Goal: Task Accomplishment & Management: Manage account settings

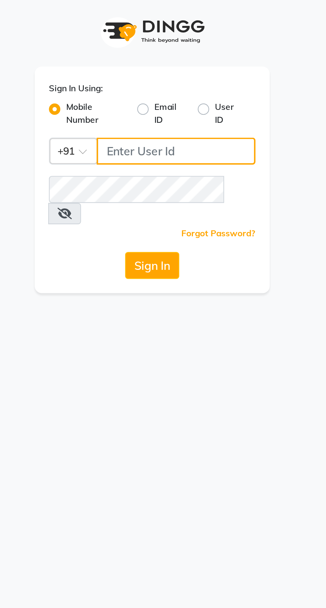
click at [178, 75] on input "Username" at bounding box center [174, 72] width 74 height 13
type input "9056166698"
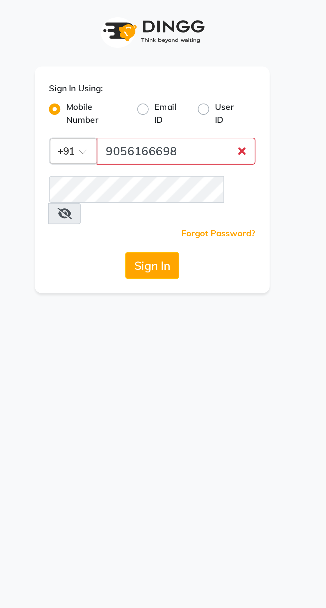
click at [150, 120] on button "Sign In" at bounding box center [162, 126] width 25 height 13
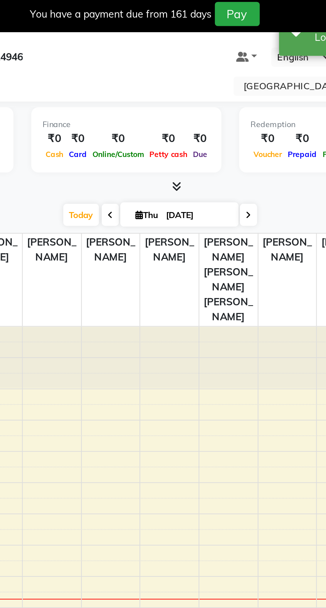
select select "en"
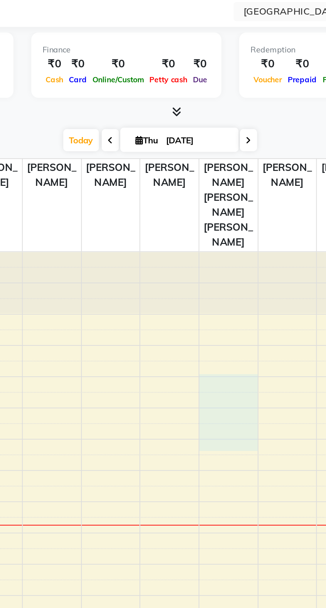
scroll to position [17, 0]
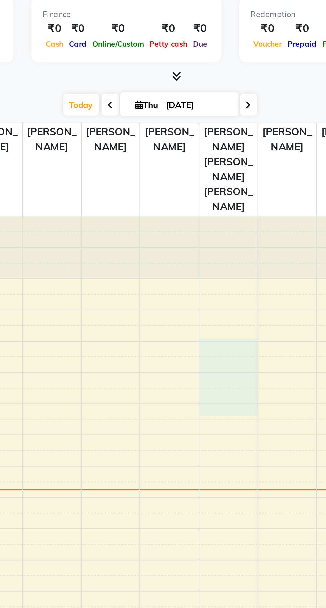
select select "72660"
select select "600"
select select "tentative"
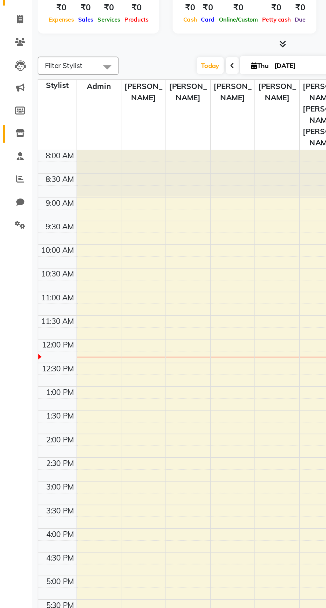
click at [10, 128] on icon at bounding box center [13, 127] width 6 height 5
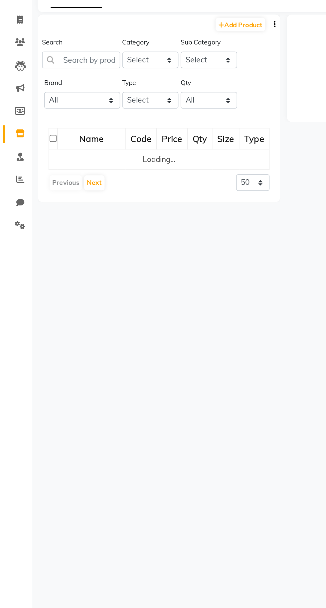
scroll to position [1, 0]
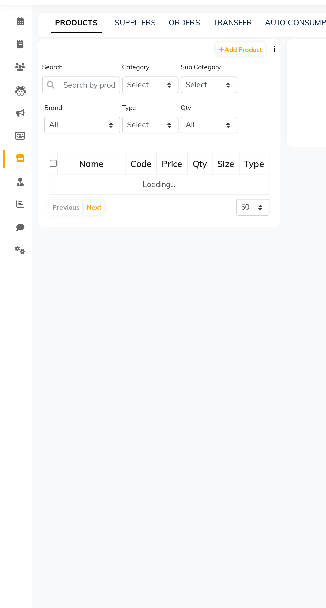
select select
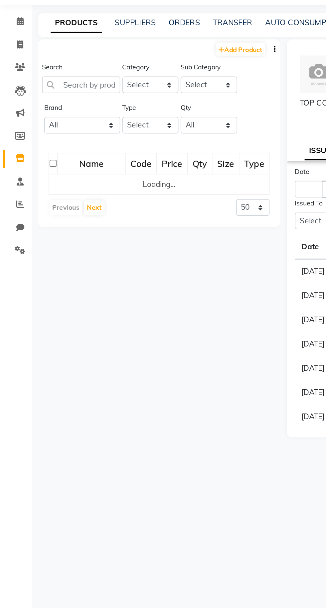
scroll to position [0, 0]
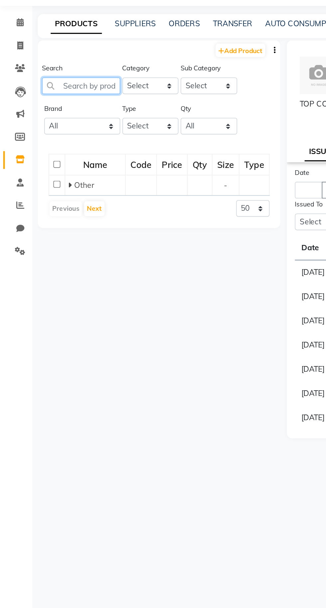
click at [44, 100] on input "text" at bounding box center [50, 98] width 48 height 10
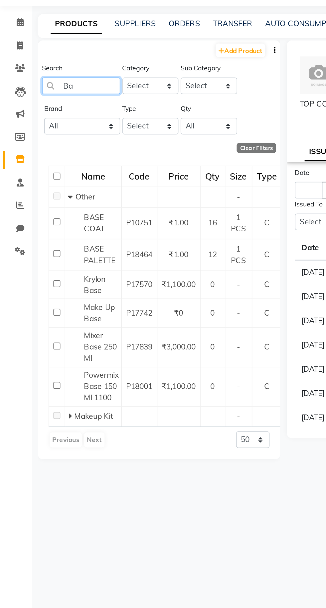
type input "B"
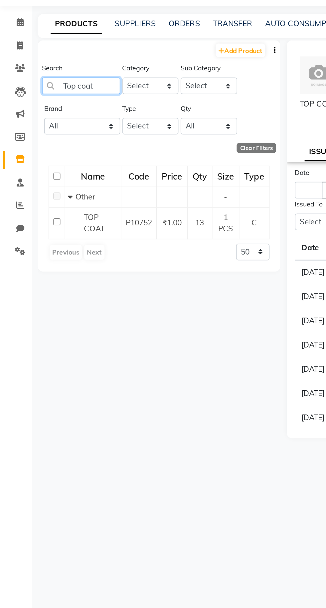
type input "Top coat"
click at [55, 186] on span "TOP COAT" at bounding box center [58, 183] width 13 height 13
select select
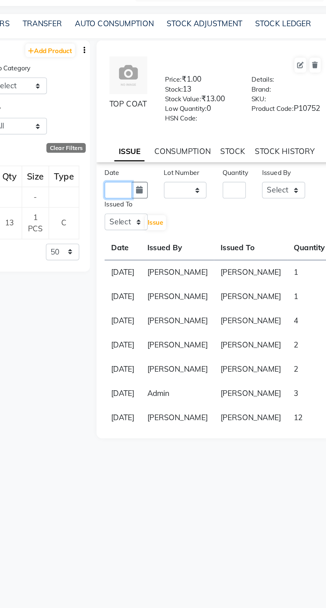
click at [189, 168] on input "text" at bounding box center [190, 163] width 17 height 10
select select "9"
select select "2025"
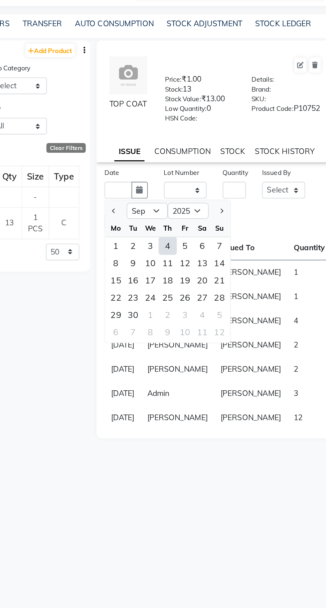
click at [220, 202] on div "4" at bounding box center [220, 197] width 11 height 11
type input "[DATE]"
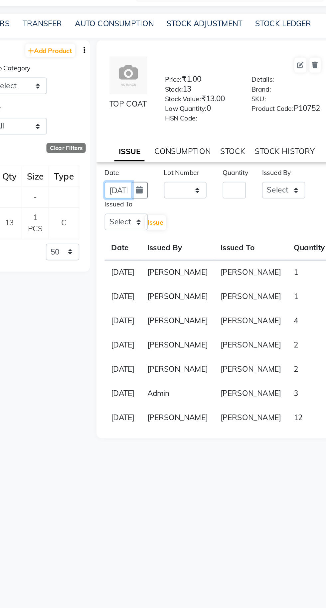
scroll to position [0, 15]
click at [262, 168] on input "number" at bounding box center [261, 163] width 14 height 10
type input "1"
click at [285, 165] on select "Select Admin [PERSON_NAME] [PERSON_NAME] [PERSON_NAME] [PERSON_NAME] [PERSON_NA…" at bounding box center [292, 163] width 27 height 10
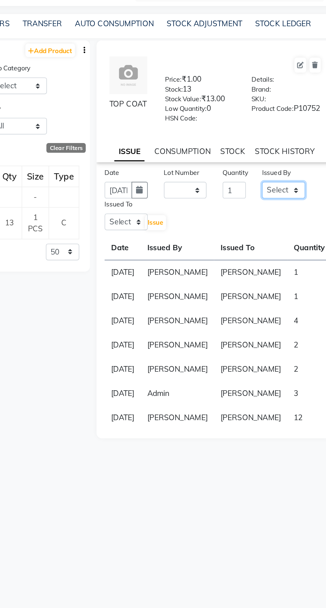
select select "72657"
click at [279, 162] on select "Select Admin [PERSON_NAME] [PERSON_NAME] [PERSON_NAME] [PERSON_NAME] [PERSON_NA…" at bounding box center [292, 163] width 27 height 10
click at [196, 187] on select "Select Admin [PERSON_NAME] [PERSON_NAME] [PERSON_NAME] [PERSON_NAME] [PERSON_NA…" at bounding box center [195, 182] width 27 height 10
select select "72657"
click at [182, 182] on select "Select Admin [PERSON_NAME] [PERSON_NAME] [PERSON_NAME] [PERSON_NAME] [PERSON_NA…" at bounding box center [195, 182] width 27 height 10
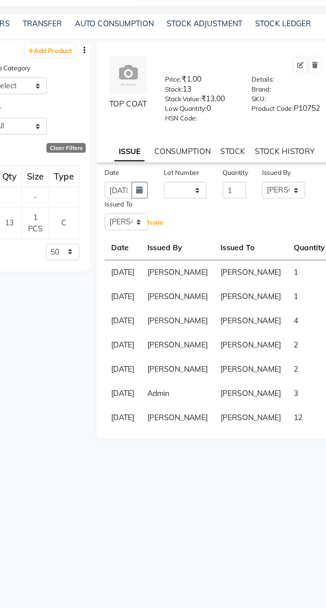
click at [216, 185] on span "Issue" at bounding box center [213, 182] width 10 height 5
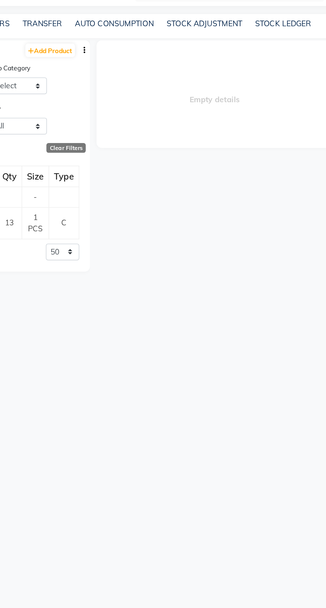
select select
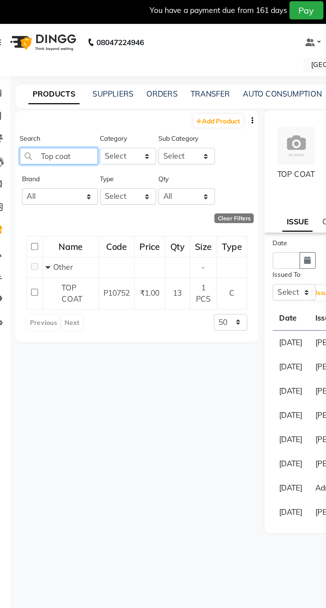
click at [58, 100] on input "Top coat" at bounding box center [50, 98] width 48 height 10
type input "T"
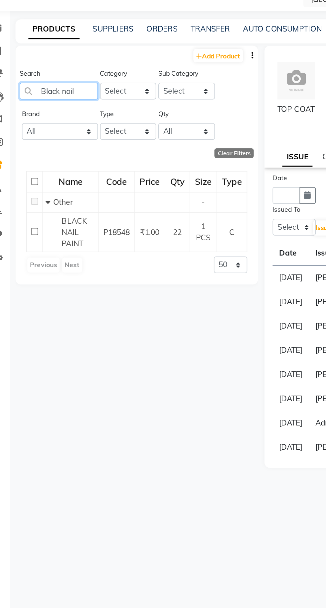
type input "Black nail"
click at [56, 182] on span "BLACK NAIL PAINT" at bounding box center [60, 186] width 16 height 20
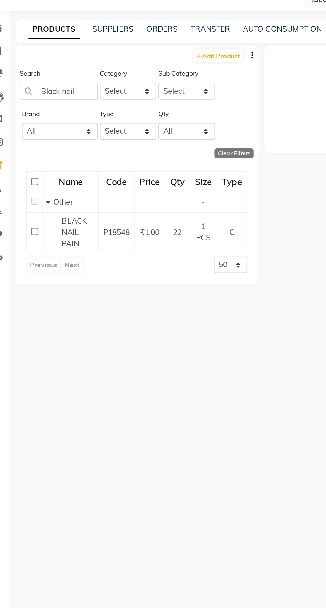
select select
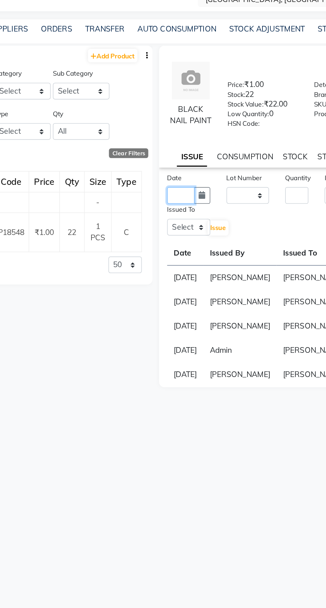
click at [186, 168] on input "text" at bounding box center [190, 163] width 17 height 10
select select "9"
select select "2025"
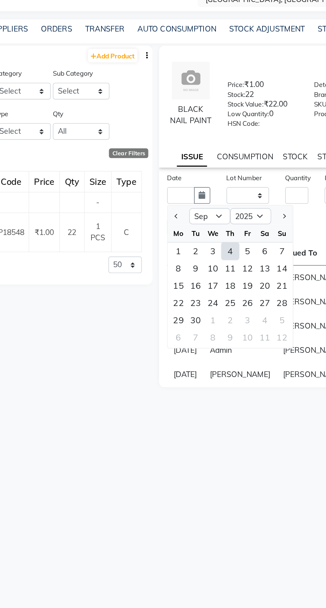
click at [221, 201] on div "4" at bounding box center [220, 197] width 11 height 11
type input "[DATE]"
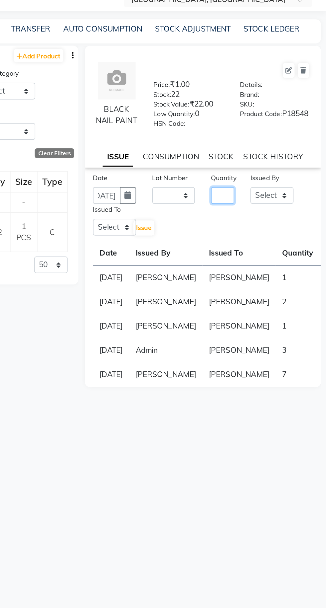
click at [265, 167] on input "number" at bounding box center [261, 163] width 14 height 10
type input "1"
click at [294, 167] on select "Select Admin [PERSON_NAME] [PERSON_NAME] [PERSON_NAME] [PERSON_NAME] [PERSON_NA…" at bounding box center [292, 163] width 27 height 10
select select "72657"
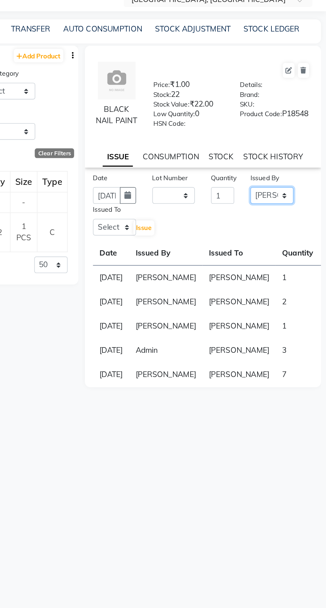
click at [279, 162] on select "Select Admin [PERSON_NAME] [PERSON_NAME] [PERSON_NAME] [PERSON_NAME] [PERSON_NA…" at bounding box center [292, 163] width 27 height 10
click at [195, 184] on select "Select Admin [PERSON_NAME] [PERSON_NAME] [PERSON_NAME] [PERSON_NAME] [PERSON_NA…" at bounding box center [195, 182] width 27 height 10
select select "72657"
click at [182, 182] on select "Select Admin [PERSON_NAME] [PERSON_NAME] [PERSON_NAME] [PERSON_NAME] [PERSON_NA…" at bounding box center [195, 182] width 27 height 10
click at [213, 185] on span "Issue" at bounding box center [213, 182] width 10 height 5
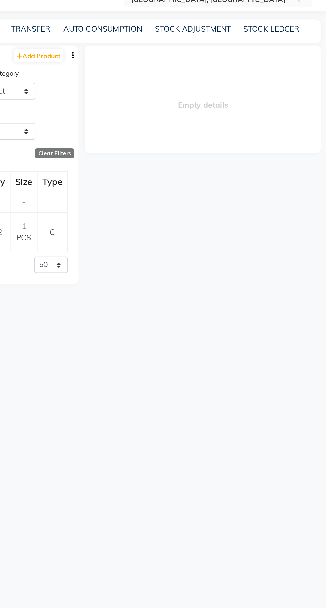
select select
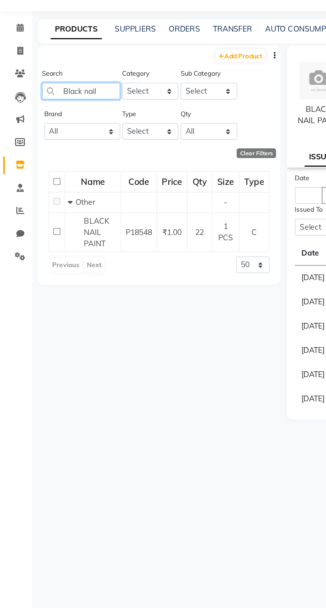
click at [67, 97] on input "Black nail" at bounding box center [50, 98] width 48 height 10
type input "B"
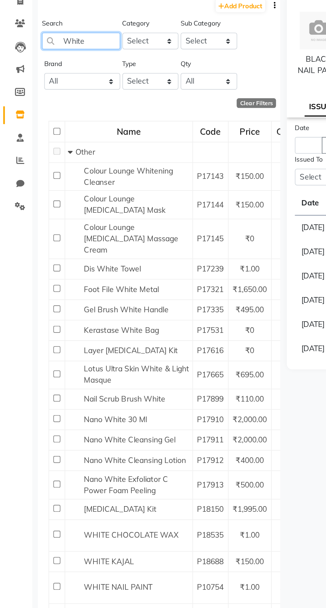
click at [60, 99] on input "White" at bounding box center [50, 98] width 48 height 10
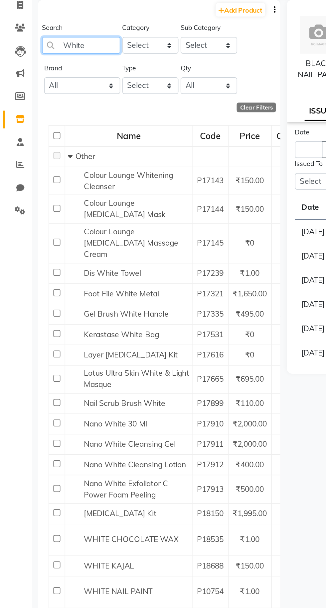
click at [59, 99] on input "White" at bounding box center [50, 98] width 48 height 10
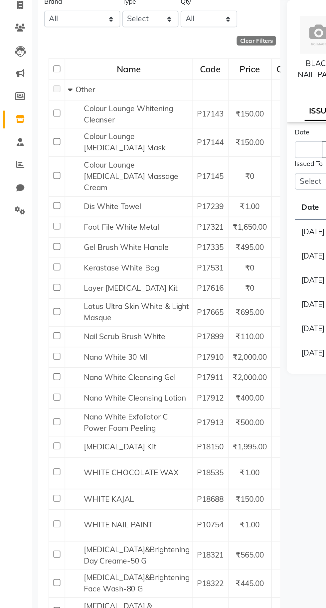
scroll to position [71, 0]
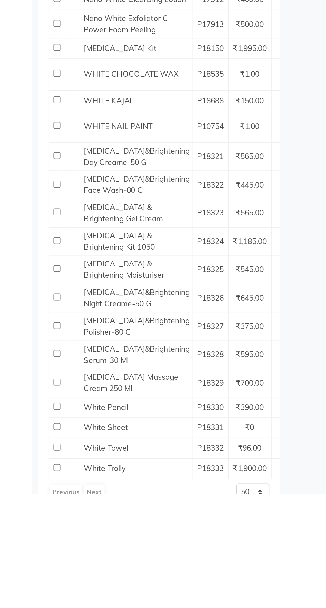
type input "White nail"
click at [84, 384] on tbody "Other - Colour Lounge [MEDICAL_DATA] Cleanser P17143 ₹150.00 2 - C Colour Loung…" at bounding box center [124, 352] width 188 height 493
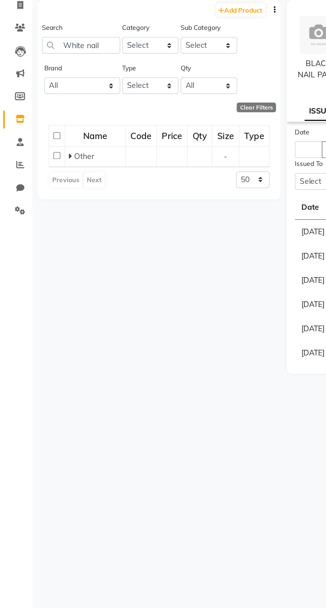
scroll to position [0, 0]
click at [61, 187] on span "WHITE NAIL PAINT" at bounding box center [60, 186] width 16 height 20
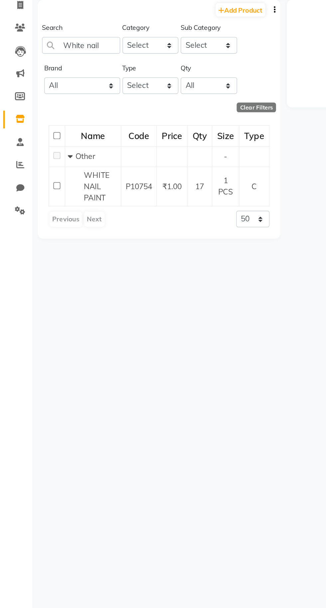
select select
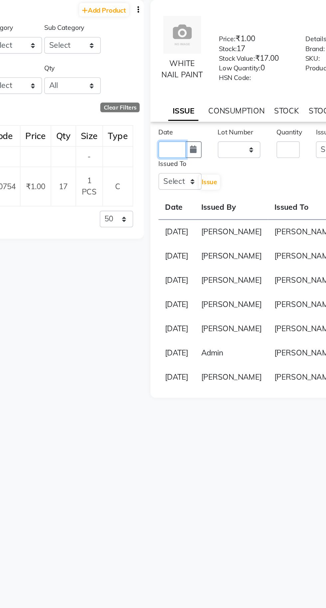
click at [189, 167] on input "text" at bounding box center [190, 163] width 17 height 10
select select "9"
select select "2025"
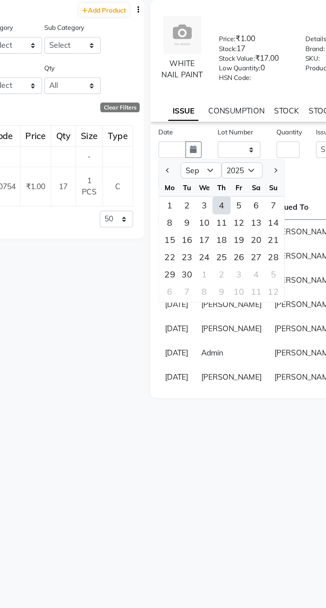
click at [219, 202] on div "4" at bounding box center [220, 197] width 11 height 11
type input "[DATE]"
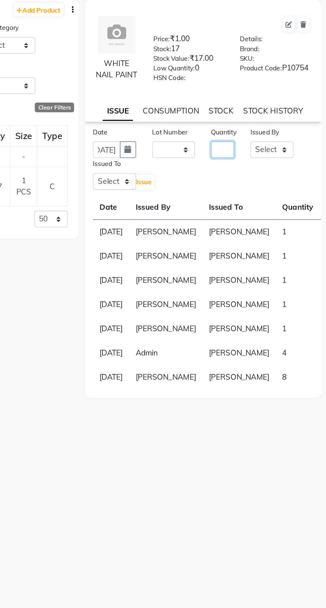
click at [265, 168] on input "number" at bounding box center [261, 163] width 14 height 10
type input "1"
click at [291, 168] on select "Select Admin [PERSON_NAME] [PERSON_NAME] [PERSON_NAME] [PERSON_NAME] [PERSON_NA…" at bounding box center [292, 163] width 27 height 10
select select "72657"
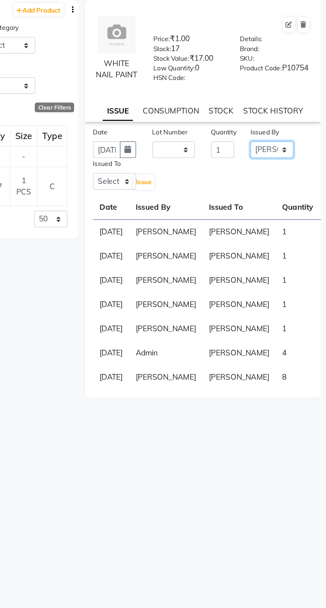
click at [279, 162] on select "Select Admin [PERSON_NAME] [PERSON_NAME] [PERSON_NAME] [PERSON_NAME] [PERSON_NA…" at bounding box center [292, 163] width 27 height 10
click at [194, 186] on select "Select Admin [PERSON_NAME] [PERSON_NAME] [PERSON_NAME] [PERSON_NAME] [PERSON_NA…" at bounding box center [195, 182] width 27 height 10
select select "72657"
click at [182, 182] on select "Select Admin [PERSON_NAME] [PERSON_NAME] [PERSON_NAME] [PERSON_NAME] [PERSON_NA…" at bounding box center [195, 182] width 27 height 10
click at [215, 185] on span "Issue" at bounding box center [213, 182] width 10 height 5
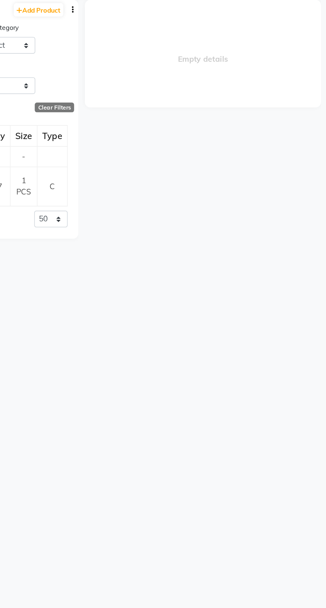
select select
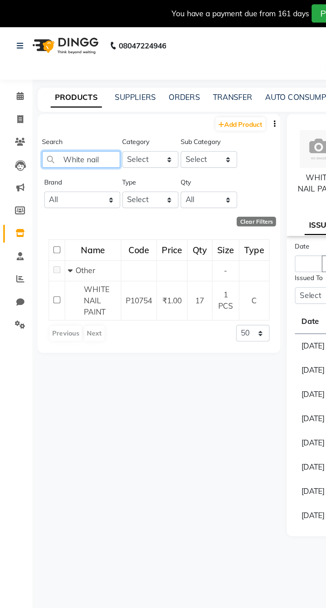
click at [68, 100] on input "White nail" at bounding box center [50, 98] width 48 height 10
type input "W"
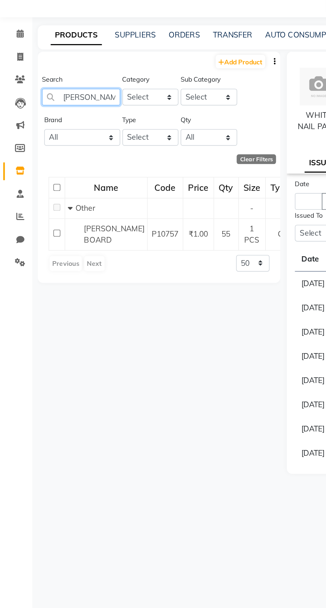
type input "[PERSON_NAME]"
click at [60, 185] on span "[PERSON_NAME] BOARD" at bounding box center [70, 183] width 37 height 13
select select
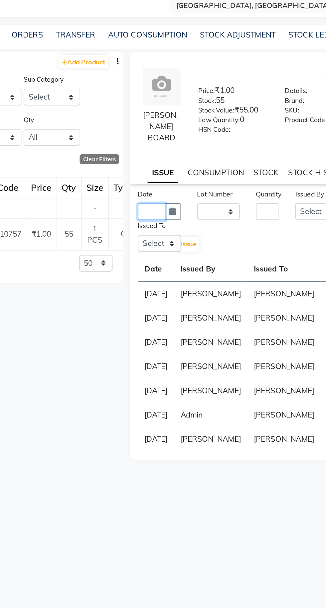
click at [192, 166] on input "text" at bounding box center [190, 169] width 17 height 10
select select "9"
select select "2025"
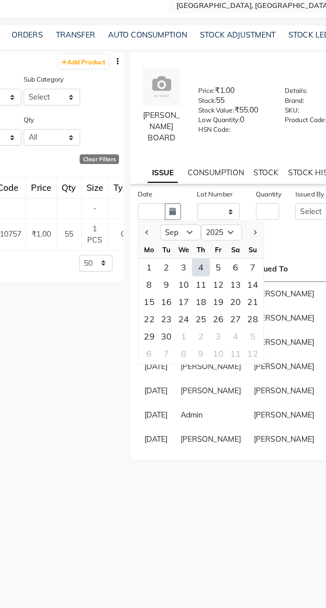
click at [220, 201] on div "4" at bounding box center [220, 203] width 11 height 11
type input "[DATE]"
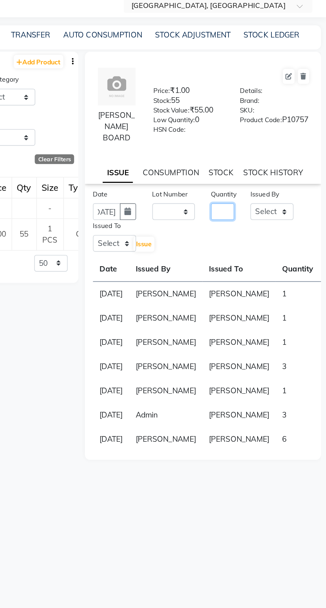
click at [264, 167] on input "number" at bounding box center [261, 169] width 14 height 10
type input "2"
click at [291, 170] on select "Select Admin [PERSON_NAME] [PERSON_NAME] [PERSON_NAME] [PERSON_NAME] [PERSON_NA…" at bounding box center [292, 169] width 27 height 10
select select "72657"
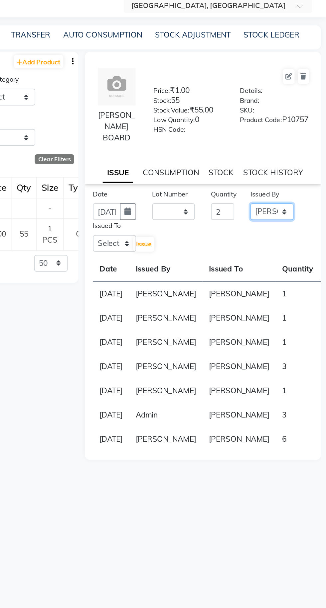
click at [279, 164] on select "Select Admin [PERSON_NAME] [PERSON_NAME] [PERSON_NAME] [PERSON_NAME] [PERSON_NA…" at bounding box center [292, 169] width 27 height 10
click at [196, 189] on select "Select Admin [PERSON_NAME] [PERSON_NAME] [PERSON_NAME] [PERSON_NAME] [PERSON_NA…" at bounding box center [195, 189] width 27 height 10
select select "72657"
click at [182, 184] on select "Select Admin [PERSON_NAME] [PERSON_NAME] [PERSON_NAME] [PERSON_NAME] [PERSON_NA…" at bounding box center [195, 189] width 27 height 10
click at [215, 187] on span "Issue" at bounding box center [213, 189] width 10 height 5
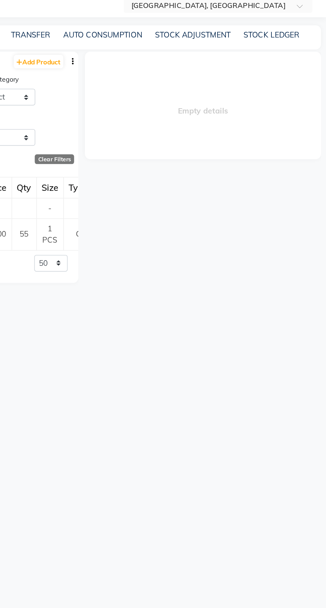
select select
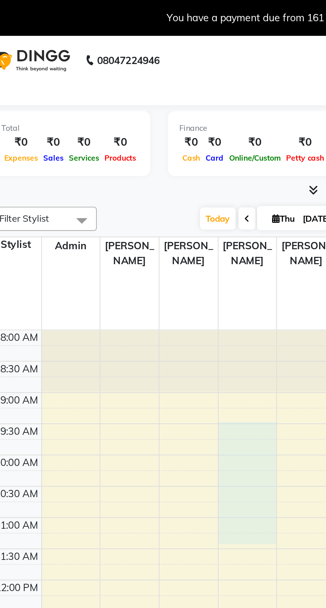
select select "72657"
select select "tentative"
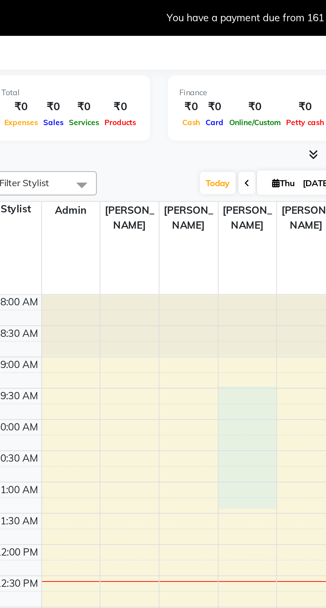
select select "570"
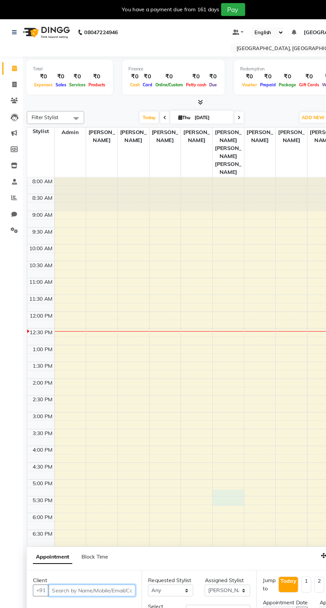
scroll to position [17, 0]
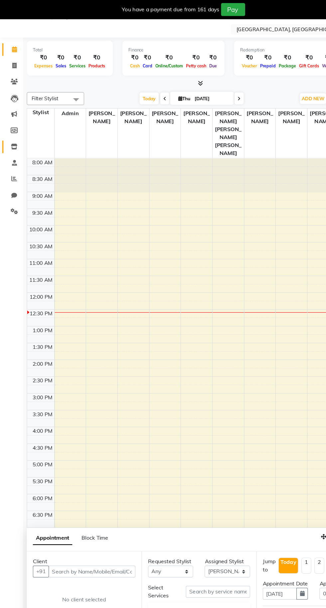
click at [6, 130] on link "Inventory" at bounding box center [10, 127] width 16 height 11
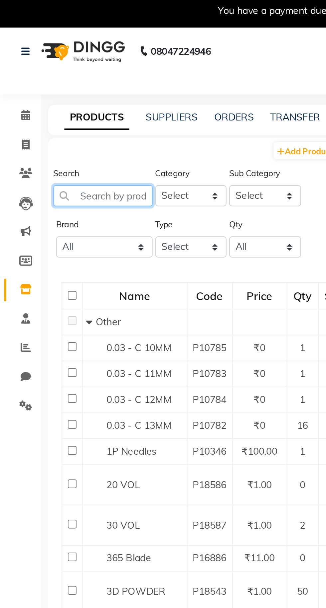
click at [47, 100] on input "text" at bounding box center [50, 98] width 48 height 10
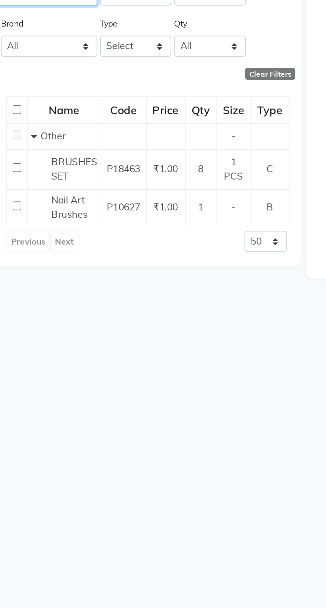
type input "Brushes"
click at [56, 184] on span "BRUSHES SET" at bounding box center [63, 183] width 22 height 13
select select
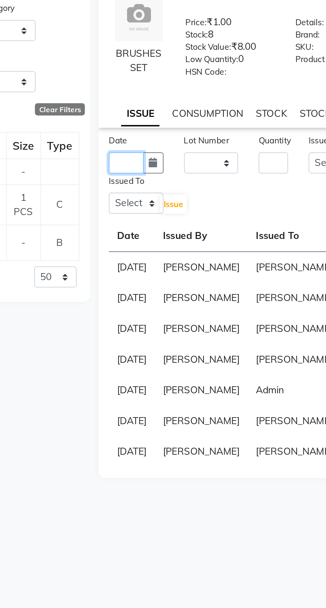
click at [187, 166] on input "text" at bounding box center [190, 163] width 17 height 10
select select "9"
select select "2025"
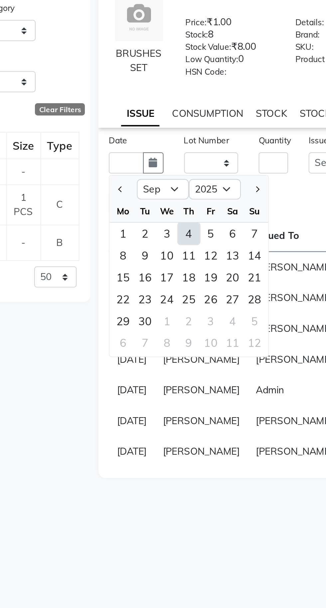
click at [219, 202] on div "4" at bounding box center [220, 197] width 11 height 11
type input "[DATE]"
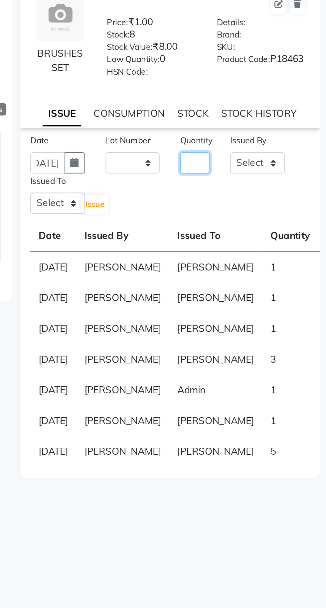
click at [258, 168] on input "number" at bounding box center [261, 163] width 14 height 10
type input "1"
click at [294, 168] on select "Select Admin [PERSON_NAME] [PERSON_NAME] [PERSON_NAME] [PERSON_NAME] [PERSON_NA…" at bounding box center [292, 163] width 27 height 10
select select "86195"
click at [279, 162] on select "Select Admin [PERSON_NAME] [PERSON_NAME] [PERSON_NAME] [PERSON_NAME] [PERSON_NA…" at bounding box center [292, 163] width 27 height 10
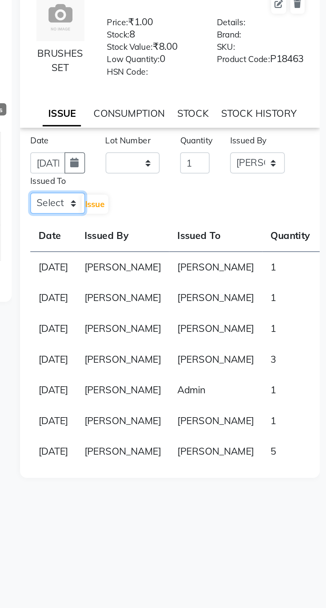
click at [187, 186] on select "Select Admin [PERSON_NAME] [PERSON_NAME] [PERSON_NAME] [PERSON_NAME] [PERSON_NA…" at bounding box center [195, 182] width 27 height 10
select select "72673"
click at [182, 182] on select "Select Admin [PERSON_NAME] [PERSON_NAME] [PERSON_NAME] [PERSON_NAME] [PERSON_NA…" at bounding box center [195, 182] width 27 height 10
click at [291, 168] on select "Select Admin [PERSON_NAME] [PERSON_NAME] [PERSON_NAME] [PERSON_NAME] [PERSON_NA…" at bounding box center [292, 163] width 27 height 10
select select "72673"
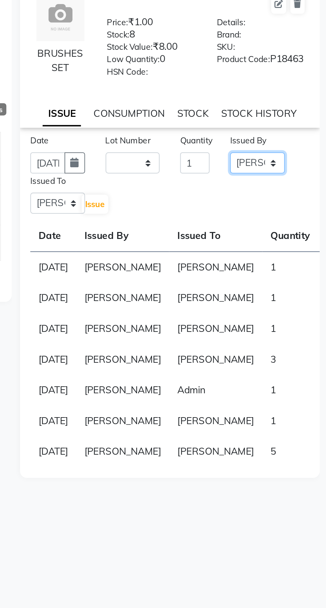
click at [279, 162] on select "Select Admin [PERSON_NAME] [PERSON_NAME] [PERSON_NAME] [PERSON_NAME] [PERSON_NA…" at bounding box center [292, 163] width 27 height 10
click at [215, 185] on span "Issue" at bounding box center [213, 182] width 10 height 5
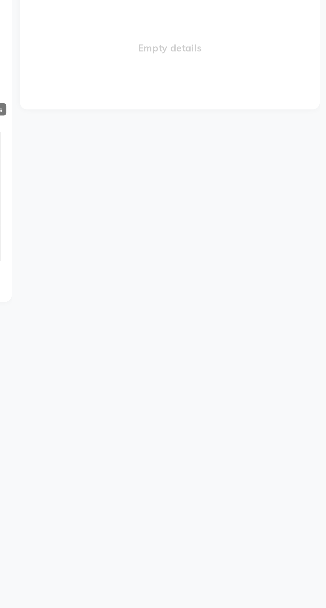
select select
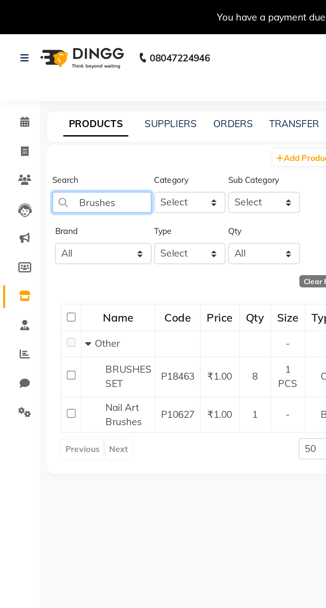
click at [50, 97] on input "Brushes" at bounding box center [50, 98] width 48 height 10
type input "B"
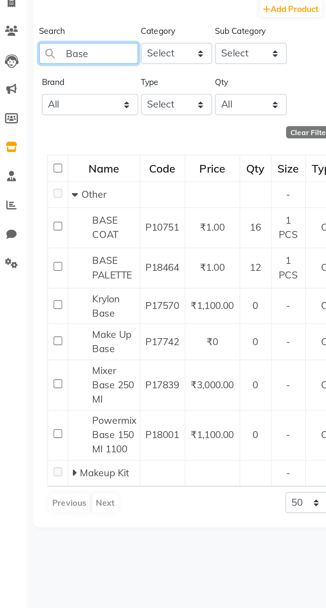
type input "Base"
click at [63, 205] on span "BASE PALETTE" at bounding box center [61, 202] width 19 height 13
select select
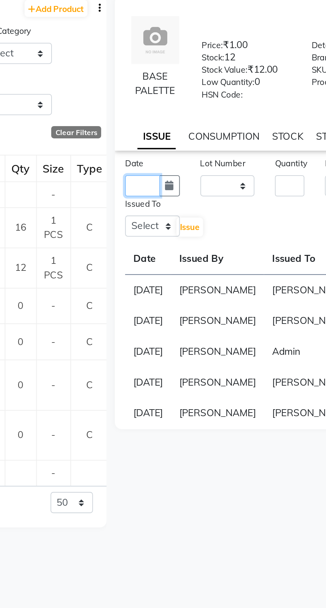
click at [189, 166] on input "text" at bounding box center [190, 163] width 17 height 10
select select "9"
select select "2025"
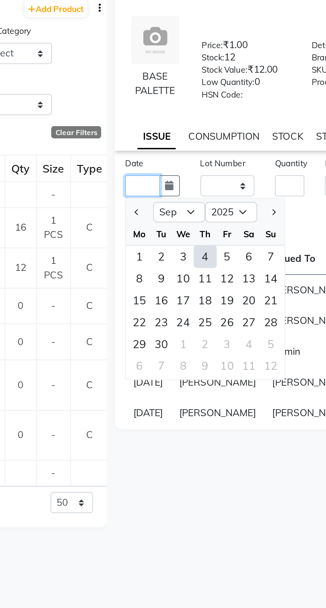
click at [192, 165] on input "text" at bounding box center [190, 163] width 17 height 10
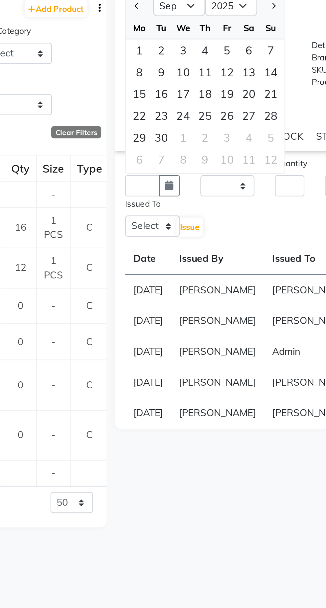
click at [209, 102] on div "3" at bounding box center [210, 97] width 11 height 11
type input "[DATE]"
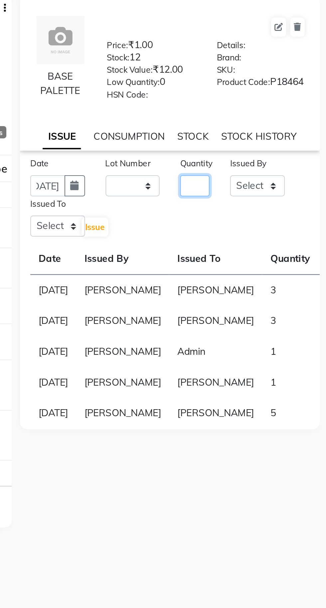
click at [263, 168] on input "number" at bounding box center [261, 163] width 14 height 10
click at [192, 168] on input "[DATE]" at bounding box center [190, 163] width 17 height 10
select select "9"
select select "2025"
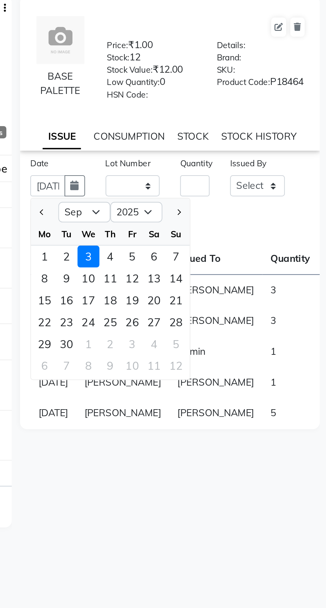
click at [220, 201] on div "4" at bounding box center [220, 197] width 11 height 11
type input "[DATE]"
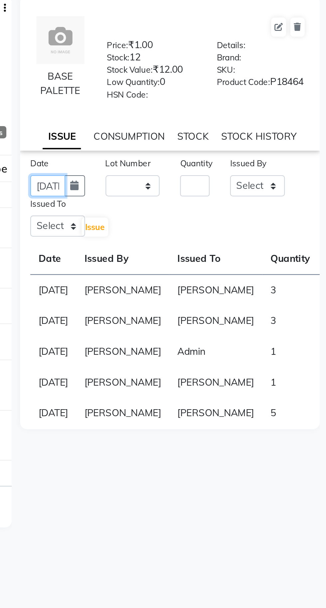
scroll to position [0, 15]
click at [266, 165] on input "number" at bounding box center [261, 163] width 14 height 10
type input "1"
click at [294, 168] on select "Select Admin [PERSON_NAME] [PERSON_NAME] [PERSON_NAME] [PERSON_NAME] [PERSON_NA…" at bounding box center [292, 163] width 27 height 10
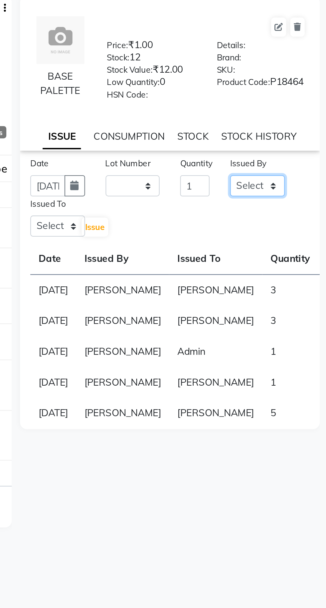
select select "72673"
click at [279, 162] on select "Select Admin [PERSON_NAME] [PERSON_NAME] [PERSON_NAME] [PERSON_NAME] [PERSON_NA…" at bounding box center [292, 163] width 27 height 10
click at [196, 185] on select "Select Admin [PERSON_NAME] [PERSON_NAME] [PERSON_NAME] [PERSON_NAME] [PERSON_NA…" at bounding box center [195, 182] width 27 height 10
select select "72673"
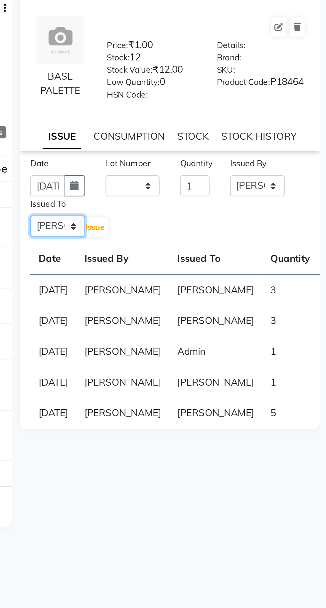
click at [182, 182] on select "Select Admin [PERSON_NAME] [PERSON_NAME] [PERSON_NAME] [PERSON_NAME] [PERSON_NA…" at bounding box center [195, 182] width 27 height 10
click at [214, 185] on span "Issue" at bounding box center [213, 182] width 10 height 5
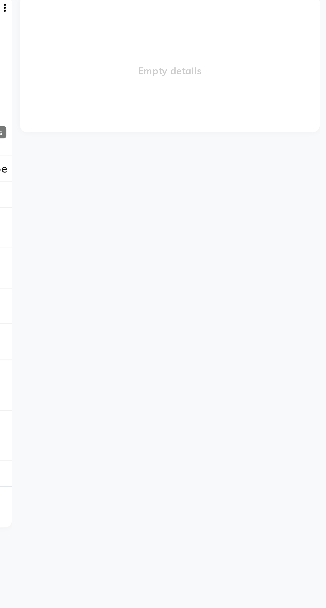
select select
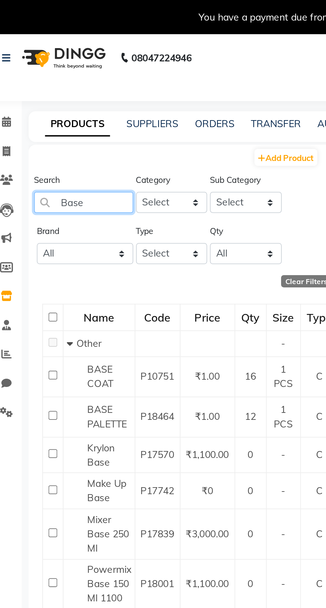
click at [54, 97] on input "Base" at bounding box center [50, 98] width 48 height 10
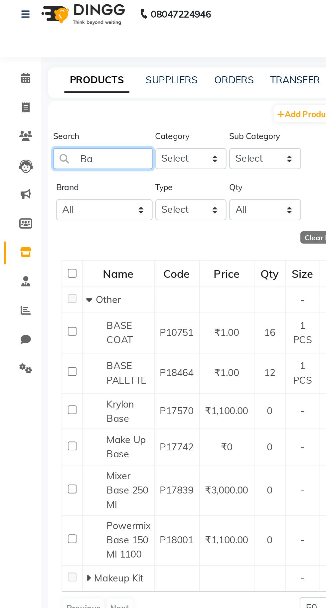
type input "B"
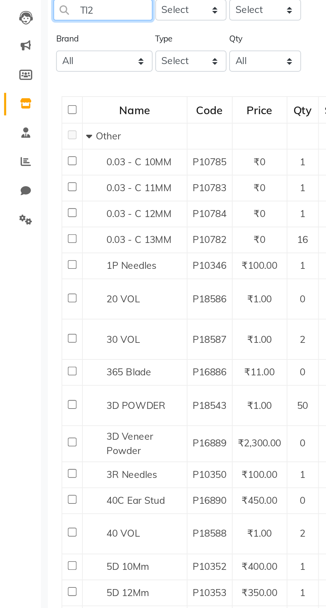
type input "Tl2"
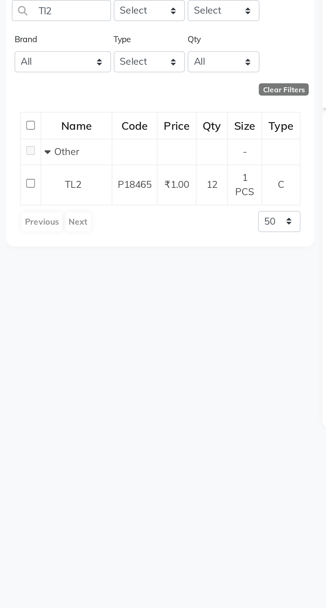
click at [56, 183] on span "TL2" at bounding box center [56, 183] width 8 height 6
select select
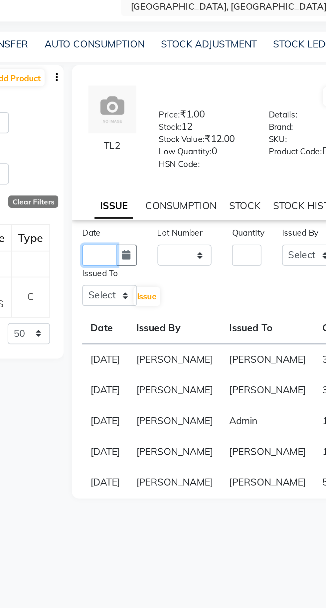
click at [185, 167] on input "text" at bounding box center [190, 163] width 17 height 10
select select "9"
select select "2025"
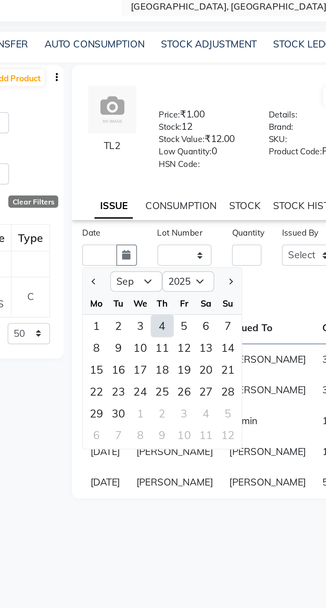
click at [222, 203] on div "4" at bounding box center [220, 197] width 11 height 11
type input "[DATE]"
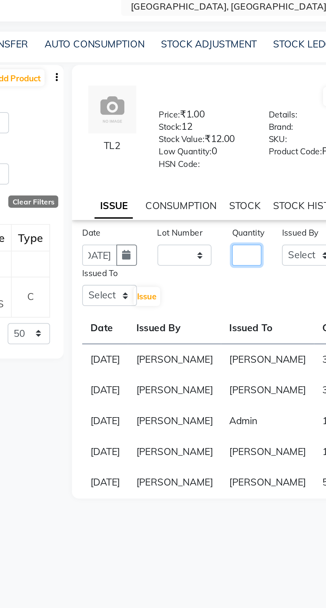
click at [265, 167] on input "number" at bounding box center [261, 163] width 14 height 10
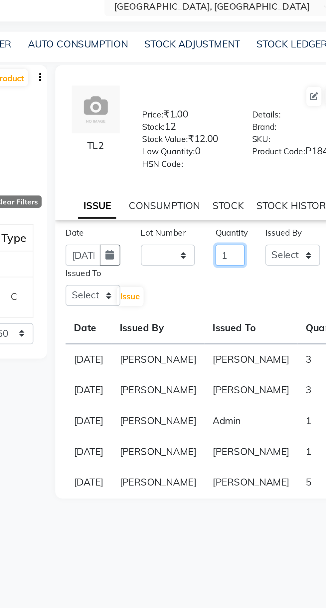
scroll to position [0, 0]
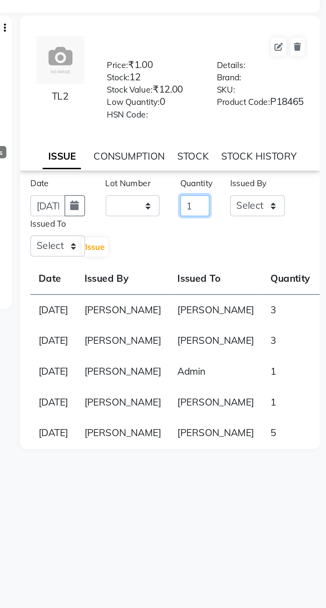
type input "1"
click at [296, 167] on select "Select Admin [PERSON_NAME] [PERSON_NAME] [PERSON_NAME] [PERSON_NAME] [PERSON_NA…" at bounding box center [292, 163] width 27 height 10
select select "72673"
click at [279, 162] on select "Select Admin [PERSON_NAME] [PERSON_NAME] [PERSON_NAME] [PERSON_NAME] [PERSON_NA…" at bounding box center [292, 163] width 27 height 10
click at [191, 188] on select "Select Admin [PERSON_NAME] [PERSON_NAME] [PERSON_NAME] [PERSON_NAME] [PERSON_NA…" at bounding box center [195, 182] width 27 height 10
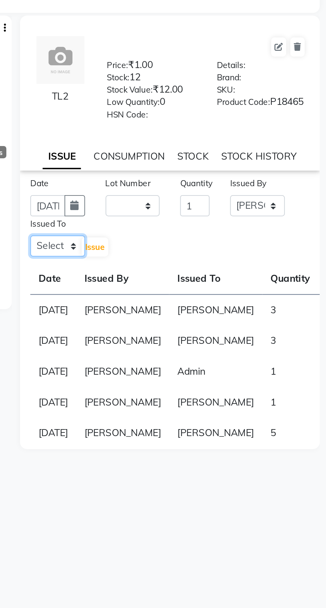
select select "72673"
click at [182, 182] on select "Select Admin [PERSON_NAME] [PERSON_NAME] [PERSON_NAME] [PERSON_NAME] [PERSON_NA…" at bounding box center [195, 182] width 27 height 10
click at [212, 185] on span "Issue" at bounding box center [213, 182] width 10 height 5
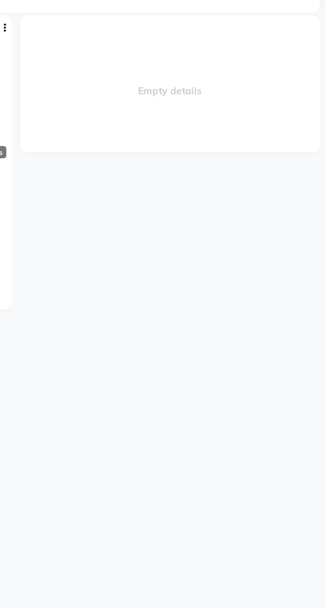
select select
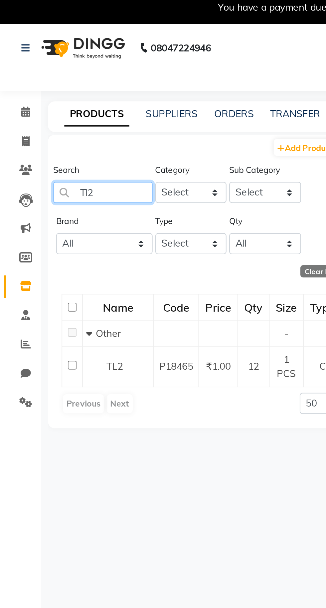
click at [50, 100] on input "Tl2" at bounding box center [50, 98] width 48 height 10
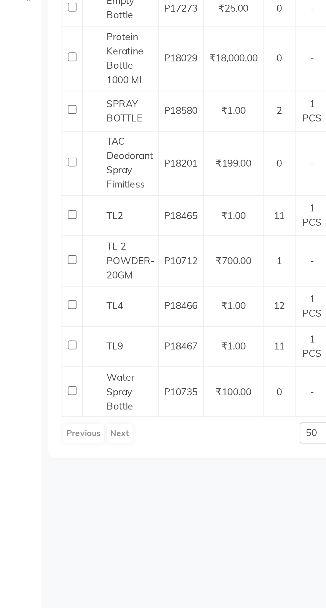
type input "Tl4"
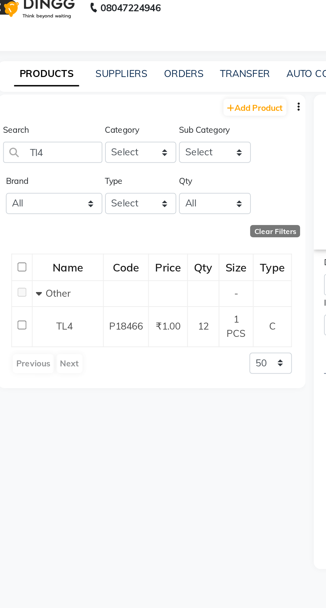
click at [60, 184] on span "TL4" at bounding box center [56, 183] width 8 height 6
select select
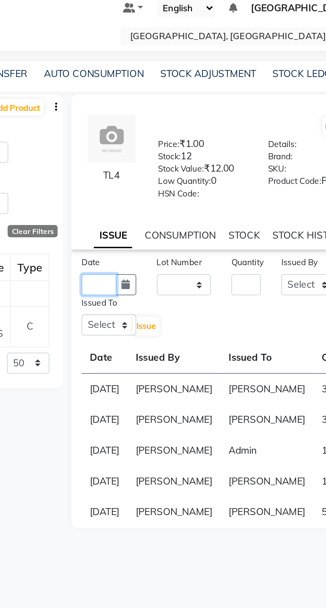
click at [186, 168] on input "text" at bounding box center [190, 163] width 17 height 10
select select "9"
select select "2025"
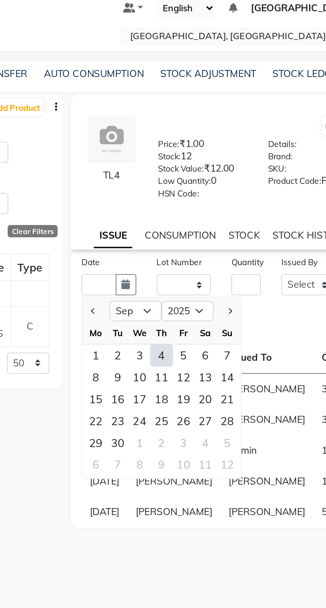
click at [221, 203] on div "4" at bounding box center [220, 197] width 11 height 11
type input "[DATE]"
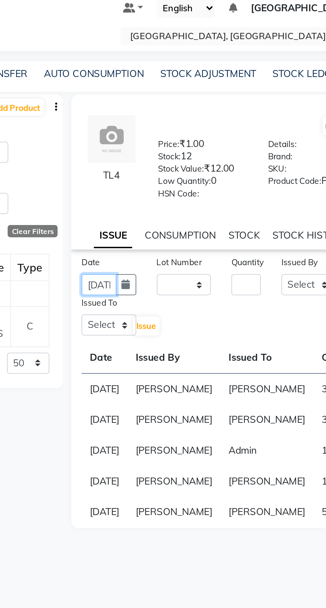
scroll to position [0, 15]
click at [263, 167] on input "number" at bounding box center [261, 163] width 14 height 10
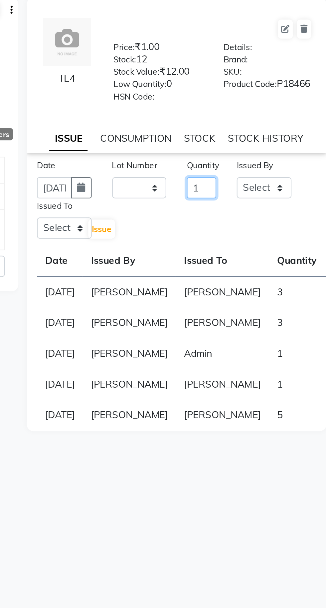
scroll to position [0, 0]
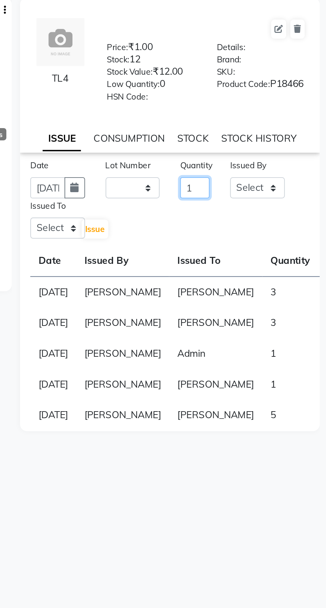
type input "1"
click at [298, 167] on select "Select Admin [PERSON_NAME] [PERSON_NAME] [PERSON_NAME] [PERSON_NAME] [PERSON_NA…" at bounding box center [292, 163] width 27 height 10
select select "72673"
click at [279, 162] on select "Select Admin [PERSON_NAME] [PERSON_NAME] [PERSON_NAME] [PERSON_NAME] [PERSON_NA…" at bounding box center [292, 163] width 27 height 10
click at [189, 186] on select "Select Admin [PERSON_NAME] [PERSON_NAME] [PERSON_NAME] [PERSON_NAME] [PERSON_NA…" at bounding box center [195, 182] width 27 height 10
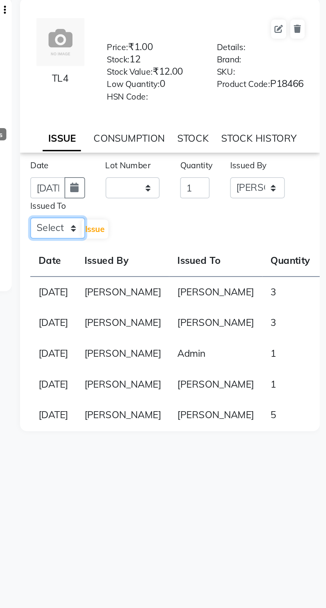
select select "72673"
click at [182, 182] on select "Select Admin [PERSON_NAME] [PERSON_NAME] [PERSON_NAME] [PERSON_NAME] [PERSON_NA…" at bounding box center [195, 182] width 27 height 10
click at [212, 185] on span "Issue" at bounding box center [213, 182] width 10 height 5
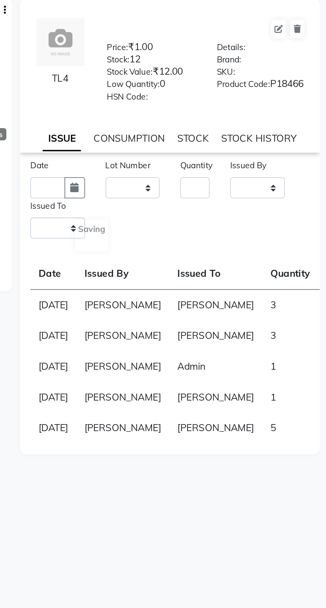
select select
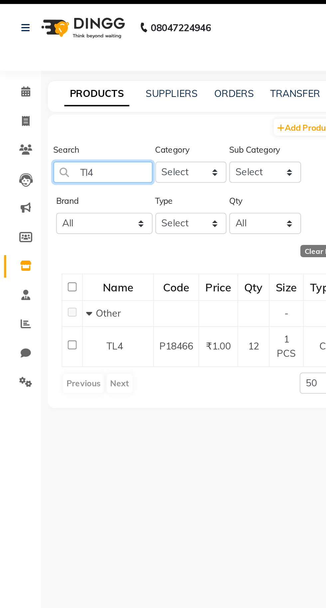
click at [43, 99] on input "Tl4" at bounding box center [50, 98] width 48 height 10
click at [52, 102] on input "T4" at bounding box center [50, 98] width 48 height 10
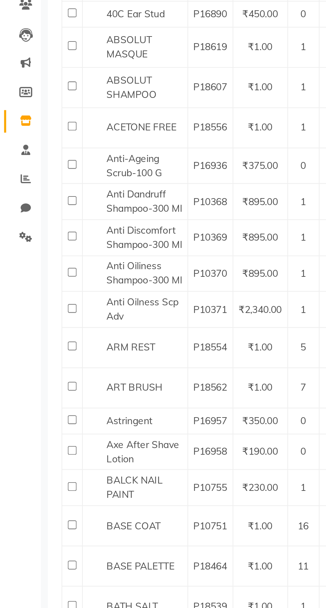
type input "Tl9"
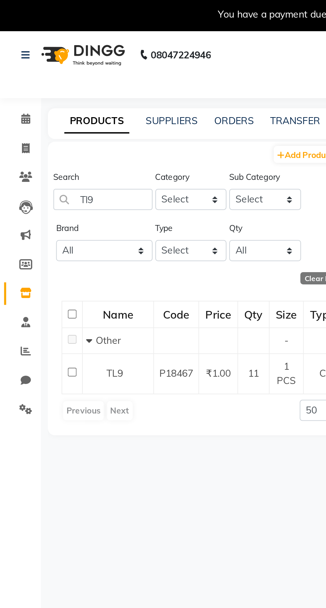
click at [65, 185] on div "TL9" at bounding box center [57, 183] width 31 height 7
select select
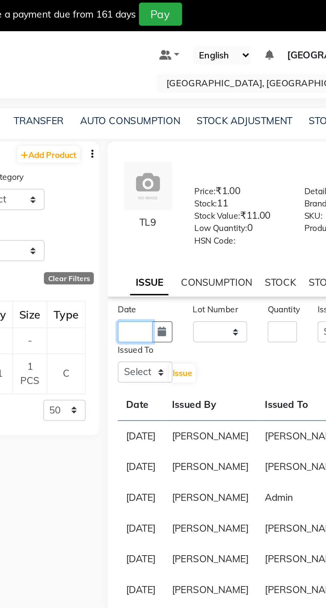
click at [189, 167] on input "text" at bounding box center [190, 163] width 17 height 10
select select "9"
select select "2025"
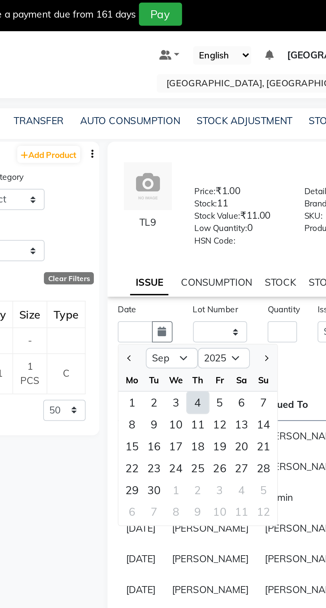
click at [221, 202] on div "4" at bounding box center [220, 197] width 11 height 11
type input "[DATE]"
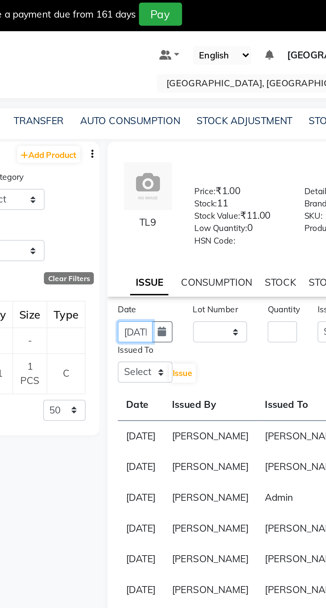
scroll to position [0, 15]
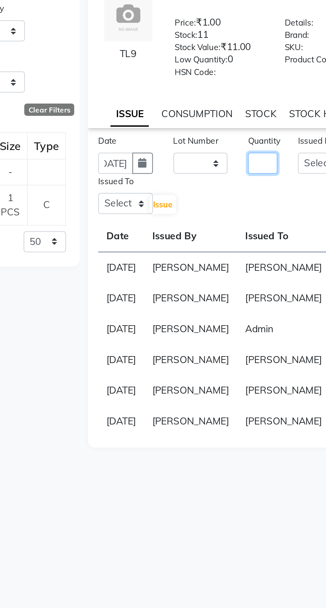
click at [262, 165] on input "number" at bounding box center [261, 163] width 14 height 10
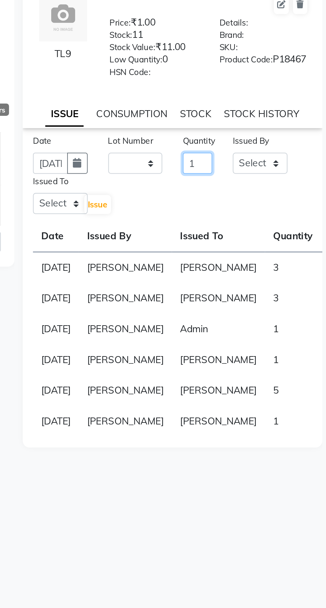
scroll to position [0, 0]
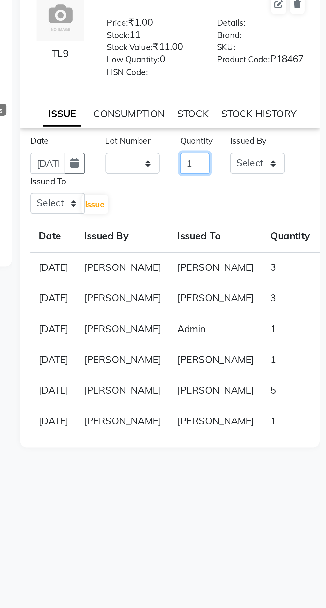
type input "1"
click at [298, 168] on select "Select Admin [PERSON_NAME] [PERSON_NAME] [PERSON_NAME] [PERSON_NAME] [PERSON_NA…" at bounding box center [292, 163] width 27 height 10
select select "72673"
click at [279, 162] on select "Select Admin [PERSON_NAME] [PERSON_NAME] [PERSON_NAME] [PERSON_NAME] [PERSON_NA…" at bounding box center [292, 163] width 27 height 10
click at [198, 188] on select "Select Admin [PERSON_NAME] [PERSON_NAME] [PERSON_NAME] [PERSON_NAME] [PERSON_NA…" at bounding box center [195, 182] width 27 height 10
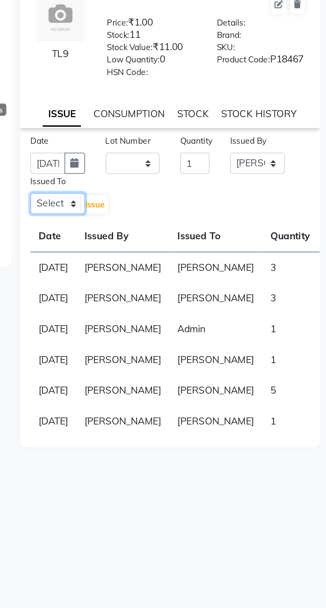
select select "72673"
click at [182, 182] on select "Select Admin [PERSON_NAME] [PERSON_NAME] [PERSON_NAME] [PERSON_NAME] [PERSON_NA…" at bounding box center [195, 182] width 27 height 10
click at [214, 185] on span "Issue" at bounding box center [213, 182] width 10 height 5
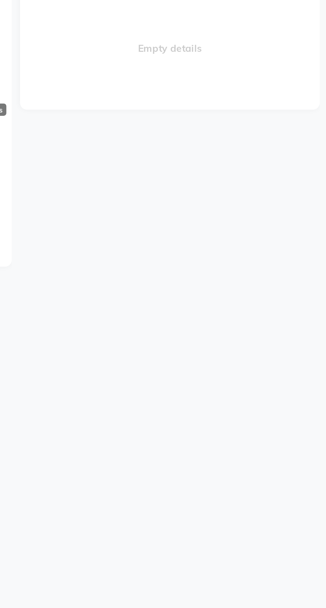
select select
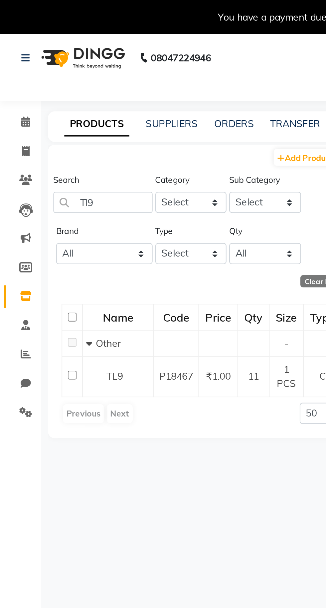
click at [44, 219] on div "Add Product Search Tl9 Category Select Hair Skin Makeup Personal Care Appliance…" at bounding box center [97, 344] width 149 height 549
click at [49, 224] on div "Add Product Search Tl9 Category Select Hair Skin Makeup Personal Care Appliance…" at bounding box center [97, 344] width 149 height 549
click at [54, 100] on input "Tl9" at bounding box center [50, 98] width 48 height 10
type input "T"
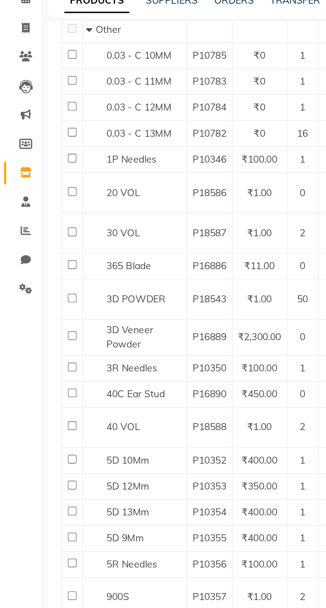
type input "Foundation"
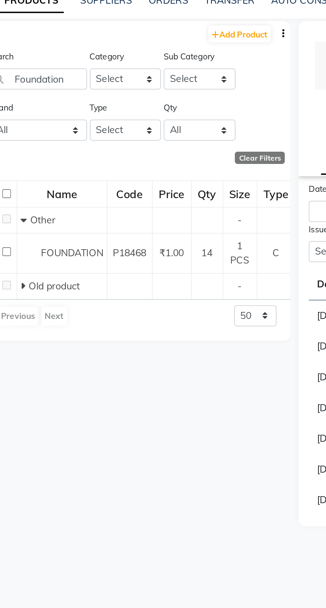
click at [63, 184] on span "FOUNDATION" at bounding box center [67, 183] width 30 height 6
select select
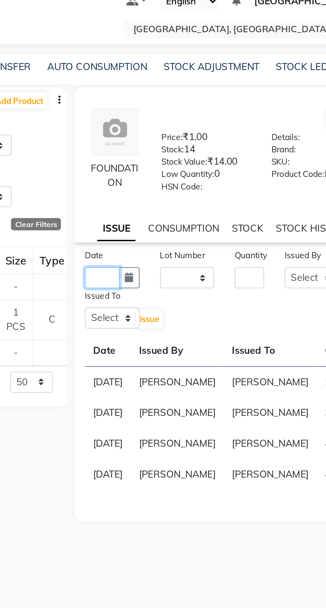
click at [186, 167] on input "text" at bounding box center [190, 163] width 17 height 10
select select "9"
select select "2025"
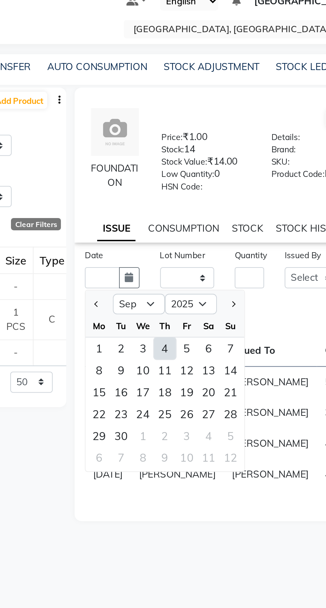
click at [220, 201] on div "4" at bounding box center [220, 197] width 11 height 11
type input "[DATE]"
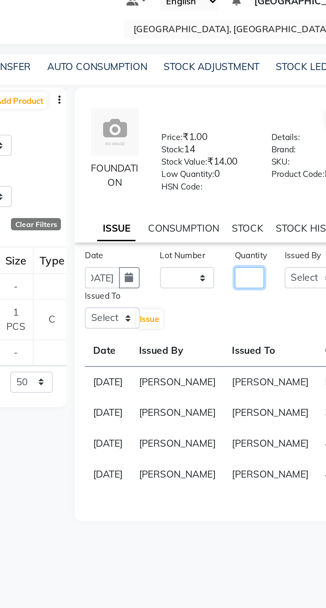
click at [260, 166] on input "number" at bounding box center [261, 163] width 14 height 10
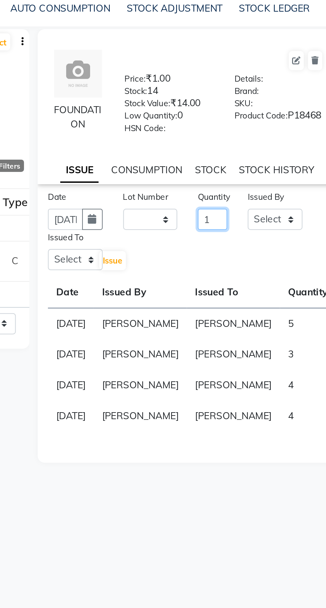
scroll to position [0, 0]
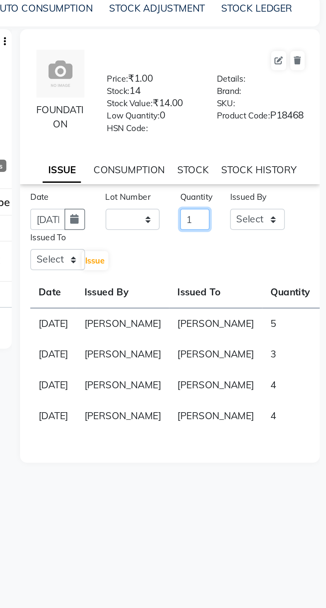
type input "1"
click at [292, 168] on select "Select Admin [PERSON_NAME] [PERSON_NAME] [PERSON_NAME] [PERSON_NAME] [PERSON_NA…" at bounding box center [292, 163] width 27 height 10
select select "72673"
click at [279, 162] on select "Select Admin [PERSON_NAME] [PERSON_NAME] [PERSON_NAME] [PERSON_NAME] [PERSON_NA…" at bounding box center [292, 163] width 27 height 10
click at [188, 187] on select "Select Admin [PERSON_NAME] [PERSON_NAME] [PERSON_NAME] [PERSON_NAME] [PERSON_NA…" at bounding box center [195, 182] width 27 height 10
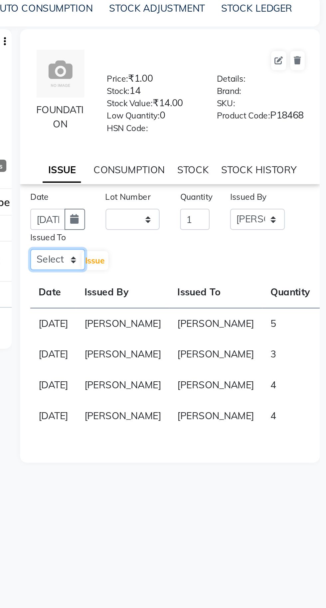
select select "72673"
click at [182, 182] on select "Select Admin [PERSON_NAME] [PERSON_NAME] [PERSON_NAME] [PERSON_NAME] [PERSON_NA…" at bounding box center [195, 182] width 27 height 10
click at [214, 188] on button "Issue" at bounding box center [213, 182] width 13 height 9
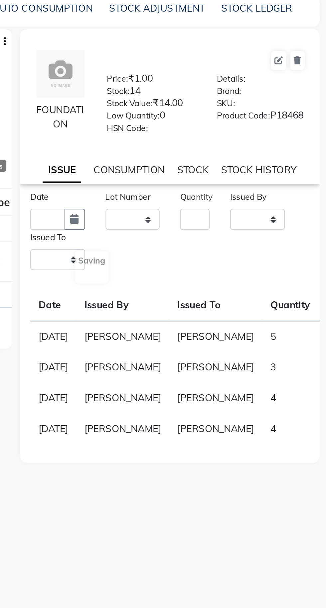
select select
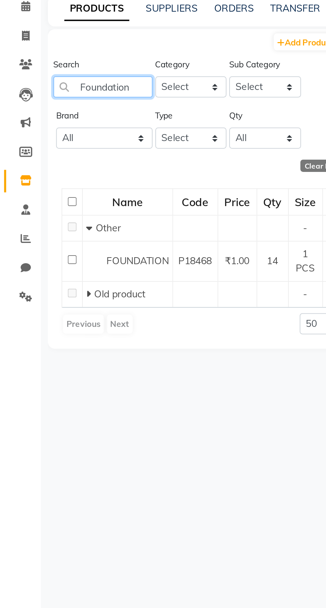
click at [60, 98] on input "Foundation" at bounding box center [50, 98] width 48 height 10
type input "F"
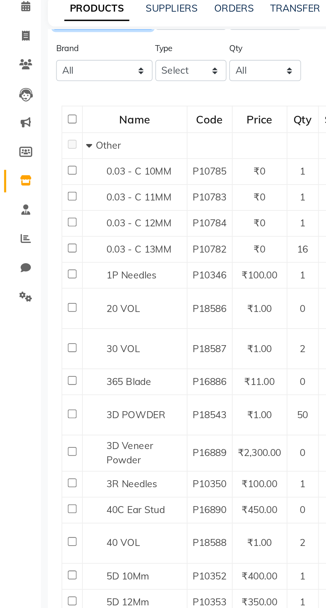
type input "Eyeshadow"
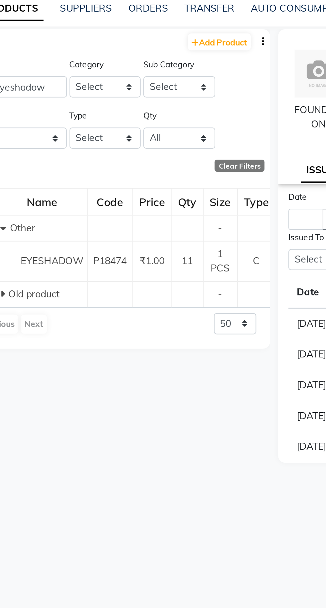
click at [64, 184] on span "EYESHADOW" at bounding box center [67, 183] width 31 height 6
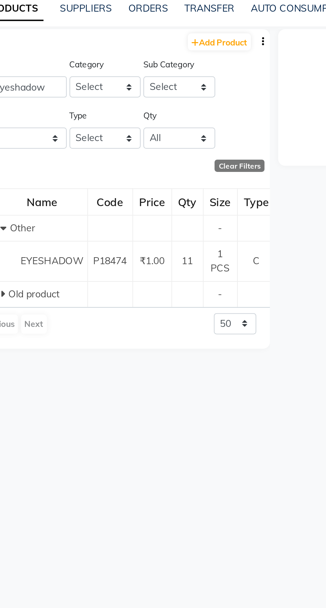
select select
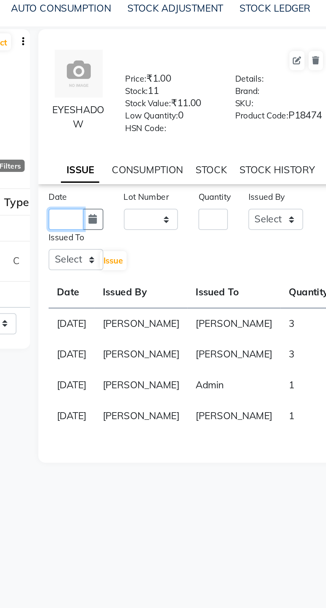
click at [187, 168] on input "text" at bounding box center [190, 163] width 17 height 10
select select "9"
select select "2025"
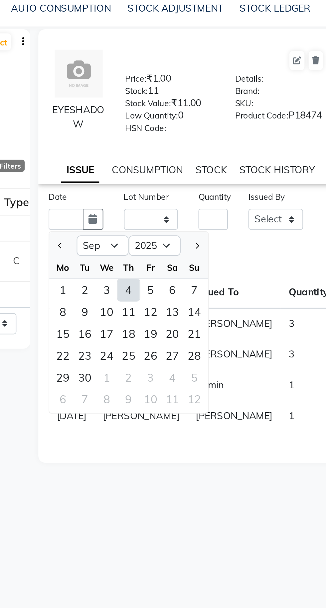
click at [221, 202] on div "4" at bounding box center [220, 197] width 11 height 11
type input "[DATE]"
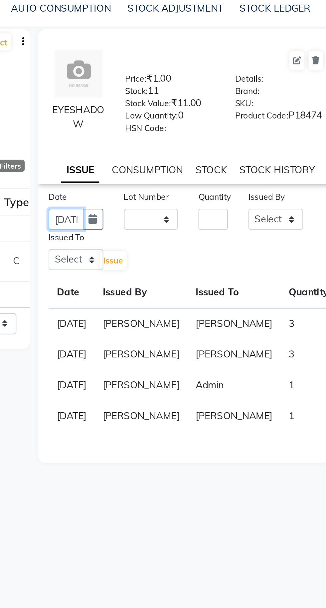
scroll to position [0, 15]
click at [265, 168] on input "number" at bounding box center [261, 163] width 14 height 10
type input "1"
click at [294, 168] on select "Select Admin [PERSON_NAME] [PERSON_NAME] [PERSON_NAME] [PERSON_NAME] [PERSON_NA…" at bounding box center [292, 163] width 27 height 10
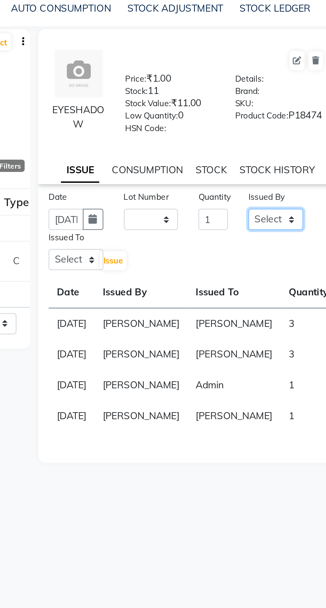
select select "72673"
click at [279, 162] on select "Select Admin [PERSON_NAME] [PERSON_NAME] [PERSON_NAME] [PERSON_NAME] [PERSON_NA…" at bounding box center [292, 163] width 27 height 10
click at [187, 188] on select "Select Admin [PERSON_NAME] [PERSON_NAME] [PERSON_NAME] [PERSON_NAME] [PERSON_NA…" at bounding box center [195, 182] width 27 height 10
select select "72673"
click at [182, 182] on select "Select Admin [PERSON_NAME] [PERSON_NAME] [PERSON_NAME] [PERSON_NAME] [PERSON_NA…" at bounding box center [195, 182] width 27 height 10
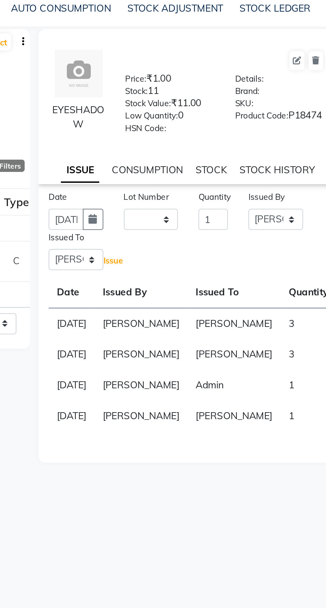
click at [209, 185] on span "Issue" at bounding box center [213, 182] width 10 height 5
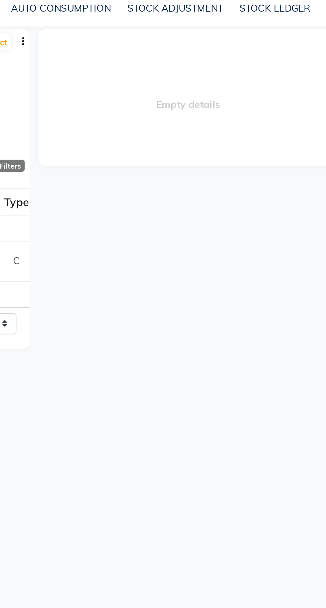
select select
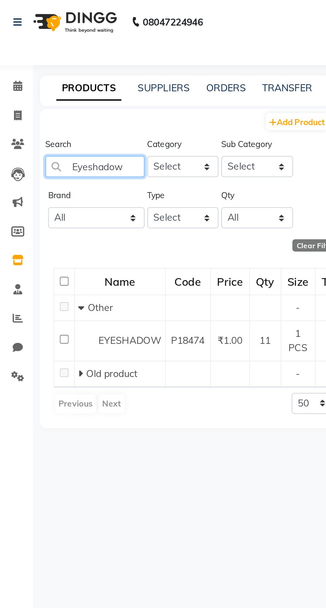
click at [68, 99] on input "Eyeshadow" at bounding box center [50, 98] width 48 height 10
type input "E"
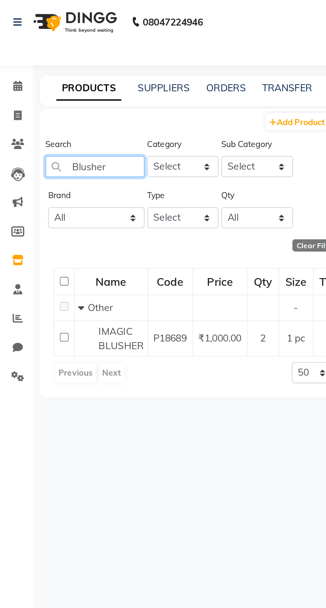
click at [58, 100] on input "Blusher" at bounding box center [50, 98] width 48 height 10
click at [58, 102] on input "Blushe" at bounding box center [50, 98] width 48 height 10
click at [54, 100] on input "Blushe" at bounding box center [50, 98] width 48 height 10
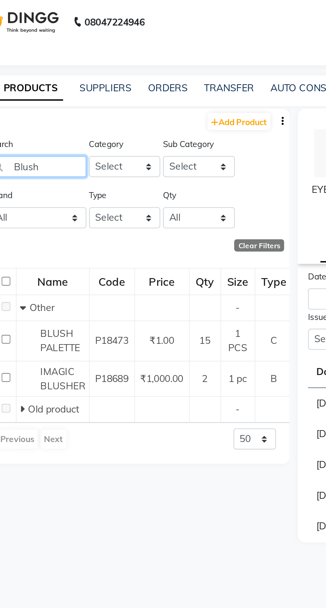
type input "Blush"
click at [57, 179] on span "BLUSH PALETTE" at bounding box center [61, 183] width 19 height 13
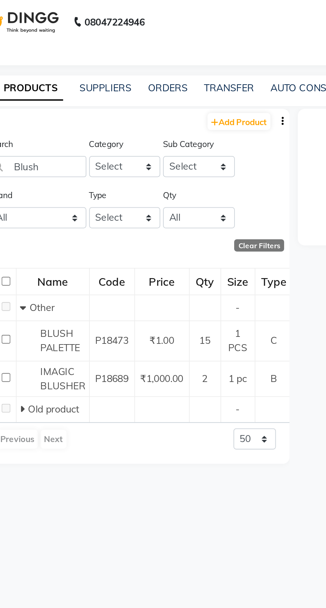
select select
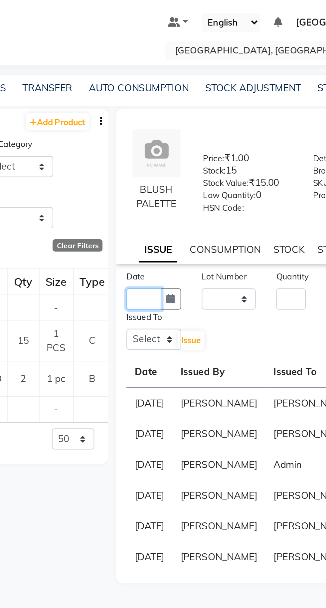
click at [188, 165] on input "text" at bounding box center [190, 163] width 17 height 10
select select "9"
select select "2025"
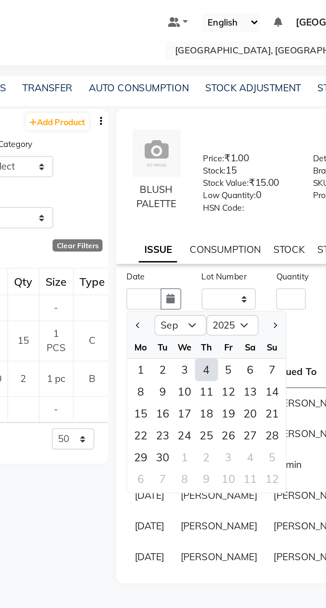
click at [224, 200] on div "4" at bounding box center [220, 197] width 11 height 11
type input "[DATE]"
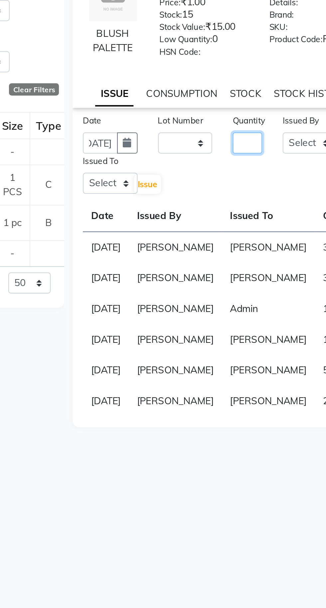
click at [263, 168] on input "number" at bounding box center [261, 163] width 14 height 10
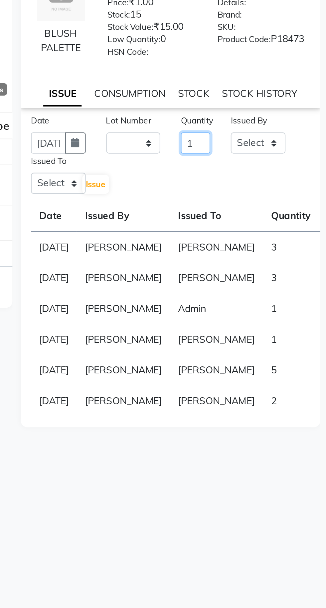
scroll to position [0, 0]
type input "1"
click at [298, 168] on select "Select Admin [PERSON_NAME] [PERSON_NAME] [PERSON_NAME] [PERSON_NAME] [PERSON_NA…" at bounding box center [292, 163] width 27 height 10
select select "72673"
click at [279, 162] on select "Select Admin [PERSON_NAME] [PERSON_NAME] [PERSON_NAME] [PERSON_NAME] [PERSON_NA…" at bounding box center [292, 163] width 27 height 10
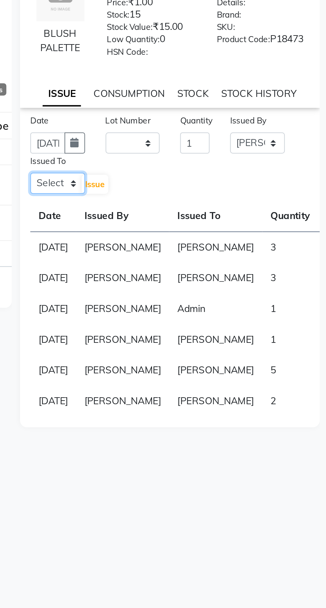
click at [188, 188] on select "Select Admin [PERSON_NAME] [PERSON_NAME] [PERSON_NAME] [PERSON_NAME] [PERSON_NA…" at bounding box center [195, 182] width 27 height 10
select select "72673"
click at [182, 182] on select "Select Admin [PERSON_NAME] [PERSON_NAME] [PERSON_NAME] [PERSON_NAME] [PERSON_NA…" at bounding box center [195, 182] width 27 height 10
click at [212, 185] on span "Issue" at bounding box center [213, 182] width 10 height 5
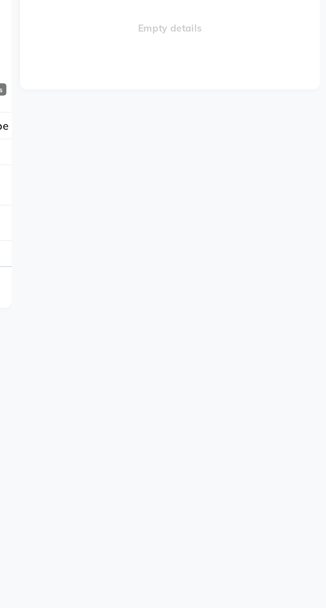
select select
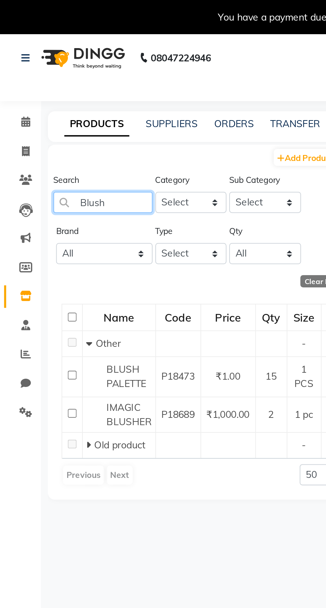
click at [52, 99] on input "Blush" at bounding box center [50, 98] width 48 height 10
type input "B"
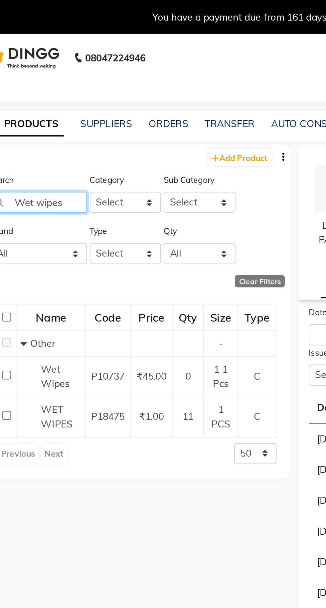
type input "Wet wipes"
click at [58, 202] on span "WET WIPES" at bounding box center [59, 202] width 15 height 13
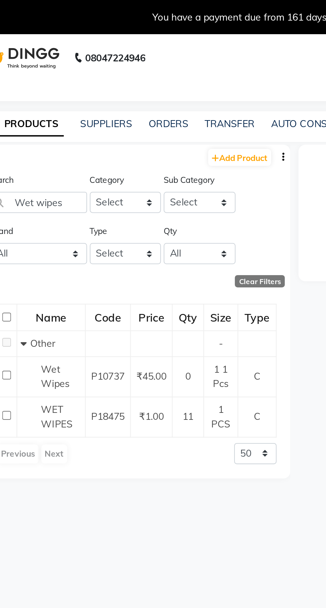
select select
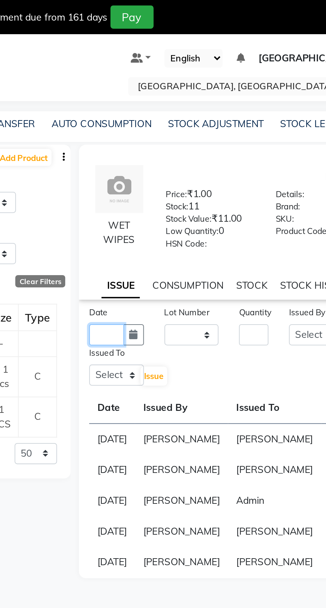
click at [189, 168] on input "text" at bounding box center [190, 163] width 17 height 10
select select "9"
select select "2025"
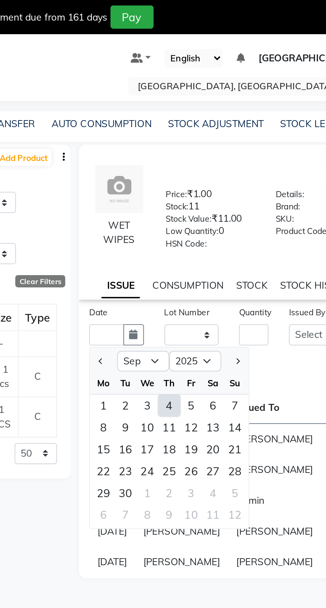
click at [220, 203] on div "4" at bounding box center [220, 197] width 11 height 11
type input "[DATE]"
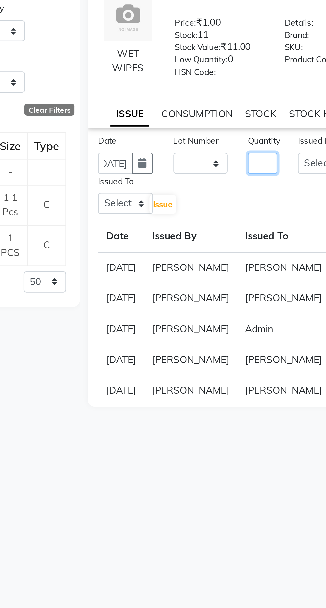
click at [261, 168] on input "number" at bounding box center [261, 163] width 14 height 10
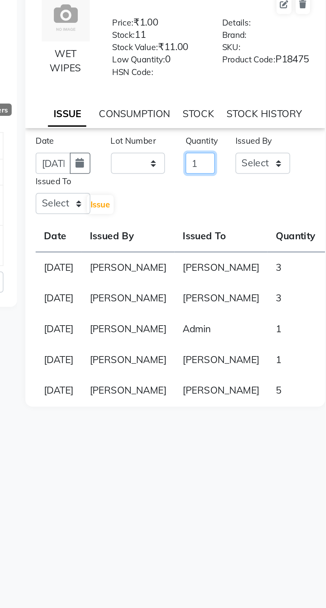
scroll to position [0, 0]
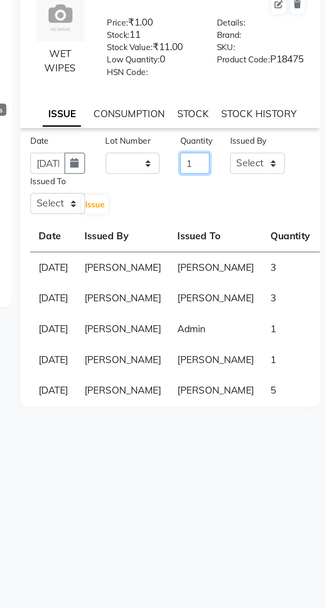
type input "1"
click at [295, 167] on select "Select Admin [PERSON_NAME] [PERSON_NAME] [PERSON_NAME] [PERSON_NAME] [PERSON_NA…" at bounding box center [292, 163] width 27 height 10
select select "72673"
click at [279, 162] on select "Select Admin [PERSON_NAME] [PERSON_NAME] [PERSON_NAME] [PERSON_NAME] [PERSON_NA…" at bounding box center [292, 163] width 27 height 10
click at [189, 187] on select "Select Admin [PERSON_NAME] [PERSON_NAME] [PERSON_NAME] [PERSON_NAME] [PERSON_NA…" at bounding box center [195, 182] width 27 height 10
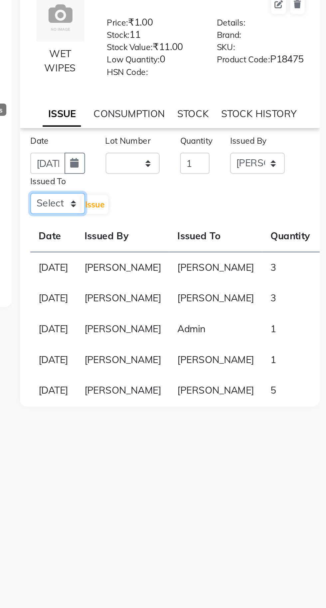
select select "72673"
click at [182, 182] on select "Select Admin [PERSON_NAME] [PERSON_NAME] [PERSON_NAME] [PERSON_NAME] [PERSON_NA…" at bounding box center [195, 182] width 27 height 10
click at [213, 188] on button "Issue" at bounding box center [213, 182] width 13 height 9
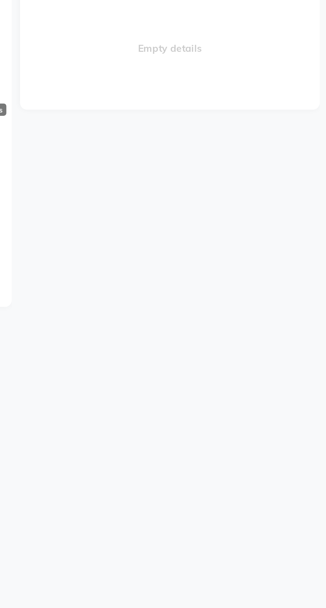
select select
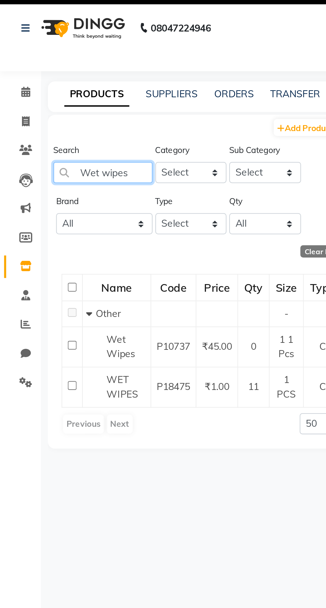
click at [64, 100] on input "Wet wipes" at bounding box center [50, 98] width 48 height 10
type input "W"
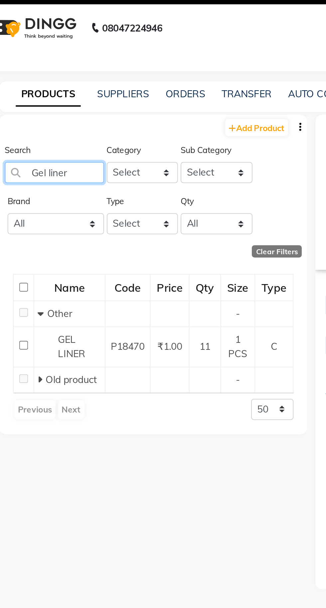
type input "Gel liner"
click at [58, 187] on span "GEL LINER" at bounding box center [58, 183] width 13 height 13
select select
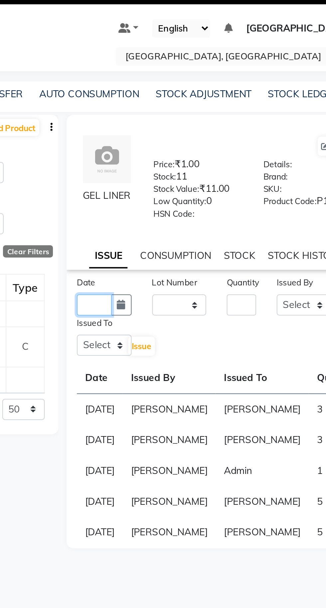
click at [186, 166] on input "text" at bounding box center [190, 163] width 17 height 10
select select "9"
select select "2025"
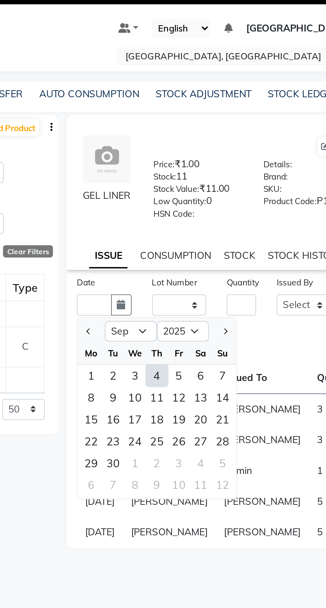
click at [220, 203] on div "4" at bounding box center [220, 197] width 11 height 11
type input "[DATE]"
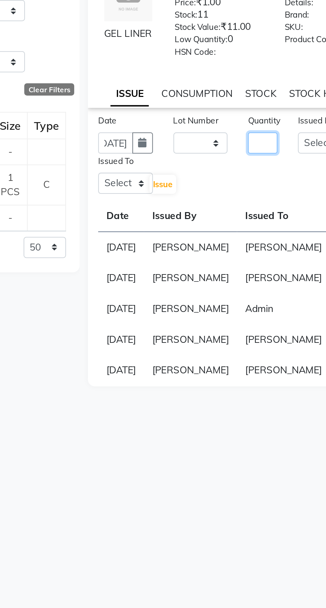
click at [264, 168] on input "number" at bounding box center [261, 163] width 14 height 10
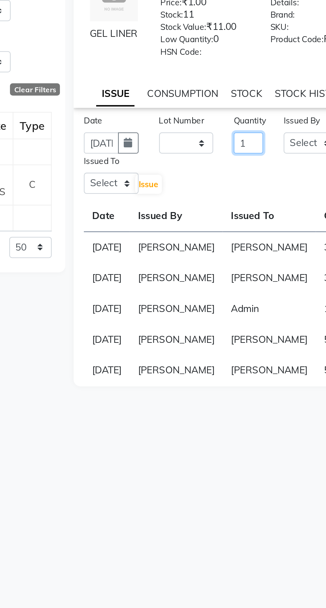
scroll to position [0, 0]
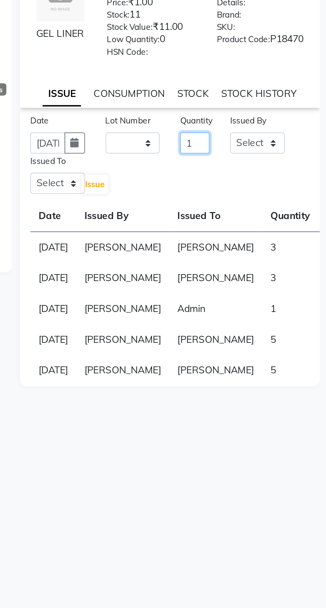
type input "1"
click at [288, 168] on select "Select Admin [PERSON_NAME] [PERSON_NAME] [PERSON_NAME] [PERSON_NAME] [PERSON_NA…" at bounding box center [292, 163] width 27 height 10
select select "72673"
click at [279, 162] on select "Select Admin [PERSON_NAME] [PERSON_NAME] [PERSON_NAME] [PERSON_NAME] [PERSON_NA…" at bounding box center [292, 163] width 27 height 10
click at [185, 187] on select "Select Admin [PERSON_NAME] [PERSON_NAME] [PERSON_NAME] [PERSON_NAME] [PERSON_NA…" at bounding box center [195, 182] width 27 height 10
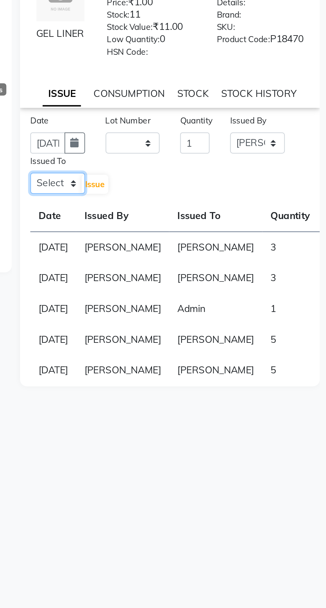
select select "72673"
click at [182, 182] on select "Select Admin [PERSON_NAME] [PERSON_NAME] [PERSON_NAME] [PERSON_NAME] [PERSON_NA…" at bounding box center [195, 182] width 27 height 10
click at [211, 185] on span "Issue" at bounding box center [213, 182] width 10 height 5
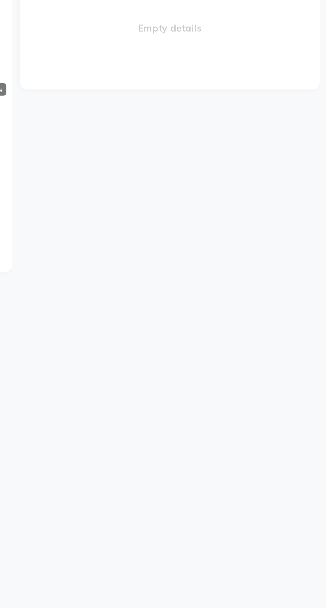
select select
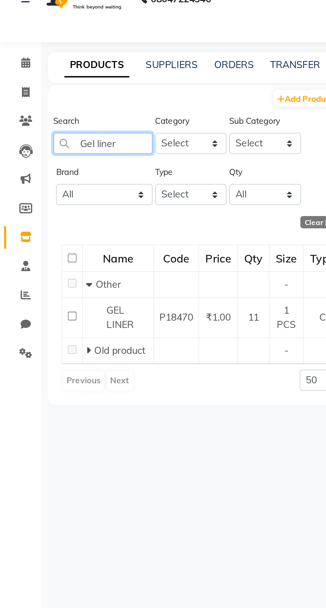
click at [59, 100] on input "Gel liner" at bounding box center [50, 98] width 48 height 10
type input "G"
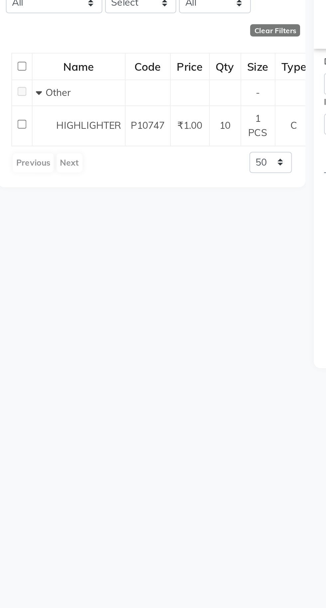
type input "Highlighter"
click at [62, 181] on span "HIGHLIGHTER" at bounding box center [68, 183] width 32 height 6
select select
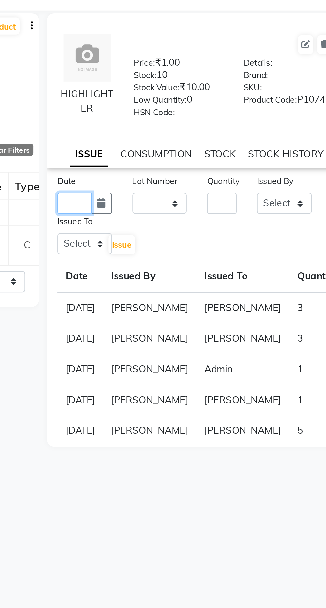
click at [189, 166] on input "text" at bounding box center [190, 163] width 17 height 10
select select "9"
select select "2025"
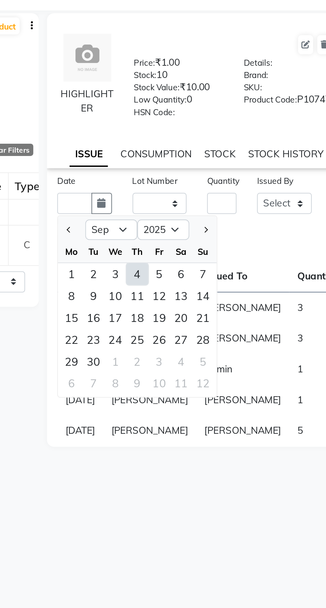
click at [219, 201] on div "4" at bounding box center [220, 197] width 11 height 11
type input "[DATE]"
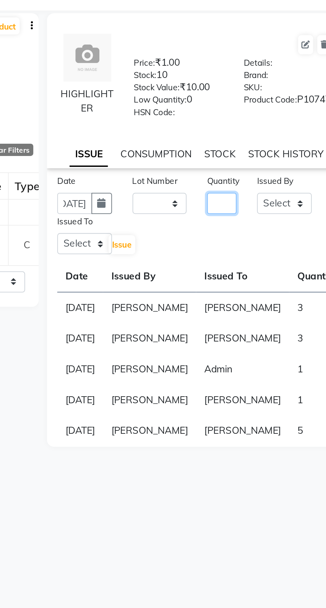
click at [259, 163] on input "number" at bounding box center [261, 163] width 14 height 10
type input "1"
click at [293, 165] on select "Select Admin [PERSON_NAME] [PERSON_NAME] [PERSON_NAME] [PERSON_NAME] [PERSON_NA…" at bounding box center [292, 163] width 27 height 10
select select "72673"
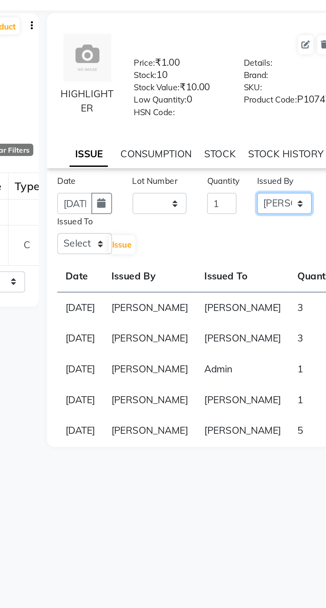
click at [279, 162] on select "Select Admin [PERSON_NAME] [PERSON_NAME] [PERSON_NAME] [PERSON_NAME] [PERSON_NA…" at bounding box center [292, 163] width 27 height 10
click at [191, 186] on select "Select Admin [PERSON_NAME] [PERSON_NAME] [PERSON_NAME] [PERSON_NAME] [PERSON_NA…" at bounding box center [195, 182] width 27 height 10
select select "72673"
click at [182, 182] on select "Select Admin [PERSON_NAME] [PERSON_NAME] [PERSON_NAME] [PERSON_NAME] [PERSON_NA…" at bounding box center [195, 182] width 27 height 10
click at [212, 185] on span "Issue" at bounding box center [213, 182] width 10 height 5
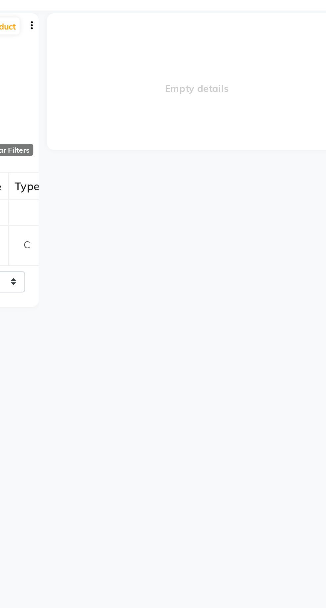
select select
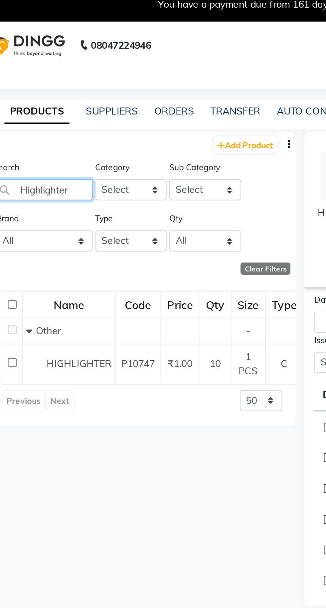
click at [62, 96] on input "Highlighter" at bounding box center [50, 98] width 48 height 10
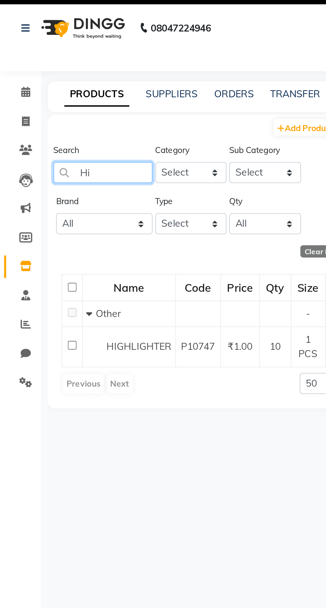
type input "H"
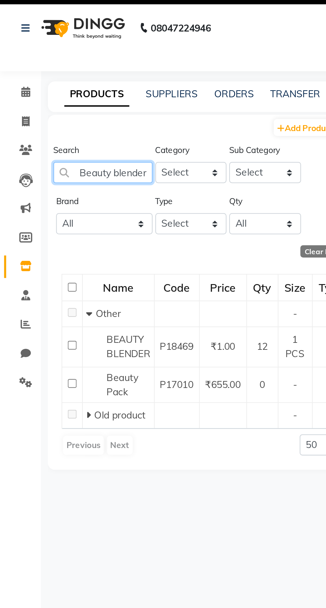
scroll to position [0, 2]
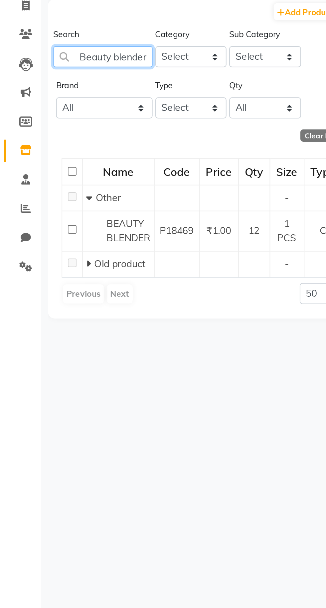
type input "Beauty blender"
click at [59, 180] on span "BEAUTY BLENDER" at bounding box center [62, 183] width 21 height 13
select select
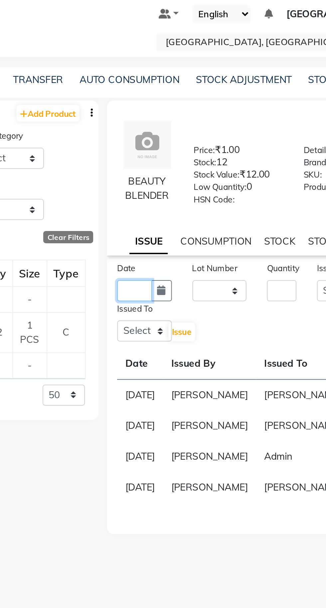
click at [189, 168] on input "text" at bounding box center [190, 163] width 17 height 10
select select "9"
select select "2025"
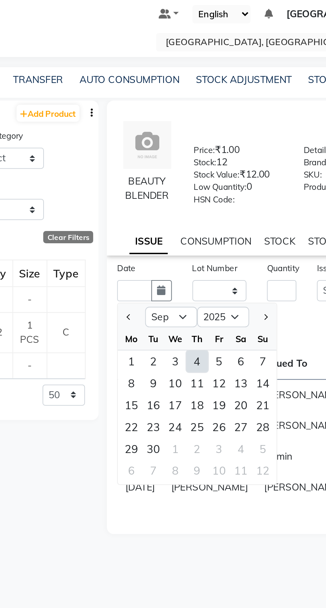
click at [221, 202] on div "4" at bounding box center [220, 197] width 11 height 11
type input "[DATE]"
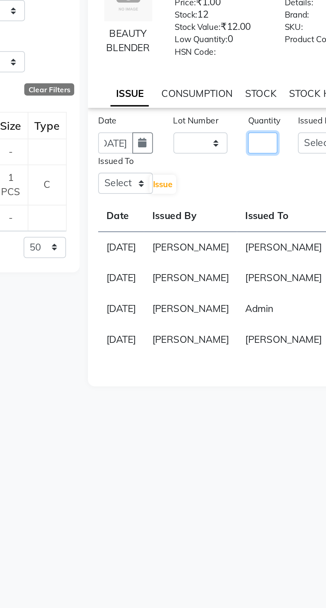
click at [265, 168] on input "number" at bounding box center [261, 163] width 14 height 10
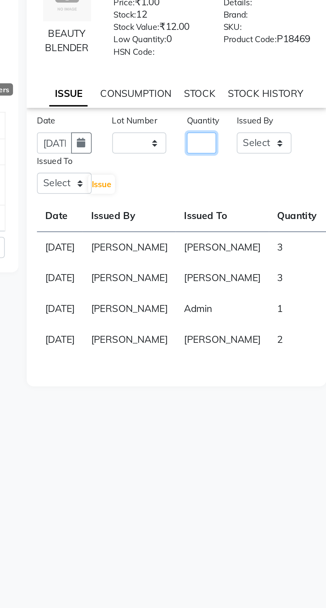
scroll to position [0, 0]
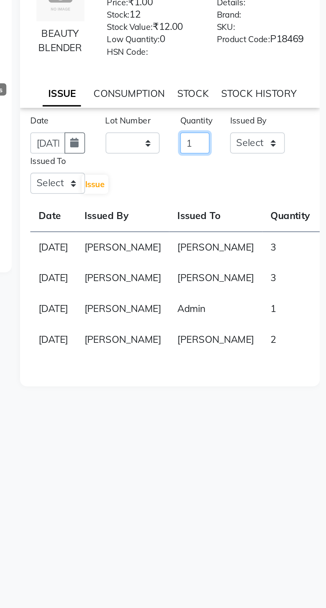
type input "1"
click at [295, 166] on select "Select Admin [PERSON_NAME] [PERSON_NAME] [PERSON_NAME] [PERSON_NAME] [PERSON_NA…" at bounding box center [292, 163] width 27 height 10
select select "72673"
click at [279, 162] on select "Select Admin [PERSON_NAME] [PERSON_NAME] [PERSON_NAME] [PERSON_NAME] [PERSON_NA…" at bounding box center [292, 163] width 27 height 10
click at [187, 188] on select "Select Admin [PERSON_NAME] [PERSON_NAME] [PERSON_NAME] [PERSON_NAME] [PERSON_NA…" at bounding box center [195, 182] width 27 height 10
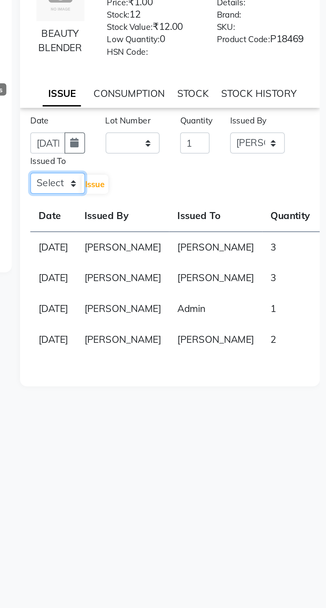
select select "72673"
click at [182, 182] on select "Select Admin [PERSON_NAME] [PERSON_NAME] [PERSON_NAME] [PERSON_NAME] [PERSON_NA…" at bounding box center [195, 182] width 27 height 10
click at [208, 187] on button "Issue" at bounding box center [213, 182] width 13 height 9
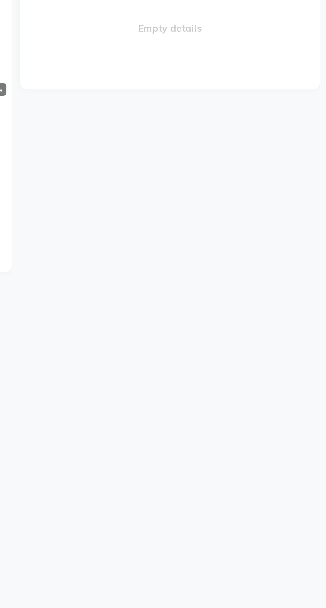
select select
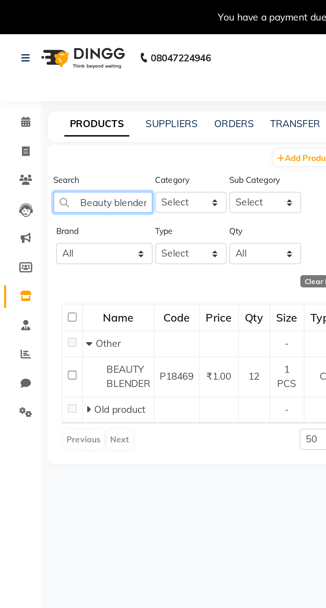
click at [66, 101] on input "Beauty blender" at bounding box center [50, 98] width 48 height 10
type input "Beauty"
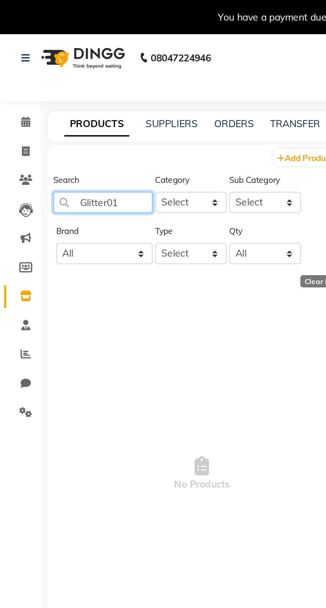
click at [60, 99] on input "Glitter01" at bounding box center [50, 98] width 48 height 10
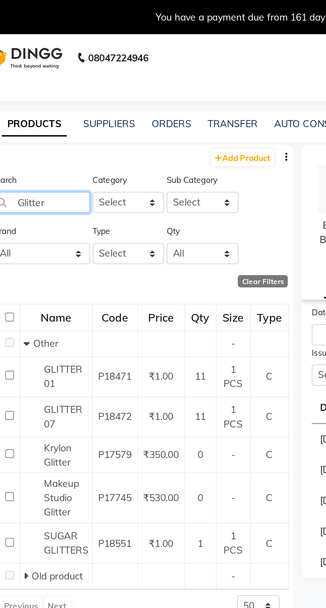
type input "Glitter"
click at [60, 181] on span "GLITTER 01" at bounding box center [61, 183] width 19 height 13
select select
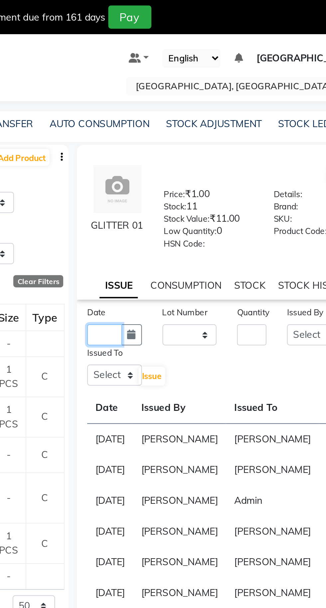
click at [185, 168] on input "text" at bounding box center [190, 163] width 17 height 10
select select "9"
select select "2025"
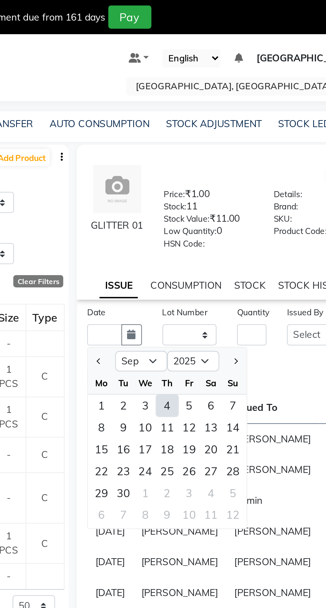
click at [220, 202] on div "4" at bounding box center [220, 197] width 11 height 11
type input "[DATE]"
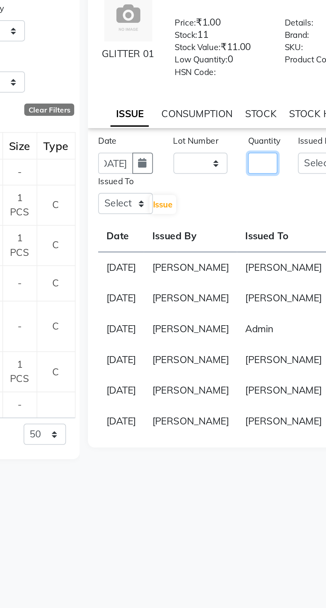
click at [264, 167] on input "number" at bounding box center [261, 163] width 14 height 10
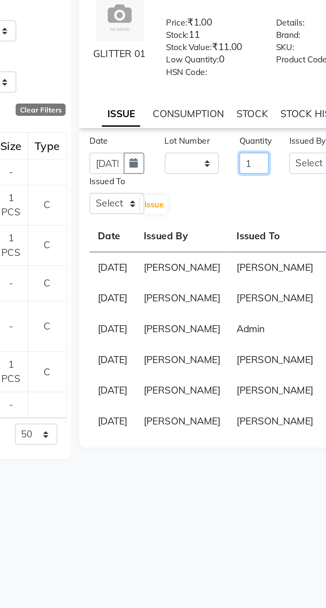
scroll to position [0, 0]
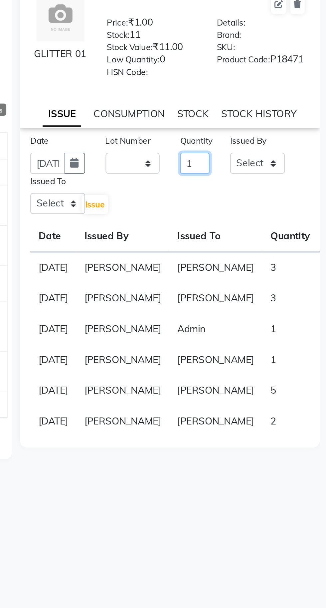
type input "1"
click at [294, 168] on select "Select Admin [PERSON_NAME] [PERSON_NAME] [PERSON_NAME] [PERSON_NAME] [PERSON_NA…" at bounding box center [292, 163] width 27 height 10
select select "72673"
click at [279, 162] on select "Select Admin [PERSON_NAME] [PERSON_NAME] [PERSON_NAME] [PERSON_NAME] [PERSON_NA…" at bounding box center [292, 163] width 27 height 10
click at [189, 188] on select "Select Admin [PERSON_NAME] [PERSON_NAME] [PERSON_NAME] [PERSON_NAME] [PERSON_NA…" at bounding box center [195, 182] width 27 height 10
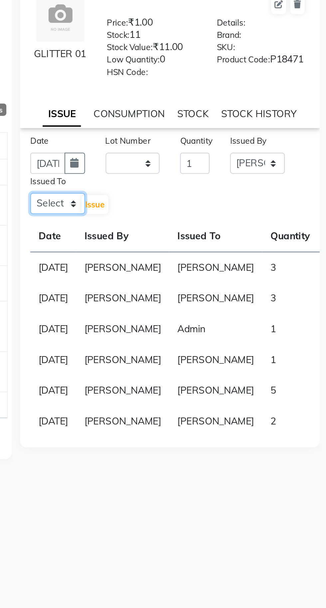
select select "72673"
click at [182, 182] on select "Select Admin [PERSON_NAME] [PERSON_NAME] [PERSON_NAME] [PERSON_NAME] [PERSON_NA…" at bounding box center [195, 182] width 27 height 10
click at [215, 185] on span "Issue" at bounding box center [213, 182] width 10 height 5
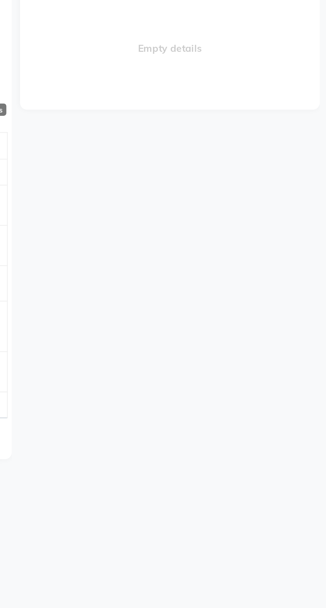
select select
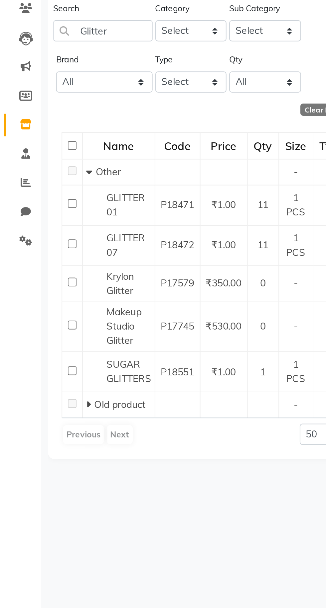
click at [63, 201] on span "GLITTER 07" at bounding box center [61, 202] width 19 height 13
select select
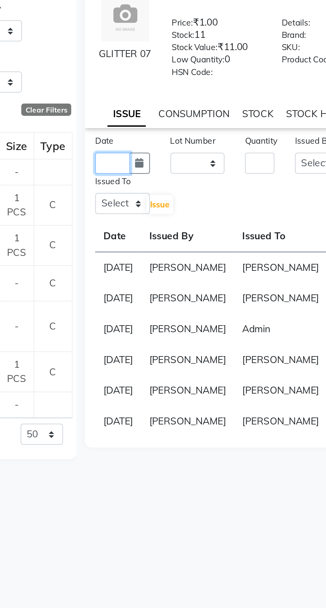
click at [188, 166] on input "text" at bounding box center [190, 163] width 17 height 10
select select "9"
select select "2025"
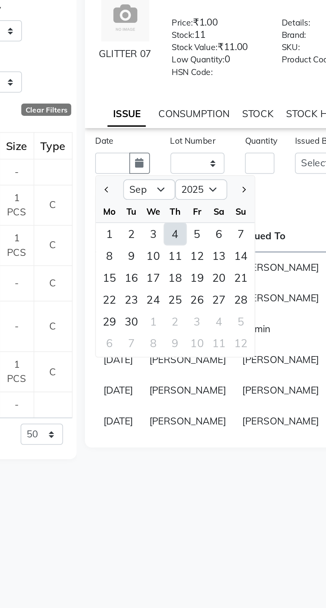
click at [222, 199] on div "4" at bounding box center [220, 197] width 11 height 11
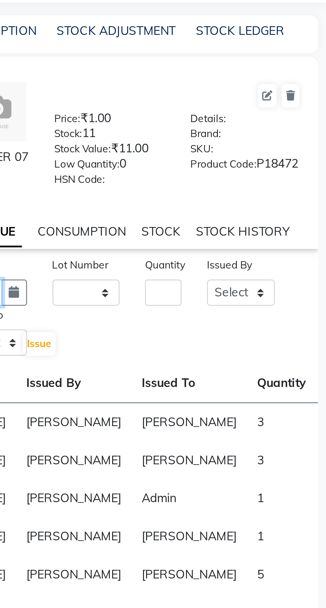
scroll to position [0, 18]
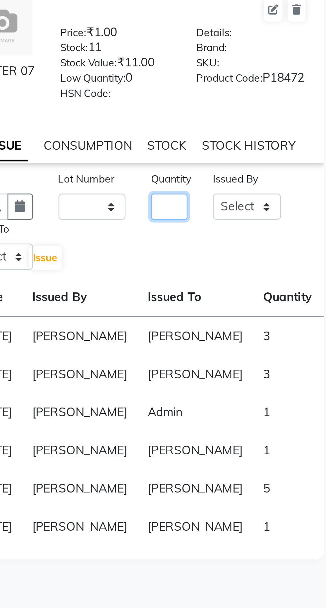
click at [261, 168] on input "number" at bounding box center [261, 163] width 14 height 10
type input "[DATE]"
type input "1"
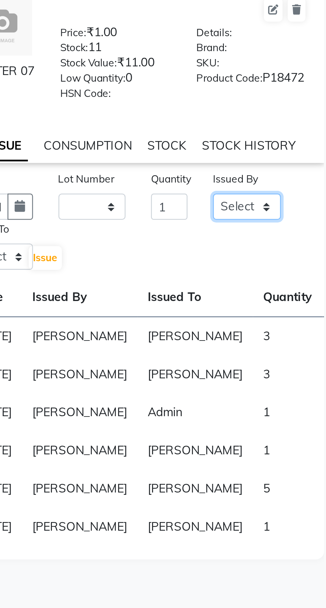
click at [296, 165] on select "Select Admin [PERSON_NAME] [PERSON_NAME] [PERSON_NAME] [PERSON_NAME] [PERSON_NA…" at bounding box center [292, 163] width 27 height 10
select select "72673"
click at [279, 162] on select "Select Admin [PERSON_NAME] [PERSON_NAME] [PERSON_NAME] [PERSON_NAME] [PERSON_NA…" at bounding box center [292, 163] width 27 height 10
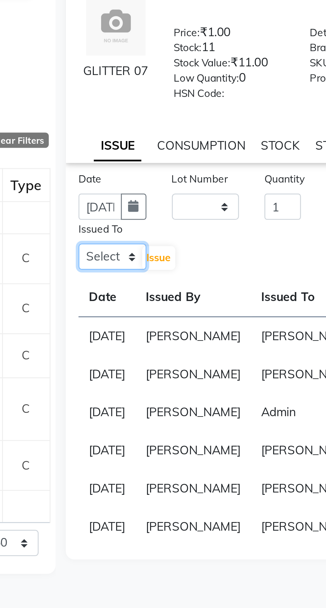
click at [189, 187] on select "Select Admin [PERSON_NAME] [PERSON_NAME] [PERSON_NAME] [PERSON_NAME] [PERSON_NA…" at bounding box center [195, 182] width 27 height 10
select select "72673"
click at [182, 182] on select "Select Admin [PERSON_NAME] [PERSON_NAME] [PERSON_NAME] [PERSON_NAME] [PERSON_NA…" at bounding box center [195, 182] width 27 height 10
click at [213, 185] on span "Issue" at bounding box center [213, 182] width 10 height 5
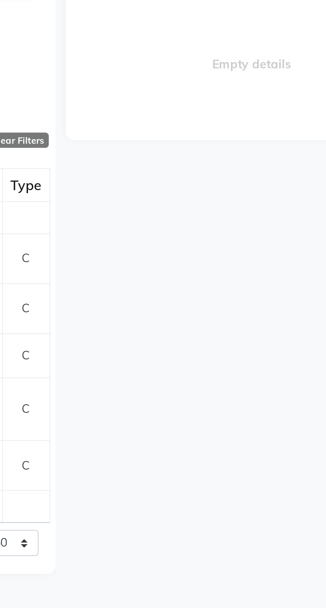
select select
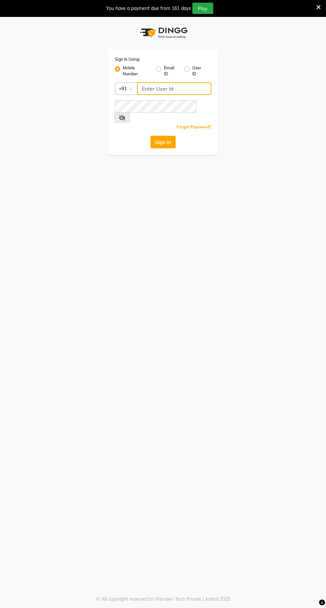
click at [187, 88] on input "Username" at bounding box center [174, 88] width 74 height 13
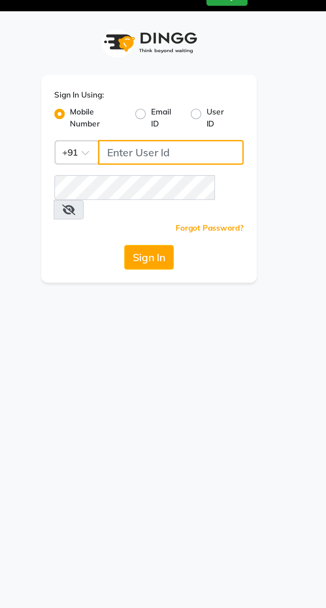
type input "9056166698"
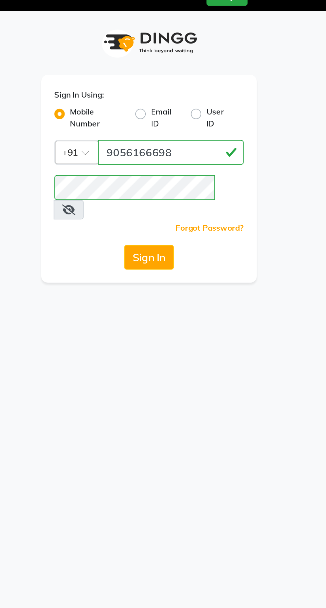
click at [162, 137] on button "Sign In" at bounding box center [162, 142] width 25 height 13
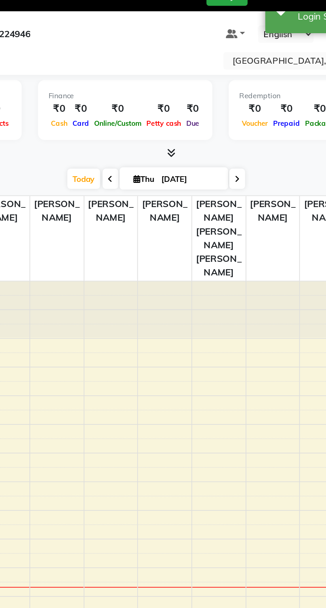
select select "en"
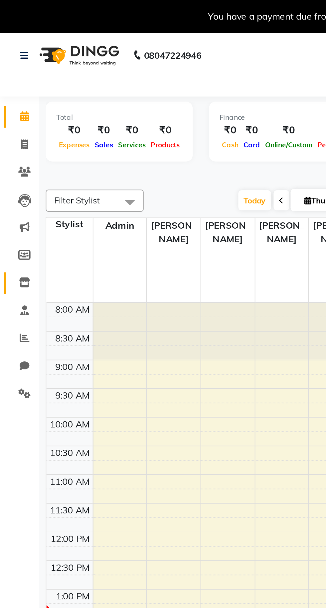
click at [8, 144] on span at bounding box center [13, 144] width 12 height 8
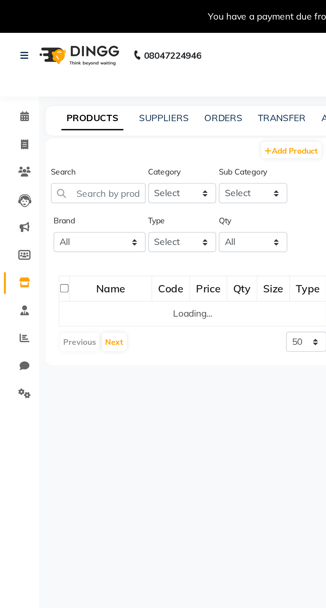
select select
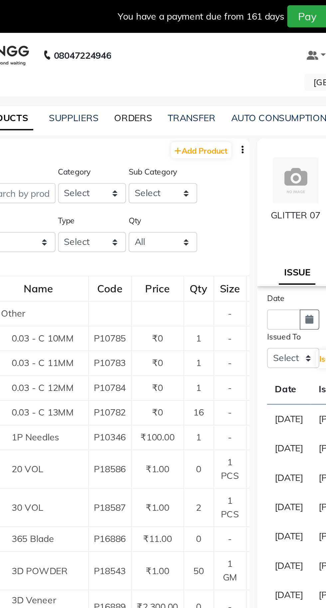
click at [110, 62] on link "ORDERS" at bounding box center [113, 60] width 19 height 6
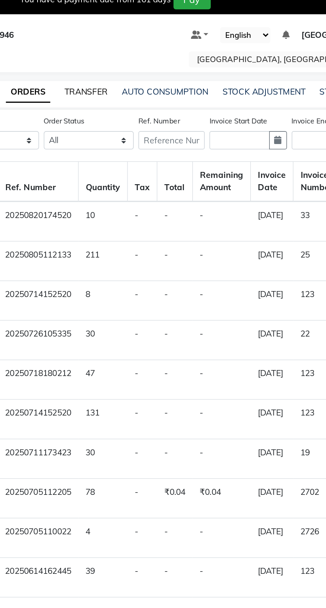
click at [135, 58] on link "TRANSFER" at bounding box center [143, 60] width 24 height 6
select select "sender"
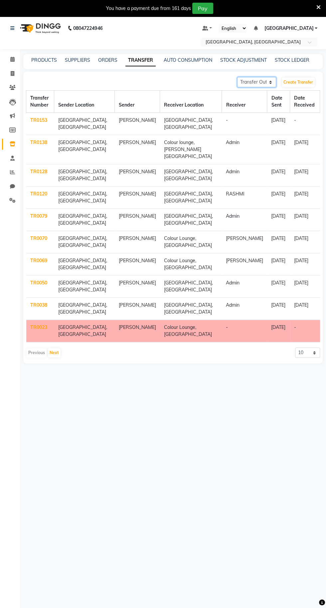
click at [263, 85] on select "Transfer In Transfer Out" at bounding box center [256, 82] width 39 height 10
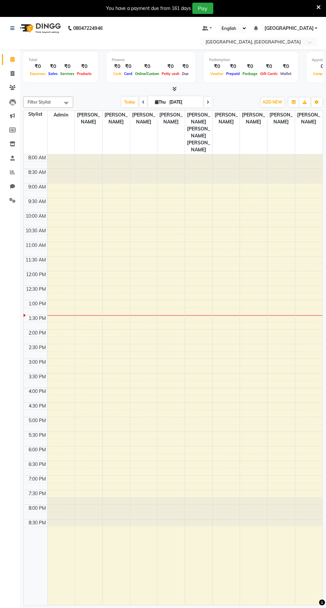
click at [24, 161] on td at bounding box center [36, 164] width 24 height 7
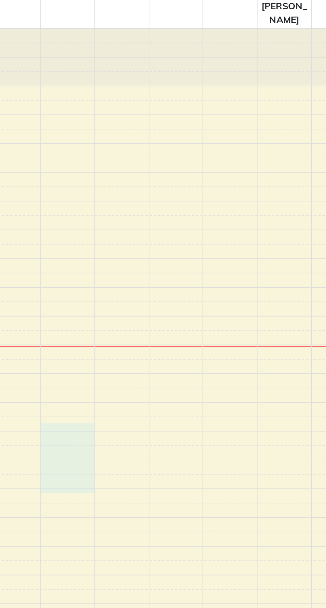
select select "72650"
select select "tentative"
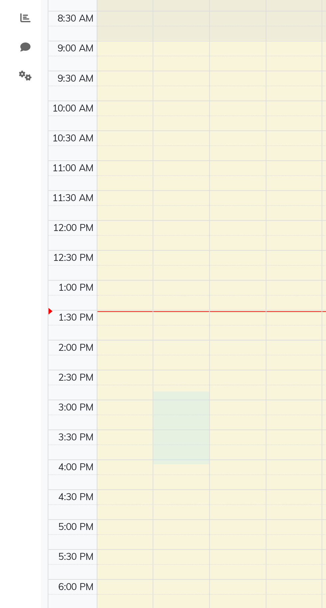
select select "900"
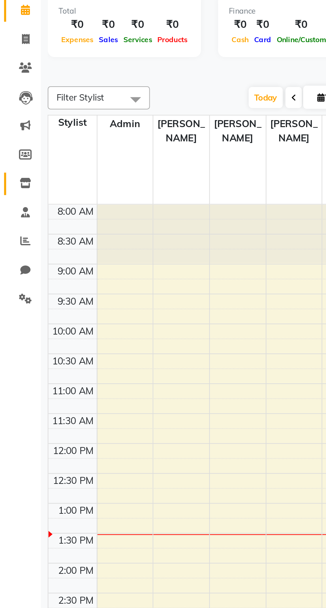
click at [15, 131] on link "Inventory" at bounding box center [10, 127] width 16 height 11
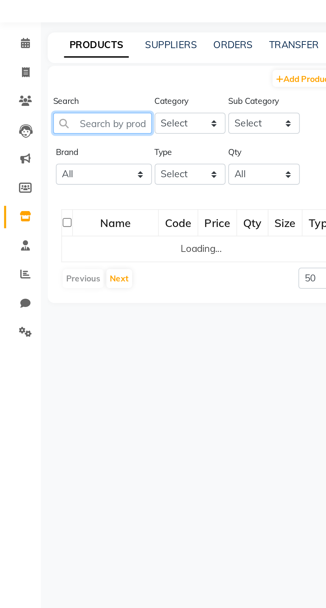
click at [62, 98] on input "text" at bounding box center [50, 98] width 48 height 10
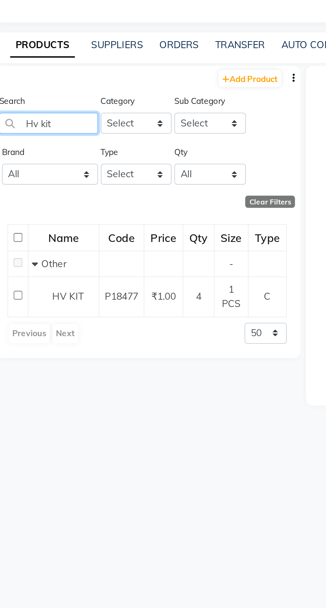
type input "Hv kit"
click at [62, 185] on span "HV KIT" at bounding box center [59, 183] width 15 height 6
select select
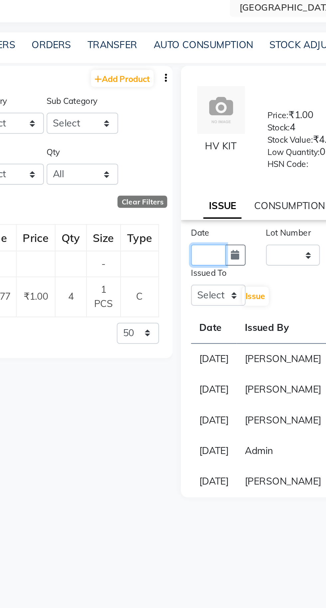
click at [188, 167] on input "text" at bounding box center [190, 163] width 17 height 10
select select "9"
select select "2025"
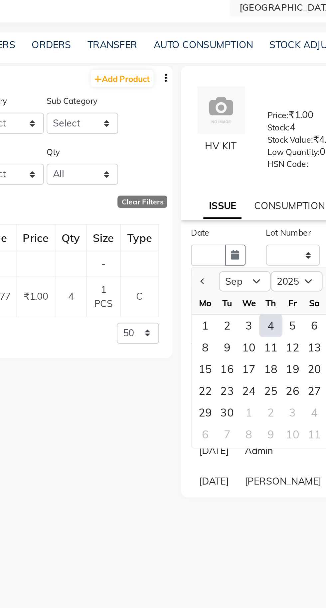
click at [222, 198] on div "4" at bounding box center [220, 197] width 11 height 11
type input "[DATE]"
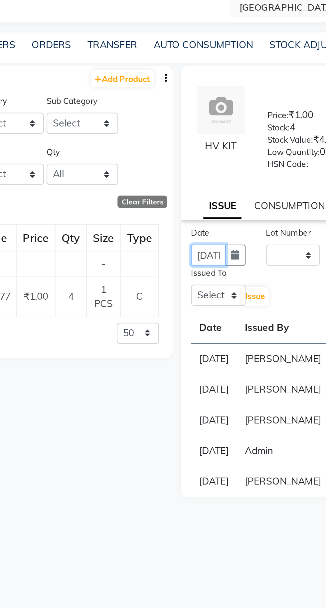
scroll to position [0, 15]
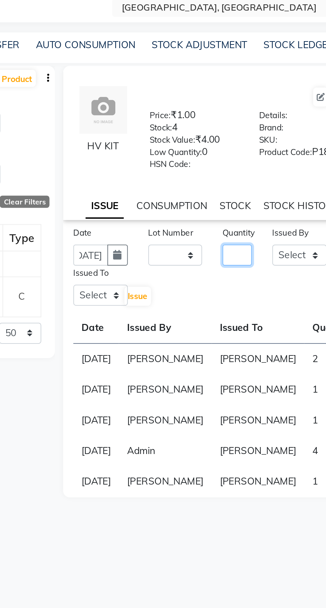
click at [265, 166] on input "number" at bounding box center [261, 163] width 14 height 10
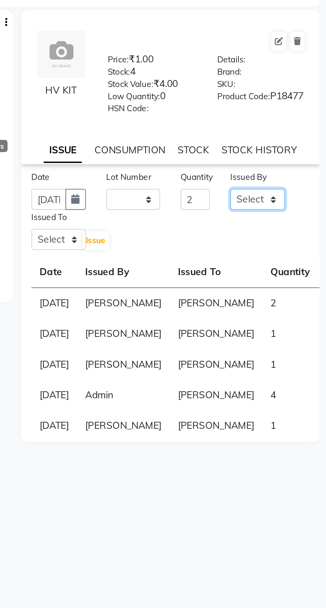
click at [291, 166] on select "Select Admin [PERSON_NAME] [PERSON_NAME] [PERSON_NAME] [PERSON_NAME] [PERSON_NA…" at bounding box center [292, 163] width 27 height 10
click at [279, 162] on select "Select Admin [PERSON_NAME] [PERSON_NAME] [PERSON_NAME] [PERSON_NAME] [PERSON_NA…" at bounding box center [292, 163] width 27 height 10
click at [194, 188] on select "Select Admin [PERSON_NAME] [PERSON_NAME] [PERSON_NAME] [PERSON_NAME] [PERSON_NA…" at bounding box center [195, 182] width 27 height 10
click at [182, 182] on select "Select Admin [PERSON_NAME] [PERSON_NAME] [PERSON_NAME] [PERSON_NAME] [PERSON_NA…" at bounding box center [195, 182] width 27 height 10
click at [216, 185] on span "Issue" at bounding box center [213, 182] width 10 height 5
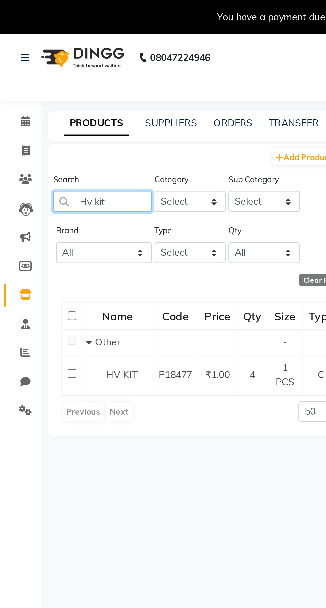
click at [59, 100] on input "Hv kit" at bounding box center [50, 98] width 48 height 10
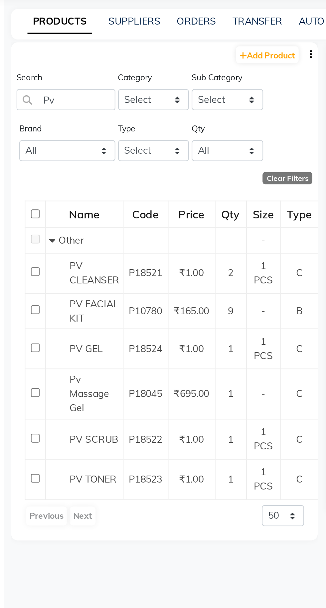
click at [65, 199] on span "PV FACIAL KIT" at bounding box center [64, 201] width 24 height 13
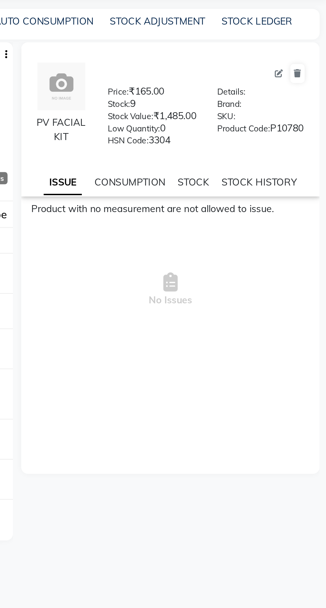
click at [301, 87] on icon at bounding box center [302, 86] width 4 height 4
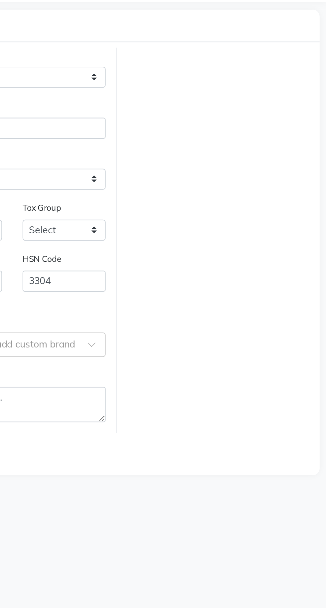
scroll to position [0, 0]
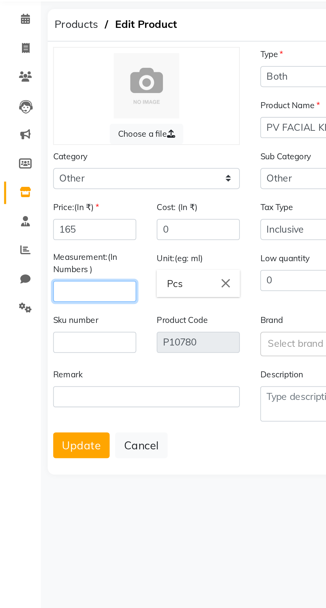
click at [49, 192] on input "number" at bounding box center [46, 192] width 41 height 10
click at [40, 269] on button "Update" at bounding box center [40, 267] width 28 height 13
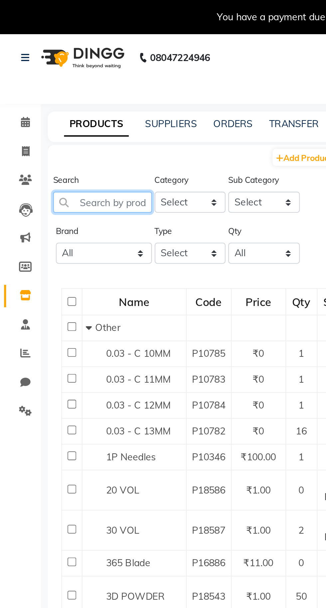
click at [60, 101] on input "text" at bounding box center [50, 99] width 48 height 10
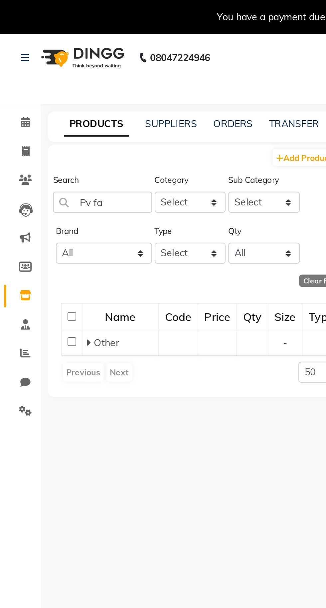
click at [62, 201] on div "Add Product Search Pv fa Category Select Hair Skin Makeup Personal Care Applian…" at bounding box center [97, 345] width 149 height 548
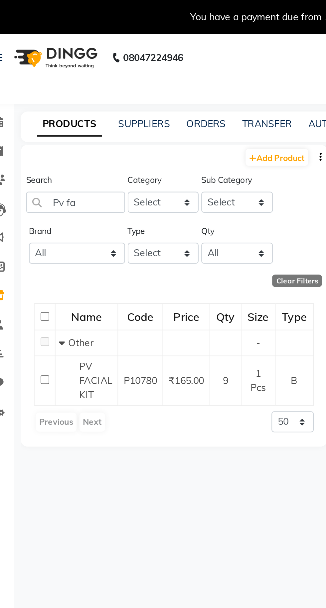
click at [65, 187] on span "PV FACIAL KIT" at bounding box center [60, 186] width 16 height 20
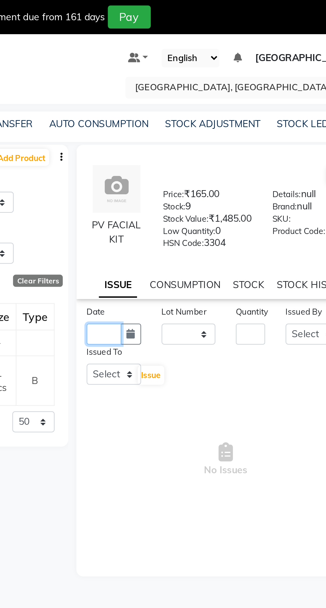
click at [184, 168] on input "text" at bounding box center [190, 163] width 17 height 10
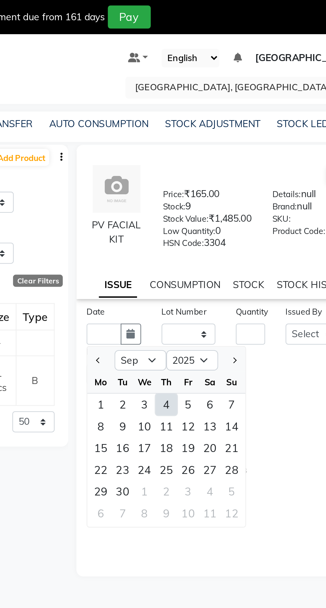
click at [220, 203] on div "4" at bounding box center [220, 197] width 11 height 11
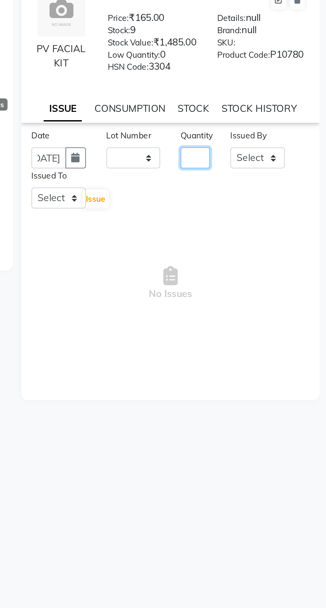
click at [261, 168] on input "number" at bounding box center [261, 163] width 14 height 10
click at [288, 156] on div "Issued By" at bounding box center [292, 153] width 27 height 9
click at [295, 168] on select "Select Admin [PERSON_NAME] [PERSON_NAME] [PERSON_NAME] [PERSON_NAME] [PERSON_NA…" at bounding box center [292, 163] width 27 height 10
click at [279, 165] on select "Select Admin [PERSON_NAME] [PERSON_NAME] [PERSON_NAME] [PERSON_NAME] [PERSON_NA…" at bounding box center [292, 163] width 27 height 10
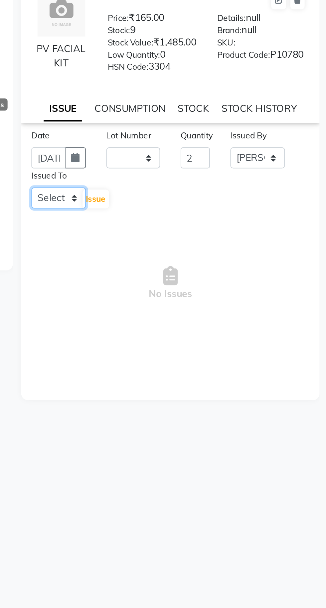
click at [186, 188] on select "Select Admin [PERSON_NAME] [PERSON_NAME] [PERSON_NAME] [PERSON_NAME] [PERSON_NA…" at bounding box center [195, 183] width 27 height 10
click at [182, 185] on select "Select Admin [PERSON_NAME] [PERSON_NAME] [PERSON_NAME] [PERSON_NAME] [PERSON_NA…" at bounding box center [195, 183] width 27 height 10
click at [216, 186] on span "Issue" at bounding box center [213, 183] width 10 height 5
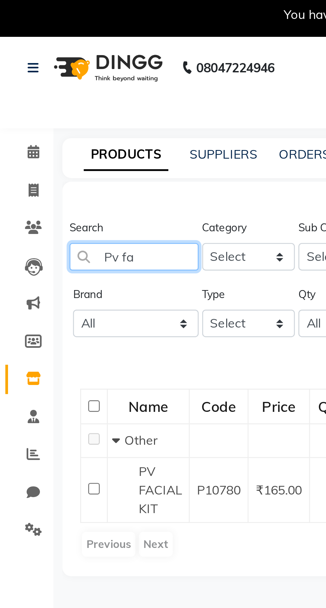
click at [54, 98] on input "Pv fa" at bounding box center [50, 99] width 48 height 10
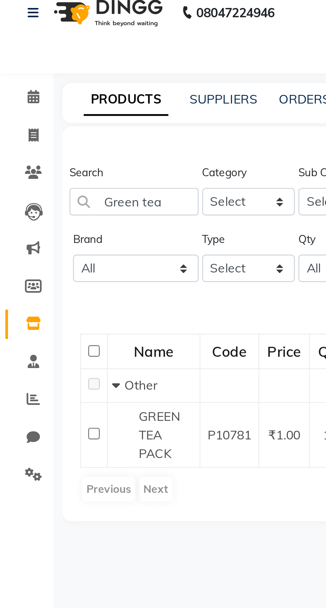
click at [54, 185] on span "GREEN TEA PACK" at bounding box center [59, 186] width 15 height 20
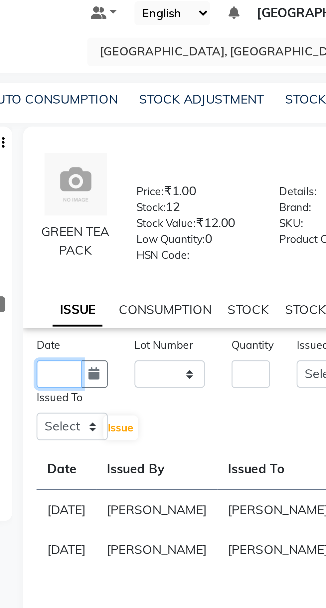
click at [191, 167] on input "text" at bounding box center [190, 163] width 17 height 10
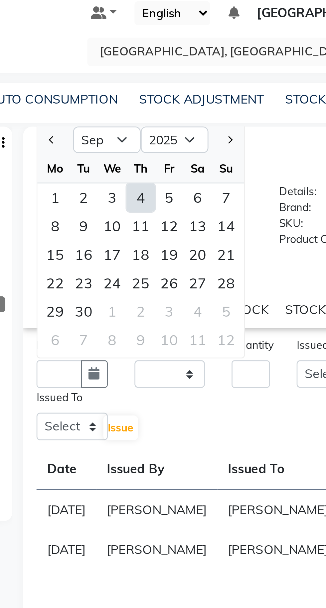
click at [219, 103] on div "4" at bounding box center [220, 97] width 11 height 11
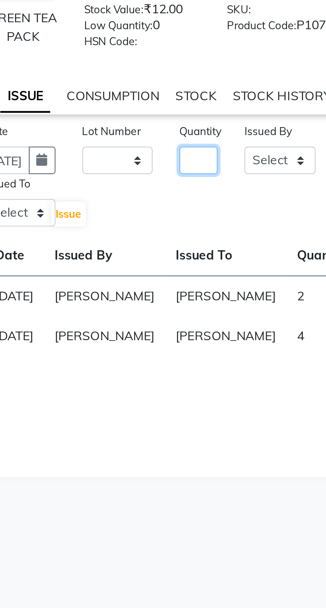
click at [262, 167] on input "number" at bounding box center [261, 163] width 14 height 10
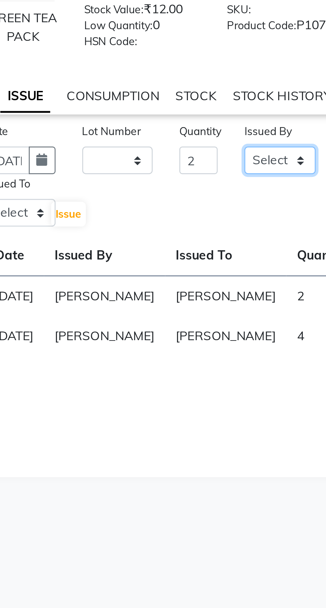
click at [290, 168] on select "Select Admin [PERSON_NAME] [PERSON_NAME] [PERSON_NAME] [PERSON_NAME] [PERSON_NA…" at bounding box center [292, 163] width 27 height 10
click at [279, 162] on select "Select Admin [PERSON_NAME] [PERSON_NAME] [PERSON_NAME] [PERSON_NAME] [PERSON_NA…" at bounding box center [292, 163] width 27 height 10
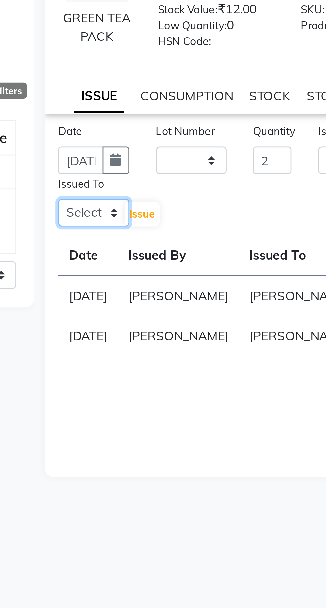
click at [192, 185] on select "Select Admin [PERSON_NAME] [PERSON_NAME] [PERSON_NAME] [PERSON_NAME] [PERSON_NA…" at bounding box center [195, 183] width 27 height 10
click at [182, 182] on select "Select Admin [PERSON_NAME] [PERSON_NAME] [PERSON_NAME] [PERSON_NAME] [PERSON_NA…" at bounding box center [195, 183] width 27 height 10
click at [211, 186] on span "Issue" at bounding box center [213, 183] width 10 height 5
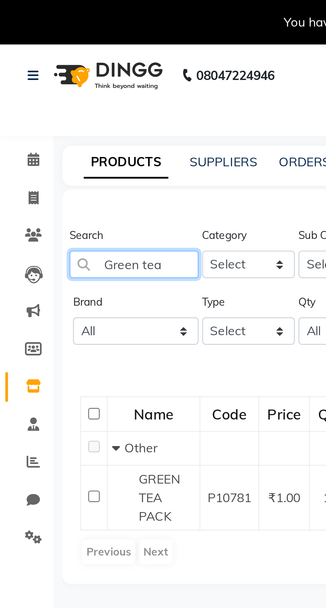
click at [67, 99] on input "Green tea" at bounding box center [50, 99] width 48 height 10
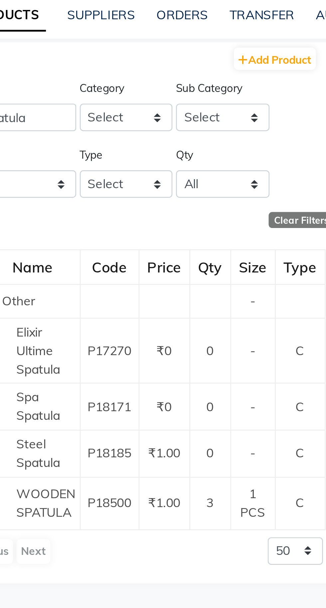
click at [60, 245] on span "WOODEN SPATULA" at bounding box center [63, 242] width 22 height 13
click at [63, 243] on span "WOODEN SPATULA" at bounding box center [63, 242] width 22 height 13
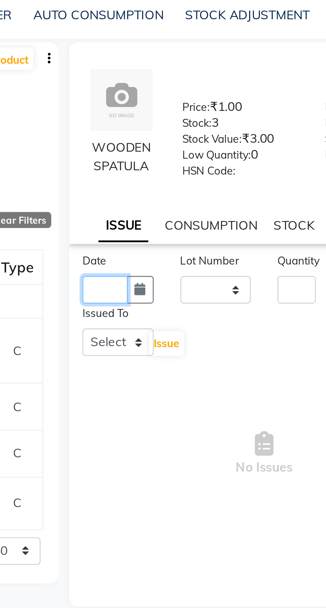
click at [187, 168] on input "text" at bounding box center [190, 163] width 17 height 10
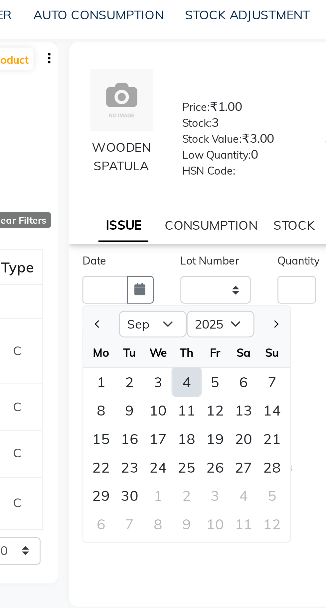
click at [225, 203] on div "4" at bounding box center [220, 197] width 11 height 11
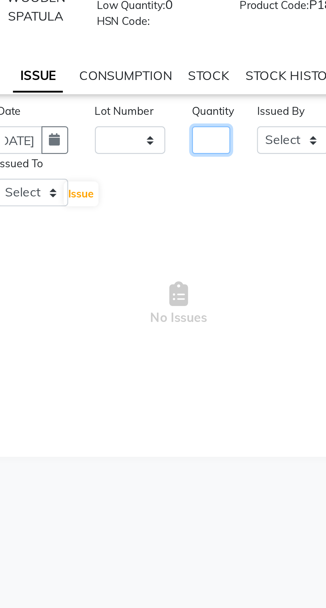
click at [265, 165] on input "number" at bounding box center [261, 163] width 14 height 10
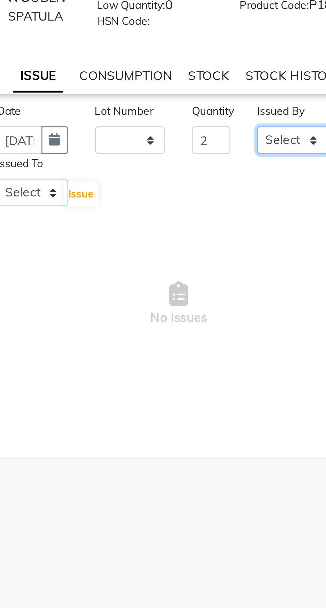
click at [293, 168] on select "Select Admin [PERSON_NAME] [PERSON_NAME] [PERSON_NAME] [PERSON_NAME] [PERSON_NA…" at bounding box center [292, 163] width 27 height 10
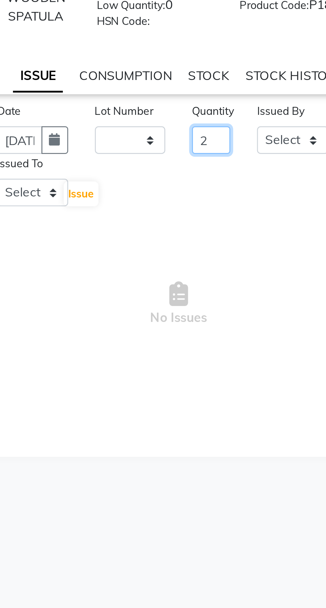
click at [264, 168] on input "2" at bounding box center [261, 163] width 14 height 10
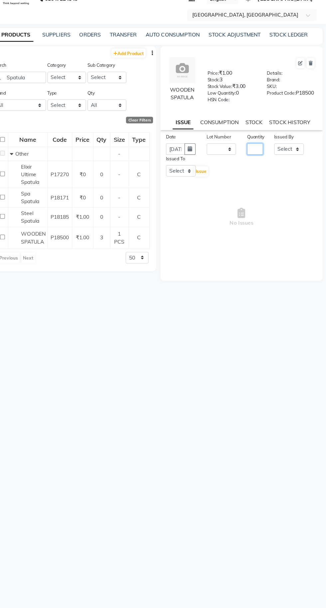
click at [259, 168] on input "number" at bounding box center [261, 163] width 14 height 10
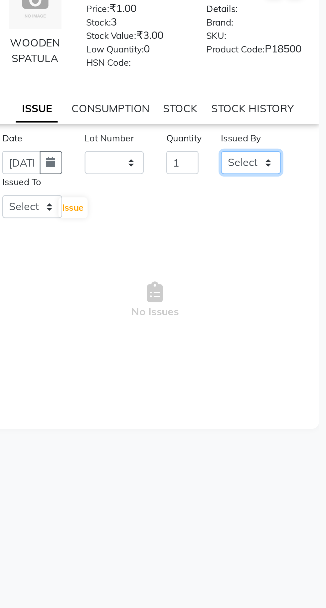
click at [296, 168] on select "Select Admin [PERSON_NAME] [PERSON_NAME] [PERSON_NAME] [PERSON_NAME] [PERSON_NA…" at bounding box center [292, 163] width 27 height 10
click at [279, 162] on select "Select Admin [PERSON_NAME] [PERSON_NAME] [PERSON_NAME] [PERSON_NAME] [PERSON_NA…" at bounding box center [292, 163] width 27 height 10
click at [294, 168] on select "Select Admin [PERSON_NAME] [PERSON_NAME] [PERSON_NAME] [PERSON_NAME] [PERSON_NA…" at bounding box center [292, 163] width 27 height 10
click at [279, 162] on select "Select Admin [PERSON_NAME] [PERSON_NAME] [PERSON_NAME] [PERSON_NAME] [PERSON_NA…" at bounding box center [292, 163] width 27 height 10
click at [195, 184] on select "Select Admin [PERSON_NAME] [PERSON_NAME] [PERSON_NAME] [PERSON_NAME] [PERSON_NA…" at bounding box center [195, 183] width 27 height 10
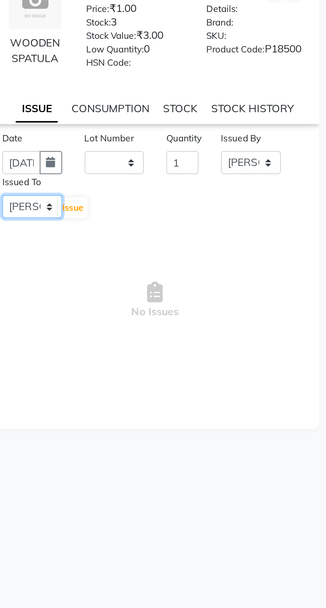
click at [182, 182] on select "Select Admin [PERSON_NAME] [PERSON_NAME] [PERSON_NAME] [PERSON_NAME] [PERSON_NA…" at bounding box center [195, 183] width 27 height 10
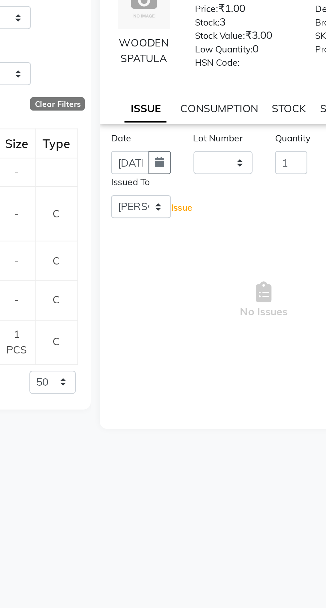
click at [215, 186] on span "Issue" at bounding box center [213, 183] width 10 height 5
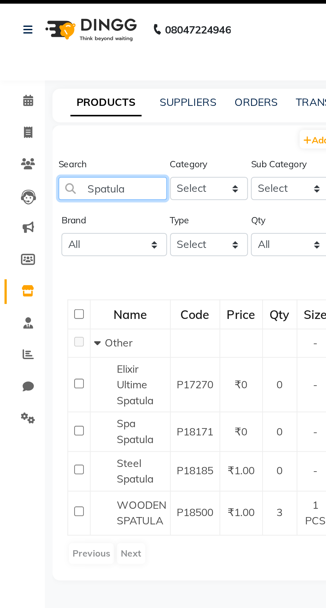
click at [60, 96] on input "Spatula" at bounding box center [50, 99] width 48 height 10
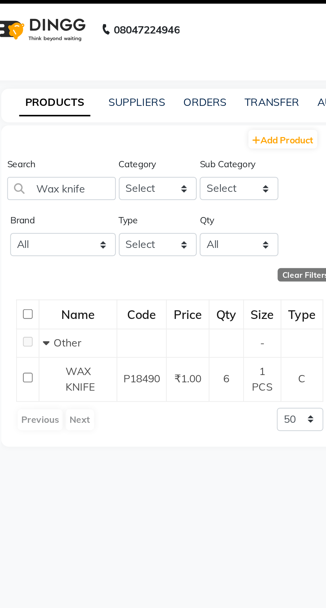
click at [63, 189] on span "WAX KNIFE" at bounding box center [58, 183] width 13 height 13
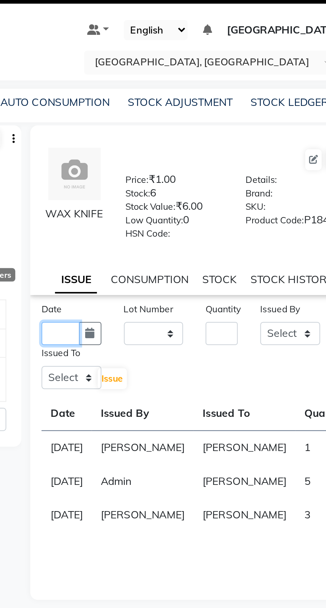
click at [195, 168] on input "text" at bounding box center [190, 163] width 17 height 10
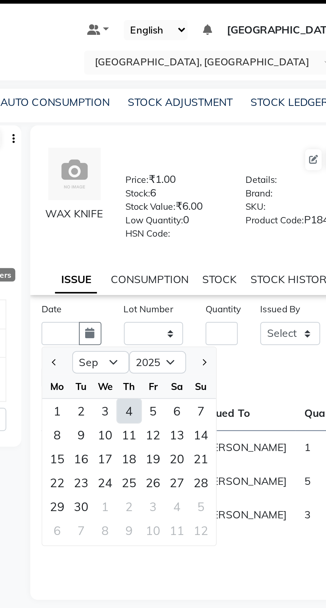
click at [222, 203] on div "4" at bounding box center [220, 197] width 11 height 11
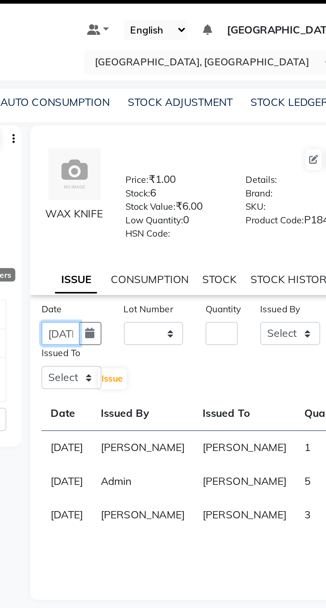
scroll to position [0, 15]
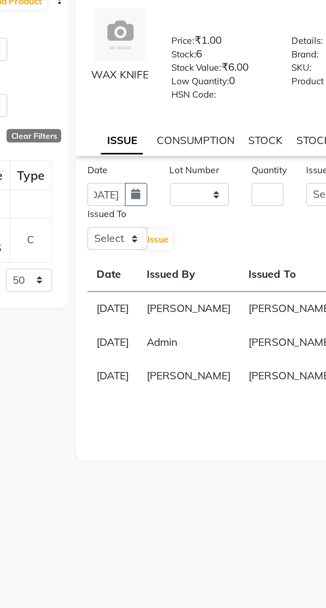
click at [249, 222] on td "[PERSON_NAME]" at bounding box center [271, 214] width 45 height 15
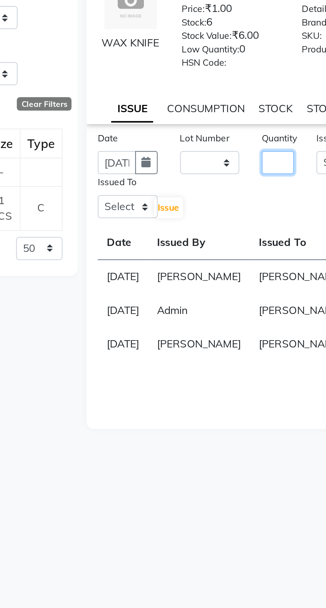
click at [263, 168] on input "number" at bounding box center [261, 163] width 14 height 10
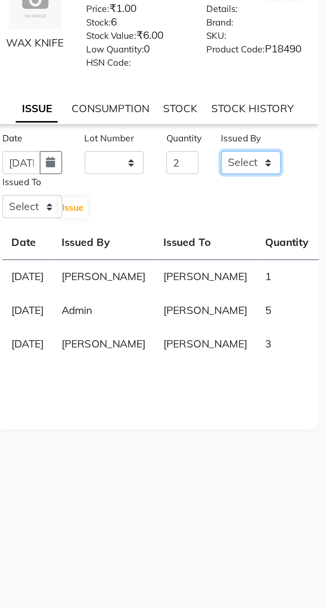
click at [289, 168] on select "Select Admin [PERSON_NAME] [PERSON_NAME] [PERSON_NAME] [PERSON_NAME] [PERSON_NA…" at bounding box center [292, 163] width 27 height 10
click at [279, 162] on select "Select Admin [PERSON_NAME] [PERSON_NAME] [PERSON_NAME] [PERSON_NAME] [PERSON_NA…" at bounding box center [292, 163] width 27 height 10
click at [190, 185] on select "Select Admin [PERSON_NAME] [PERSON_NAME] [PERSON_NAME] [PERSON_NAME] [PERSON_NA…" at bounding box center [195, 183] width 27 height 10
click at [182, 182] on select "Select Admin [PERSON_NAME] [PERSON_NAME] [PERSON_NAME] [PERSON_NAME] [PERSON_NA…" at bounding box center [195, 183] width 27 height 10
click at [214, 186] on span "Issue" at bounding box center [213, 183] width 10 height 5
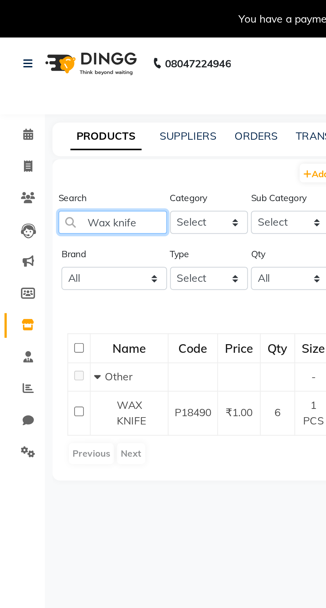
click at [65, 100] on input "Wax knife" at bounding box center [50, 99] width 48 height 10
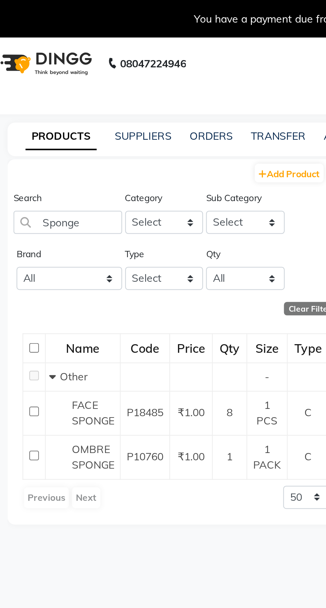
click at [58, 183] on span "FACE SPONGE" at bounding box center [61, 183] width 19 height 13
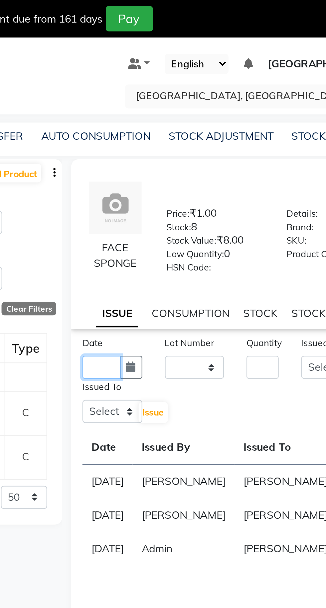
click at [190, 168] on input "text" at bounding box center [190, 163] width 17 height 10
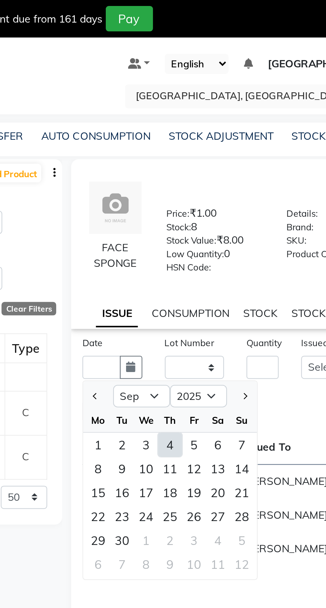
click at [220, 202] on div "4" at bounding box center [220, 197] width 11 height 11
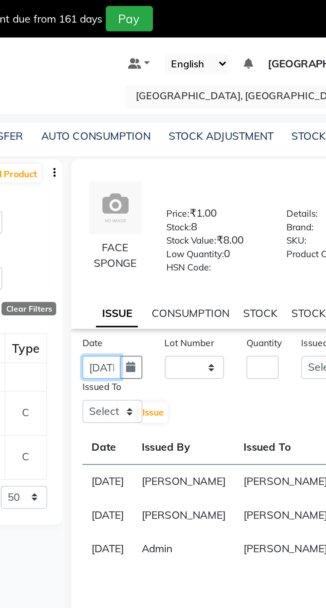
scroll to position [0, 15]
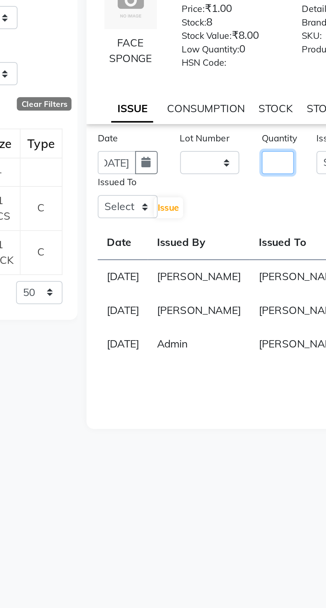
click at [254, 167] on input "number" at bounding box center [261, 163] width 14 height 10
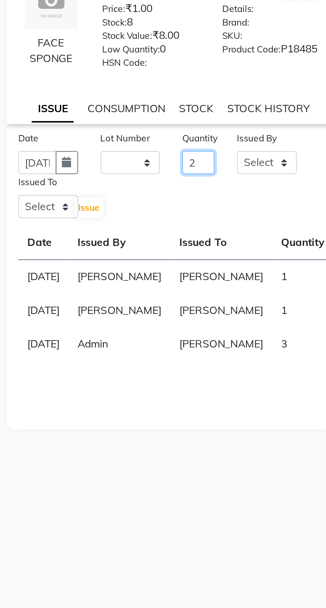
scroll to position [0, 0]
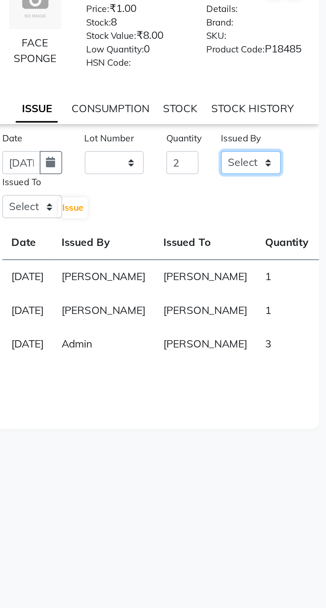
click at [293, 168] on select "Select Admin [PERSON_NAME] [PERSON_NAME] [PERSON_NAME] [PERSON_NAME] [PERSON_NA…" at bounding box center [292, 163] width 27 height 10
click at [279, 162] on select "Select Admin [PERSON_NAME] [PERSON_NAME] [PERSON_NAME] [PERSON_NAME] [PERSON_NA…" at bounding box center [292, 163] width 27 height 10
click at [190, 188] on select "Select Admin [PERSON_NAME] [PERSON_NAME] [PERSON_NAME] [PERSON_NAME] [PERSON_NA…" at bounding box center [195, 183] width 27 height 10
click at [182, 182] on select "Select Admin [PERSON_NAME] [PERSON_NAME] [PERSON_NAME] [PERSON_NAME] [PERSON_NA…" at bounding box center [195, 183] width 27 height 10
click at [214, 186] on span "Issue" at bounding box center [213, 183] width 10 height 5
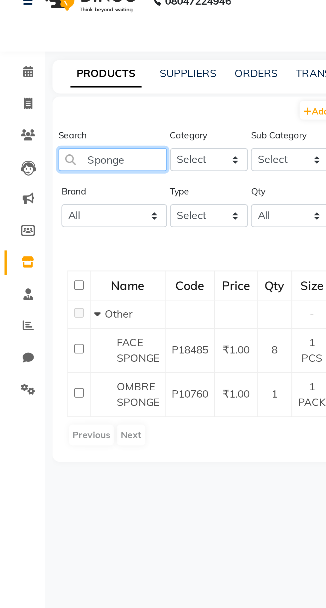
click at [61, 97] on input "Sponge" at bounding box center [50, 99] width 48 height 10
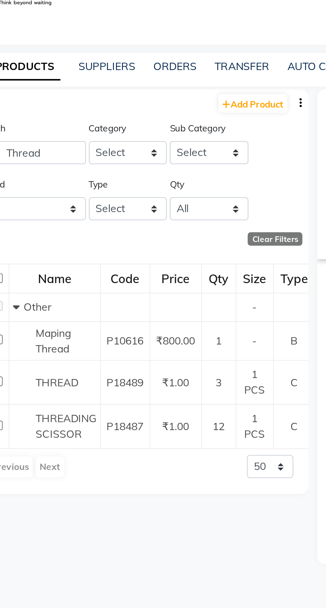
click at [59, 202] on span "THREAD" at bounding box center [61, 201] width 19 height 6
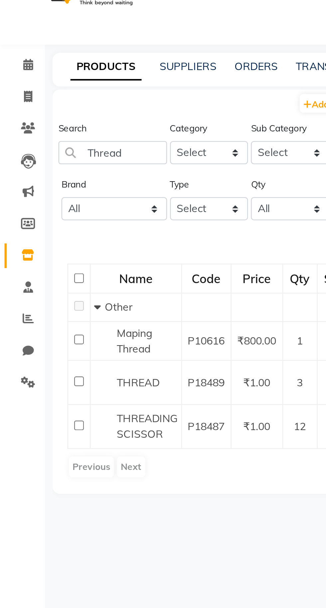
click at [63, 202] on span "THREAD" at bounding box center [61, 201] width 19 height 6
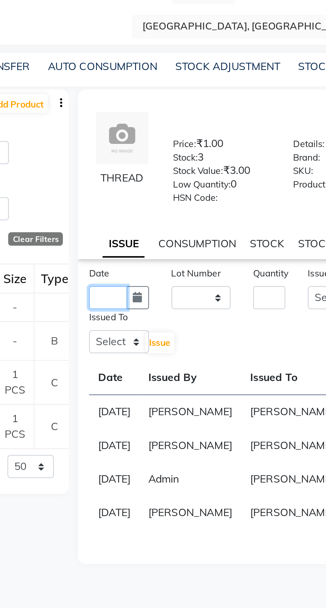
click at [189, 165] on input "text" at bounding box center [190, 163] width 17 height 10
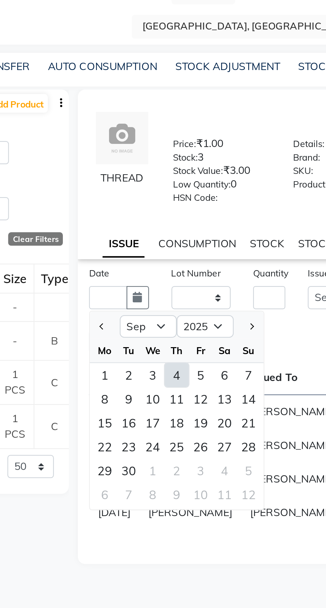
click at [223, 198] on div "4" at bounding box center [220, 197] width 11 height 11
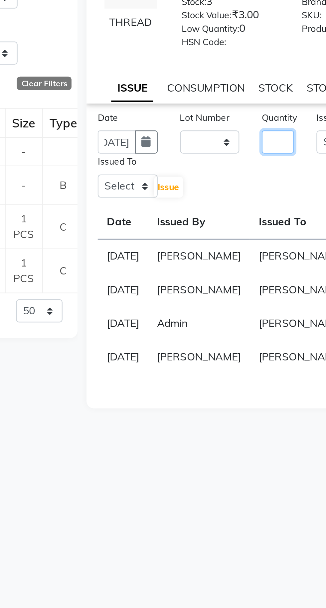
click at [260, 167] on input "number" at bounding box center [261, 163] width 14 height 10
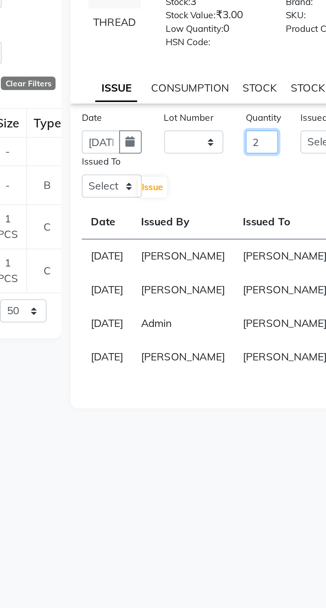
scroll to position [0, 0]
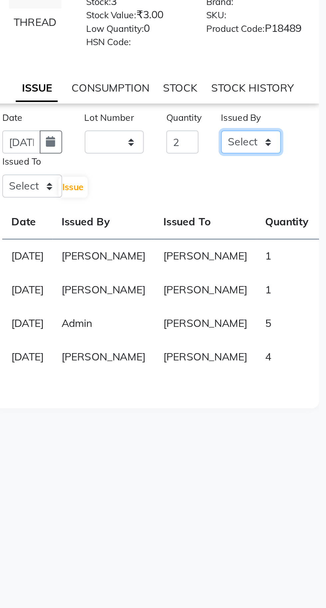
click at [294, 168] on select "Select Admin [PERSON_NAME] [PERSON_NAME] [PERSON_NAME] [PERSON_NAME] [PERSON_NA…" at bounding box center [292, 163] width 27 height 10
click at [279, 162] on select "Select Admin [PERSON_NAME] [PERSON_NAME] [PERSON_NAME] [PERSON_NAME] [PERSON_NA…" at bounding box center [292, 163] width 27 height 10
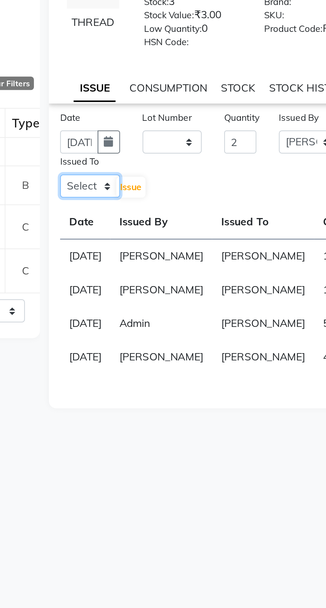
click at [194, 183] on select "Select Admin [PERSON_NAME] [PERSON_NAME] [PERSON_NAME] [PERSON_NAME] [PERSON_NA…" at bounding box center [195, 183] width 27 height 10
click at [182, 182] on select "Select Admin [PERSON_NAME] [PERSON_NAME] [PERSON_NAME] [PERSON_NAME] [PERSON_NA…" at bounding box center [195, 183] width 27 height 10
click at [212, 186] on span "Issue" at bounding box center [213, 183] width 10 height 5
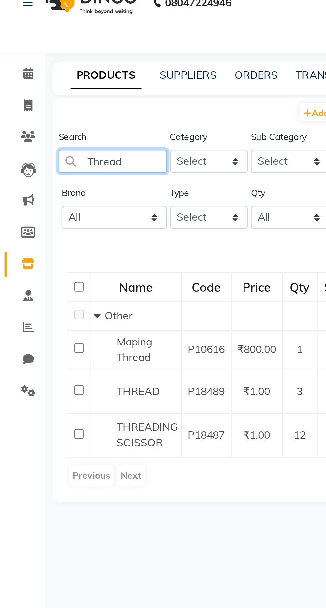
click at [55, 97] on input "Thread" at bounding box center [50, 99] width 48 height 10
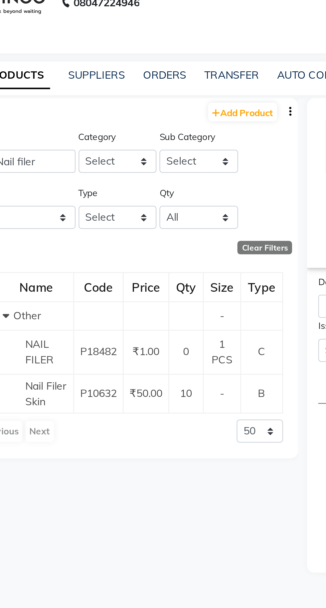
click at [58, 200] on span "Nail Filer Skin" at bounding box center [61, 202] width 18 height 13
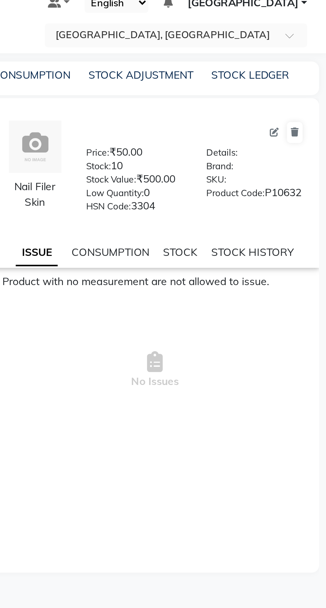
click at [304, 87] on icon at bounding box center [302, 86] width 4 height 4
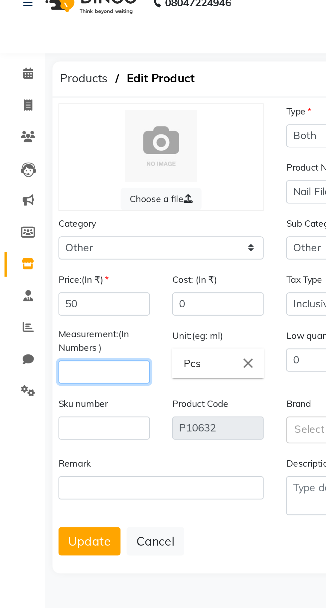
click at [37, 193] on input "number" at bounding box center [46, 192] width 41 height 10
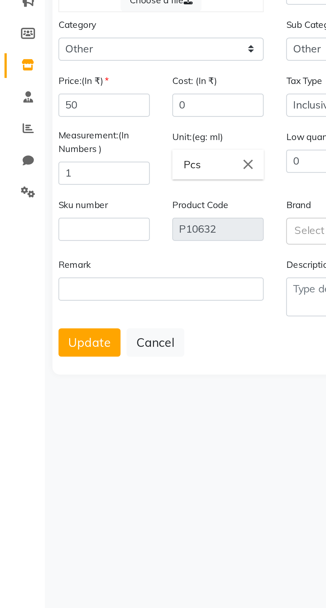
click at [31, 268] on button "Update" at bounding box center [40, 267] width 28 height 13
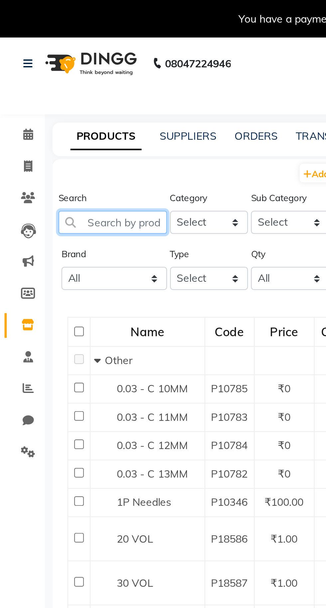
click at [63, 101] on input "text" at bounding box center [50, 99] width 48 height 10
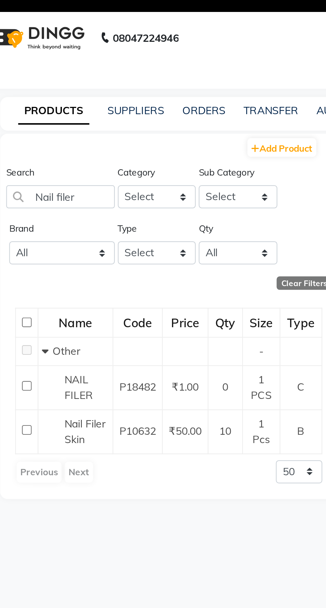
click at [55, 206] on span "Nail Filer Skin" at bounding box center [61, 203] width 18 height 13
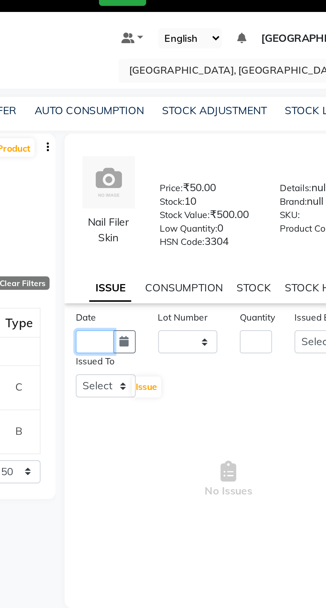
click at [187, 168] on input "text" at bounding box center [190, 163] width 17 height 10
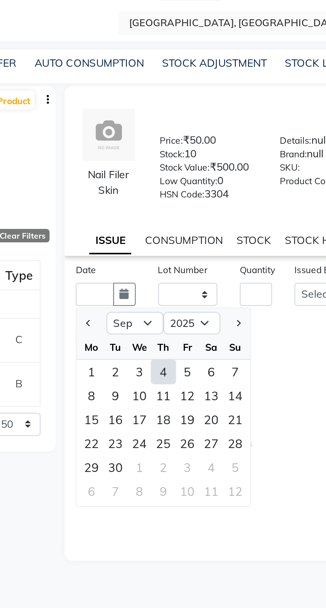
click at [224, 203] on div "4" at bounding box center [220, 197] width 11 height 11
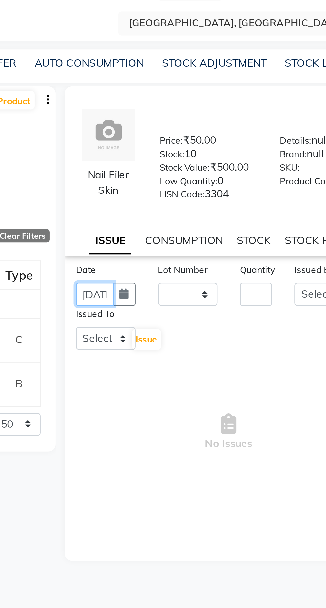
scroll to position [0, 15]
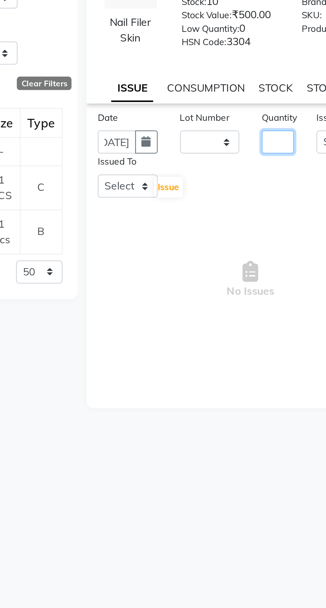
click at [258, 168] on input "number" at bounding box center [261, 163] width 14 height 10
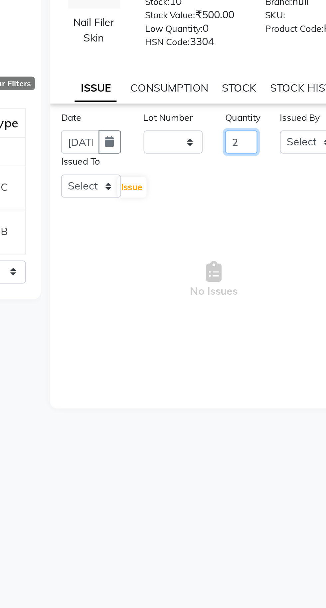
scroll to position [0, 0]
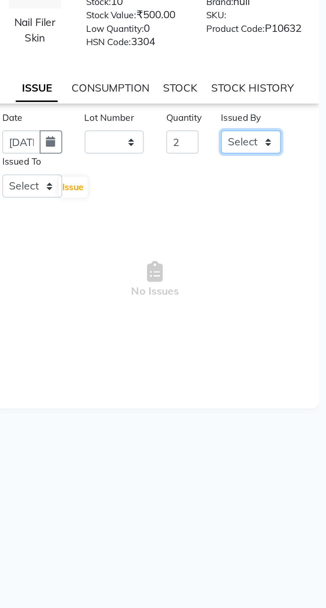
click at [297, 163] on select "Select Admin [PERSON_NAME] [PERSON_NAME] [PERSON_NAME] [PERSON_NAME] [PERSON_NA…" at bounding box center [292, 163] width 27 height 10
click at [279, 162] on select "Select Admin [PERSON_NAME] [PERSON_NAME] [PERSON_NAME] [PERSON_NAME] [PERSON_NA…" at bounding box center [292, 163] width 27 height 10
click at [293, 163] on select "Select Admin [PERSON_NAME] [PERSON_NAME] [PERSON_NAME] [PERSON_NAME] [PERSON_NA…" at bounding box center [292, 163] width 27 height 10
click at [279, 162] on select "Select Admin [PERSON_NAME] [PERSON_NAME] [PERSON_NAME] [PERSON_NAME] [PERSON_NA…" at bounding box center [292, 163] width 27 height 10
click at [190, 187] on select "Select Admin [PERSON_NAME] [PERSON_NAME] [PERSON_NAME] [PERSON_NAME] [PERSON_NA…" at bounding box center [195, 183] width 27 height 10
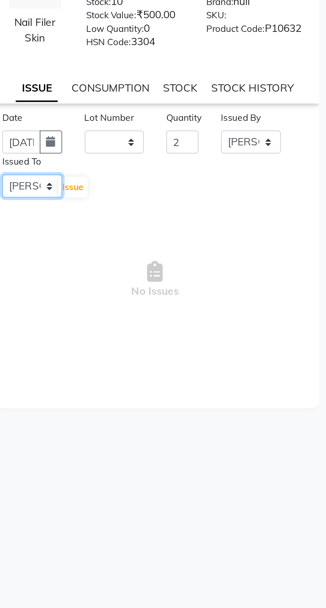
click at [182, 182] on select "Select Admin [PERSON_NAME] [PERSON_NAME] [PERSON_NAME] [PERSON_NAME] [PERSON_NA…" at bounding box center [195, 183] width 27 height 10
click at [218, 186] on span "Issue" at bounding box center [213, 183] width 10 height 5
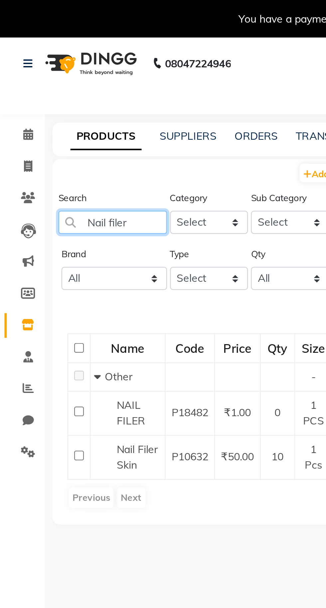
click at [55, 98] on input "Nail filer" at bounding box center [50, 99] width 48 height 10
click at [65, 101] on input "Nail filr" at bounding box center [50, 99] width 48 height 10
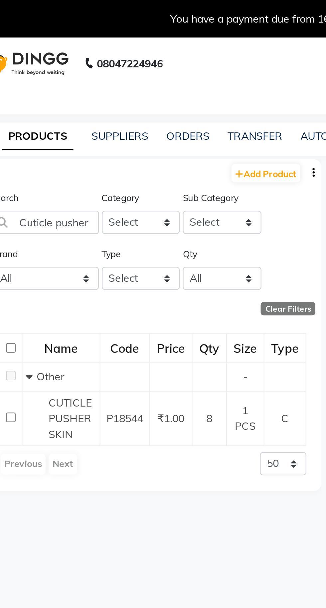
click at [60, 188] on span "CUTICLE PUSHER SKIN" at bounding box center [61, 186] width 19 height 20
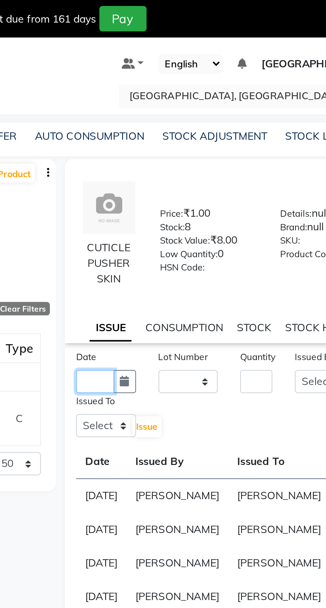
click at [185, 166] on input "text" at bounding box center [190, 169] width 17 height 10
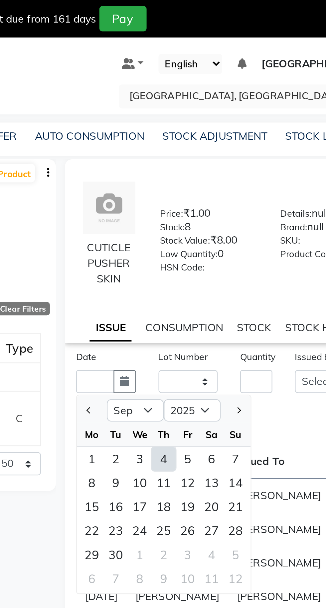
click at [223, 204] on div "4" at bounding box center [220, 204] width 11 height 11
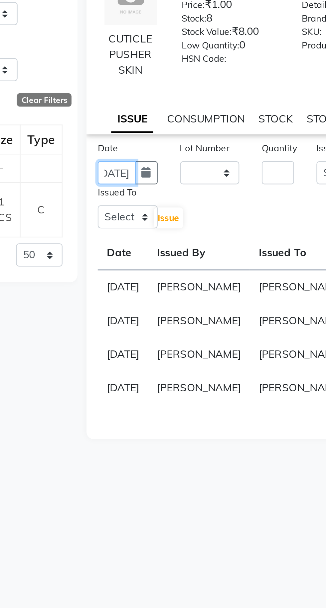
scroll to position [0, 15]
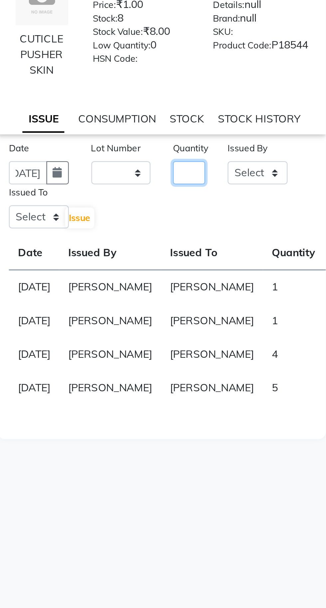
click at [259, 170] on input "number" at bounding box center [261, 169] width 14 height 10
click at [292, 166] on select "Select Admin [PERSON_NAME] [PERSON_NAME] [PERSON_NAME] [PERSON_NAME] [PERSON_NA…" at bounding box center [292, 169] width 27 height 10
click at [279, 164] on select "Select Admin [PERSON_NAME] [PERSON_NAME] [PERSON_NAME] [PERSON_NAME] [PERSON_NA…" at bounding box center [292, 169] width 27 height 10
click at [190, 192] on select "Select Admin [PERSON_NAME] [PERSON_NAME] [PERSON_NAME] [PERSON_NAME] [PERSON_NA…" at bounding box center [195, 189] width 27 height 10
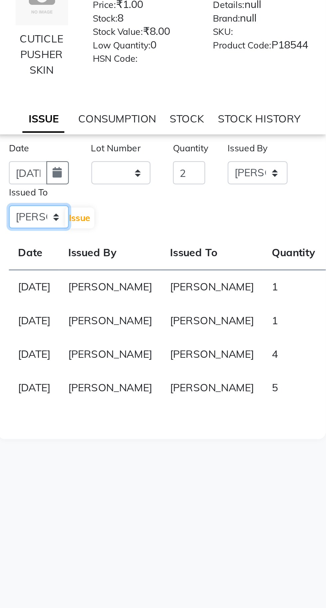
click at [182, 184] on select "Select Admin [PERSON_NAME] [PERSON_NAME] [PERSON_NAME] [PERSON_NAME] [PERSON_NA…" at bounding box center [195, 189] width 27 height 10
click at [209, 188] on span "Issue" at bounding box center [213, 189] width 10 height 5
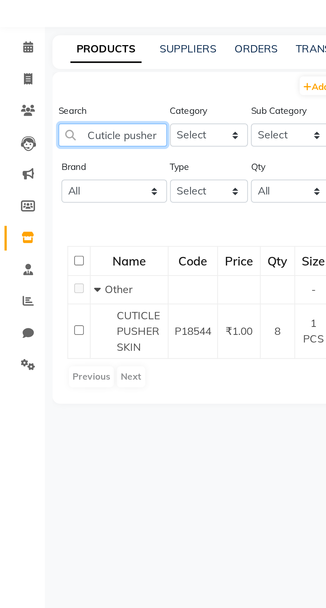
click at [64, 97] on input "Cuticle pusher" at bounding box center [50, 99] width 48 height 10
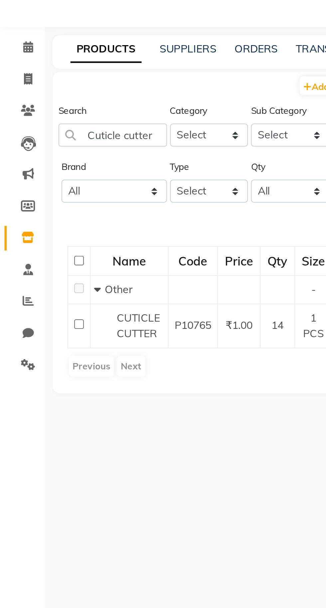
click at [62, 181] on span "CUTICLE CUTTER" at bounding box center [61, 183] width 19 height 13
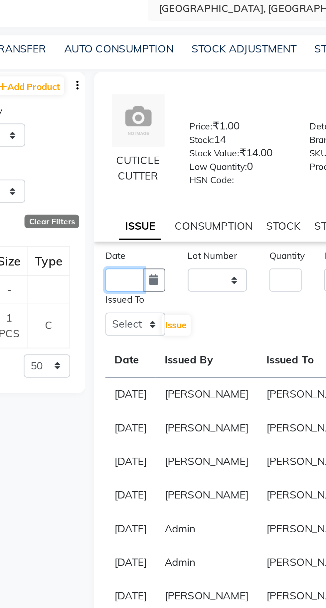
click at [185, 168] on input "text" at bounding box center [190, 163] width 17 height 10
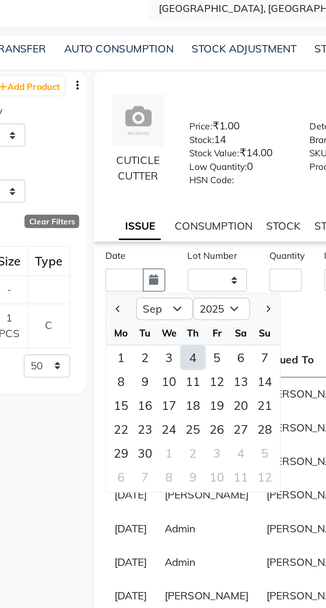
click at [221, 202] on div "4" at bounding box center [220, 197] width 11 height 11
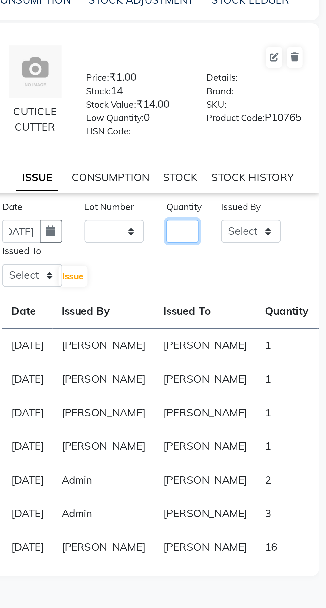
click at [264, 166] on input "number" at bounding box center [261, 163] width 14 height 10
click at [294, 168] on select "Select Admin [PERSON_NAME] [PERSON_NAME] [PERSON_NAME] [PERSON_NAME] [PERSON_NA…" at bounding box center [292, 163] width 27 height 10
click at [279, 162] on select "Select Admin [PERSON_NAME] [PERSON_NAME] [PERSON_NAME] [PERSON_NAME] [PERSON_NA…" at bounding box center [292, 163] width 27 height 10
click at [194, 188] on select "Select Admin [PERSON_NAME] [PERSON_NAME] [PERSON_NAME] [PERSON_NAME] [PERSON_NA…" at bounding box center [195, 183] width 27 height 10
click at [182, 182] on select "Select Admin [PERSON_NAME] [PERSON_NAME] [PERSON_NAME] [PERSON_NAME] [PERSON_NA…" at bounding box center [195, 183] width 27 height 10
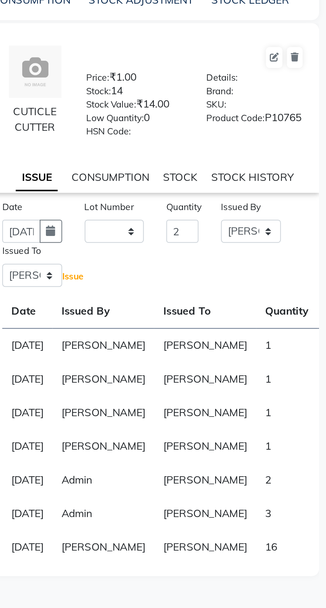
click at [216, 186] on span "Issue" at bounding box center [213, 183] width 10 height 5
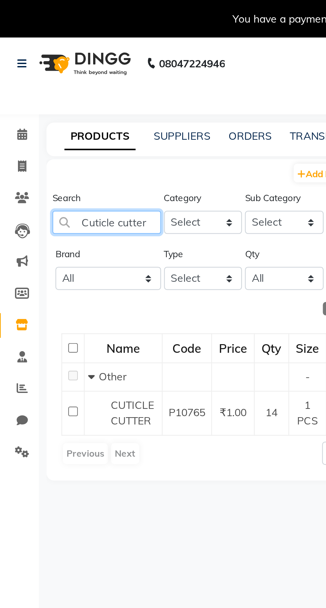
click at [60, 99] on input "Cuticle cutter" at bounding box center [50, 99] width 48 height 10
click at [67, 101] on input "Cuticle cutter" at bounding box center [50, 99] width 48 height 10
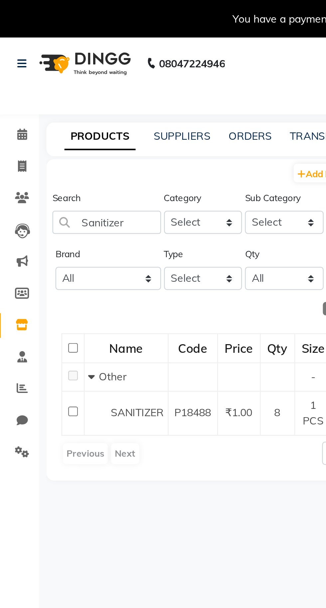
click at [67, 184] on span "SANITIZER" at bounding box center [64, 183] width 24 height 6
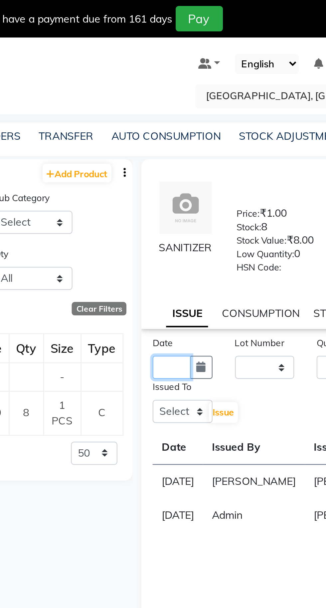
click at [185, 166] on input "text" at bounding box center [190, 163] width 17 height 10
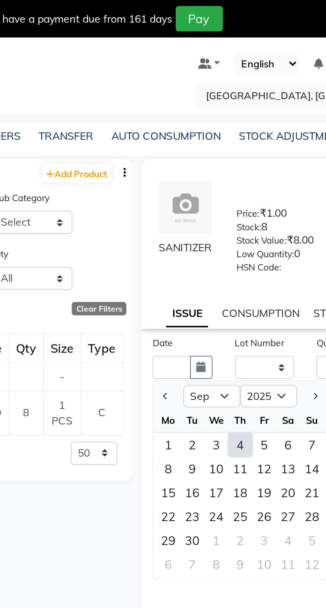
click at [222, 202] on div "4" at bounding box center [220, 197] width 11 height 11
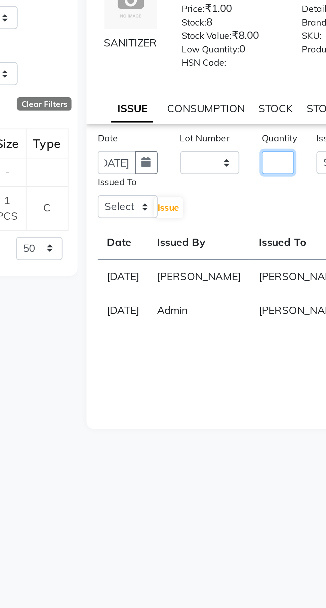
click at [260, 167] on input "number" at bounding box center [261, 163] width 14 height 10
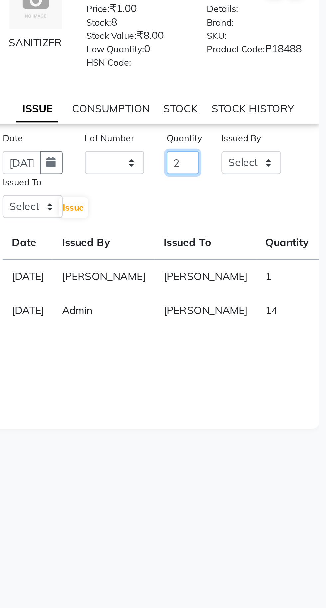
scroll to position [0, 0]
click at [299, 166] on select "Select Admin [PERSON_NAME] [PERSON_NAME] [PERSON_NAME] [PERSON_NAME] [PERSON_NA…" at bounding box center [292, 163] width 27 height 10
click at [279, 162] on select "Select Admin [PERSON_NAME] [PERSON_NAME] [PERSON_NAME] [PERSON_NAME] [PERSON_NA…" at bounding box center [292, 163] width 27 height 10
click at [196, 188] on select "Select Admin [PERSON_NAME] [PERSON_NAME] [PERSON_NAME] [PERSON_NAME] [PERSON_NA…" at bounding box center [195, 183] width 27 height 10
click at [182, 182] on select "Select Admin [PERSON_NAME] [PERSON_NAME] [PERSON_NAME] [PERSON_NAME] [PERSON_NA…" at bounding box center [195, 183] width 27 height 10
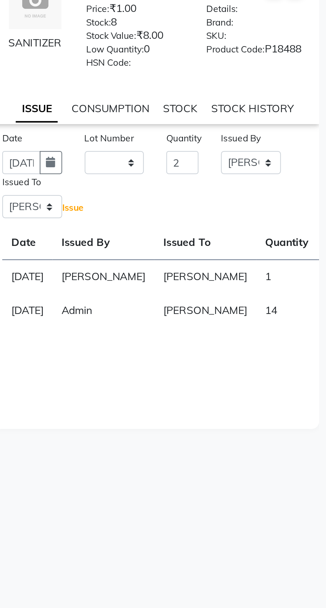
click at [217, 186] on span "Issue" at bounding box center [213, 183] width 10 height 5
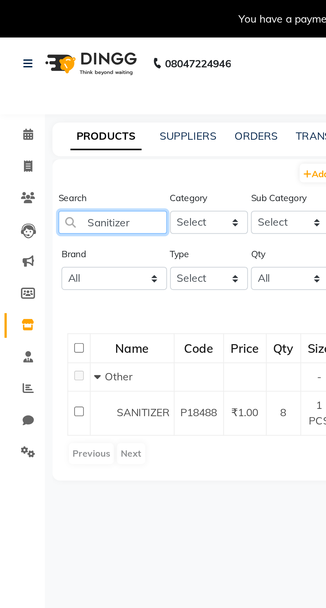
click at [62, 98] on input "Sanitizer" at bounding box center [50, 99] width 48 height 10
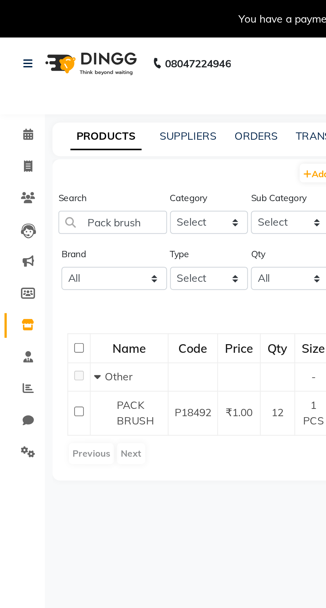
click at [60, 184] on span "PACK BRUSH" at bounding box center [60, 183] width 17 height 13
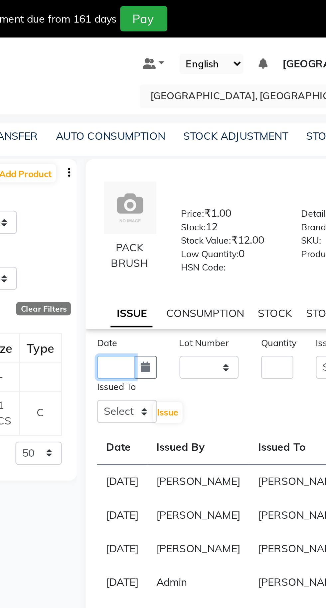
click at [188, 166] on input "text" at bounding box center [190, 163] width 17 height 10
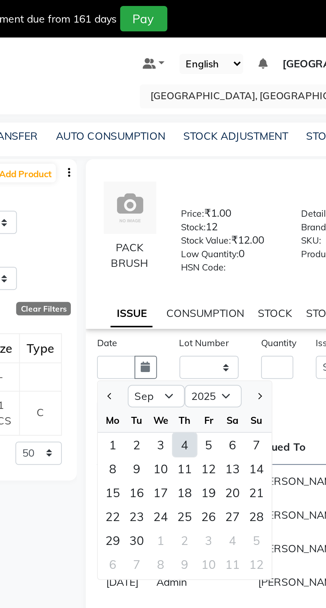
click at [222, 201] on div "4" at bounding box center [220, 197] width 11 height 11
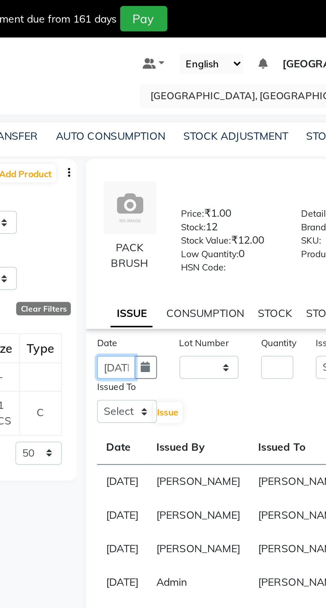
scroll to position [0, 15]
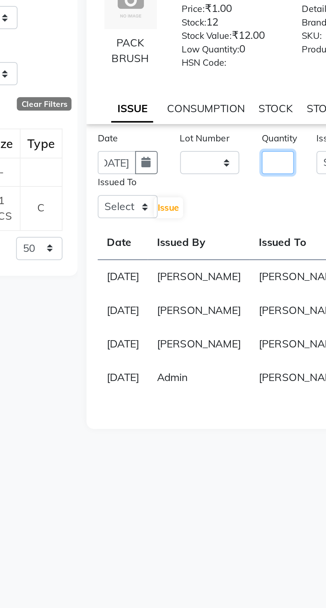
click at [260, 165] on input "number" at bounding box center [261, 163] width 14 height 10
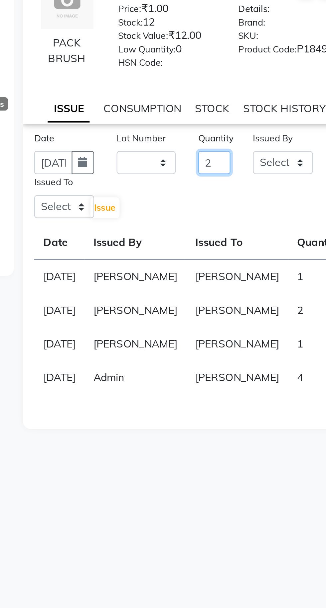
scroll to position [0, 0]
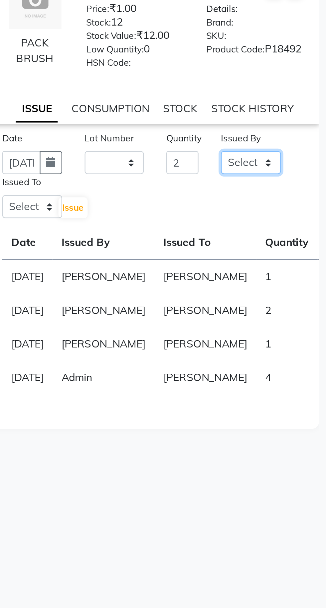
click at [294, 168] on select "Select Admin [PERSON_NAME] [PERSON_NAME] [PERSON_NAME] [PERSON_NAME] [PERSON_NA…" at bounding box center [292, 163] width 27 height 10
click at [279, 162] on select "Select Admin [PERSON_NAME] [PERSON_NAME] [PERSON_NAME] [PERSON_NAME] [PERSON_NA…" at bounding box center [292, 163] width 27 height 10
click at [198, 186] on select "Select Admin [PERSON_NAME] [PERSON_NAME] [PERSON_NAME] [PERSON_NAME] [PERSON_NA…" at bounding box center [195, 183] width 27 height 10
click at [182, 182] on select "Select Admin [PERSON_NAME] [PERSON_NAME] [PERSON_NAME] [PERSON_NAME] [PERSON_NA…" at bounding box center [195, 183] width 27 height 10
click at [215, 186] on span "Issue" at bounding box center [213, 183] width 10 height 5
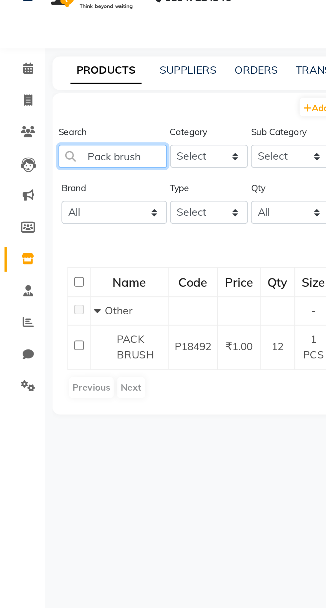
click at [70, 99] on input "Pack brush" at bounding box center [50, 99] width 48 height 10
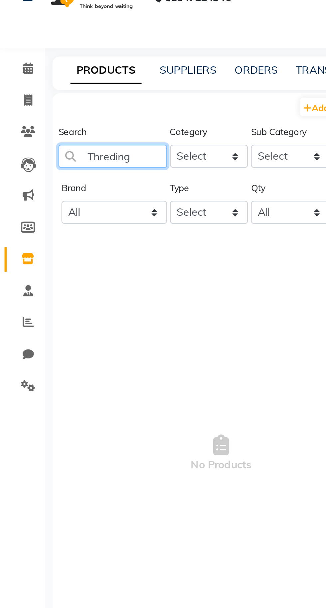
click at [69, 99] on input "Threding" at bounding box center [50, 99] width 48 height 10
click at [67, 99] on input "Threding" at bounding box center [50, 99] width 48 height 10
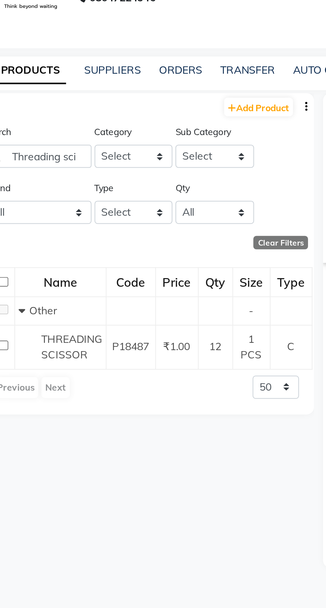
click at [68, 183] on span "THREADING SCISSOR" at bounding box center [65, 183] width 27 height 13
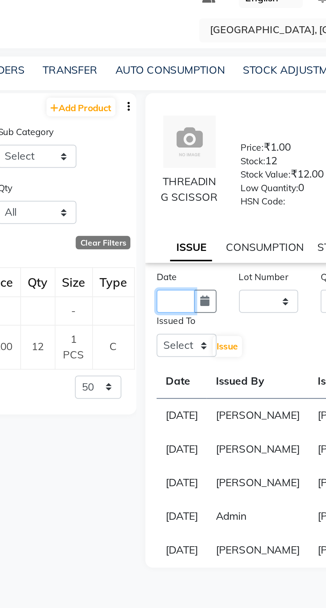
click at [186, 166] on input "text" at bounding box center [190, 163] width 17 height 10
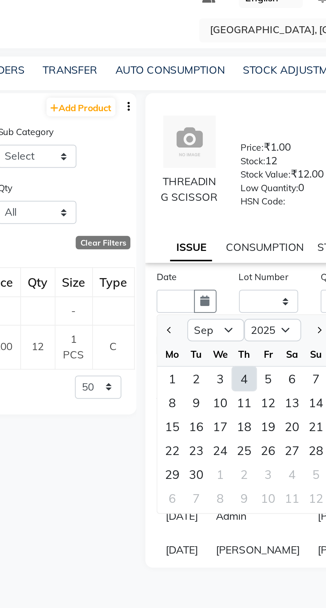
click at [220, 202] on div "4" at bounding box center [220, 197] width 11 height 11
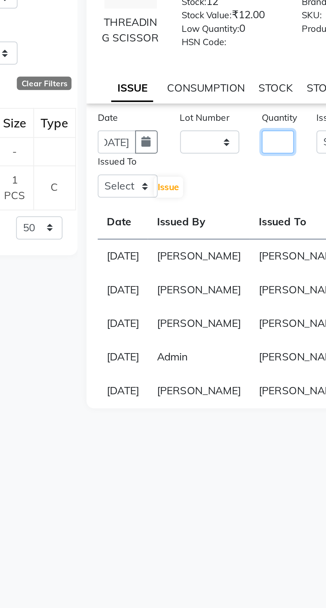
click at [260, 168] on input "number" at bounding box center [261, 163] width 14 height 10
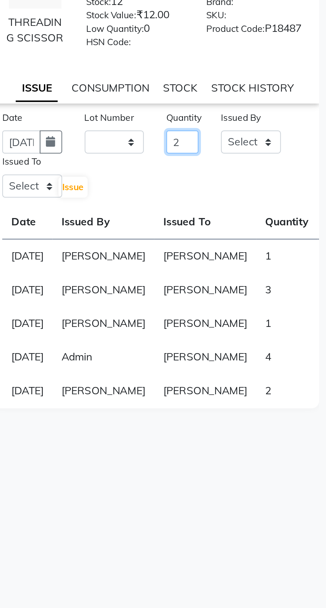
scroll to position [0, 0]
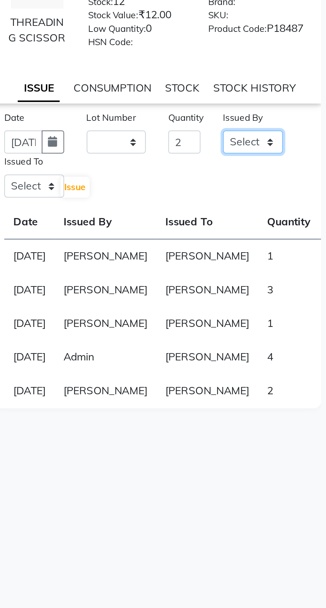
click at [291, 168] on select "Select Admin [PERSON_NAME] [PERSON_NAME] [PERSON_NAME] [PERSON_NAME] [PERSON_NA…" at bounding box center [292, 163] width 27 height 10
click at [279, 162] on select "Select Admin [PERSON_NAME] [PERSON_NAME] [PERSON_NAME] [PERSON_NAME] [PERSON_NA…" at bounding box center [292, 163] width 27 height 10
click at [197, 184] on select "Select Admin [PERSON_NAME] [PERSON_NAME] [PERSON_NAME] [PERSON_NAME] [PERSON_NA…" at bounding box center [195, 183] width 27 height 10
click at [182, 182] on select "Select Admin [PERSON_NAME] [PERSON_NAME] [PERSON_NAME] [PERSON_NAME] [PERSON_NA…" at bounding box center [195, 183] width 27 height 10
click at [215, 186] on span "Issue" at bounding box center [213, 183] width 10 height 5
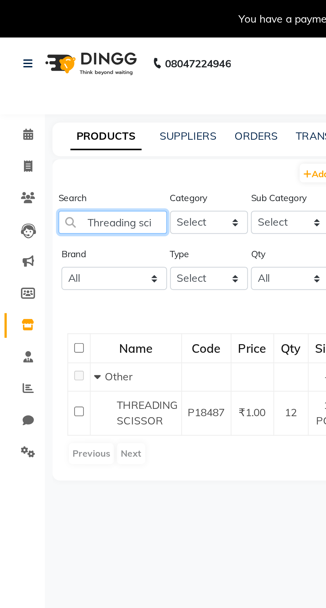
click at [70, 100] on input "Threading sci" at bounding box center [50, 99] width 48 height 10
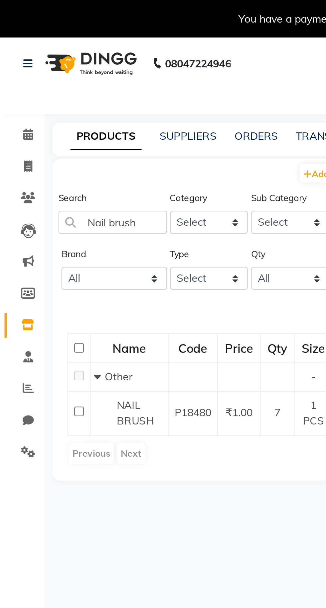
click at [59, 182] on span "NAIL BRUSH" at bounding box center [60, 183] width 17 height 13
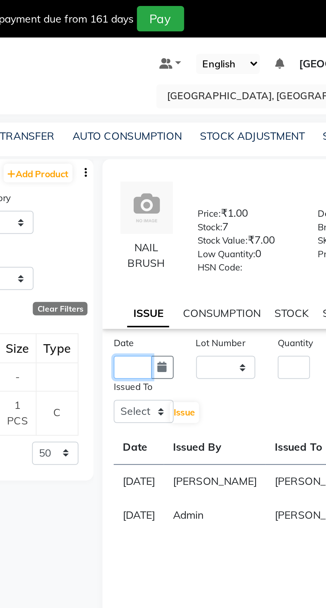
click at [187, 166] on input "text" at bounding box center [190, 163] width 17 height 10
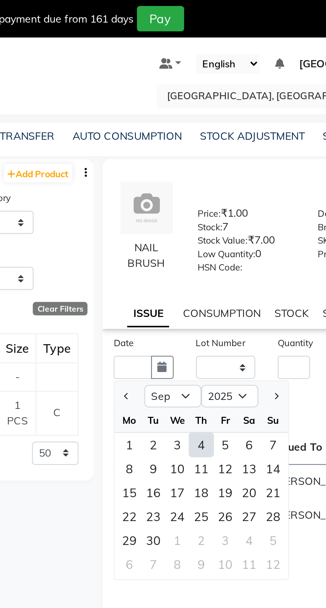
click at [220, 200] on div "4" at bounding box center [220, 197] width 11 height 11
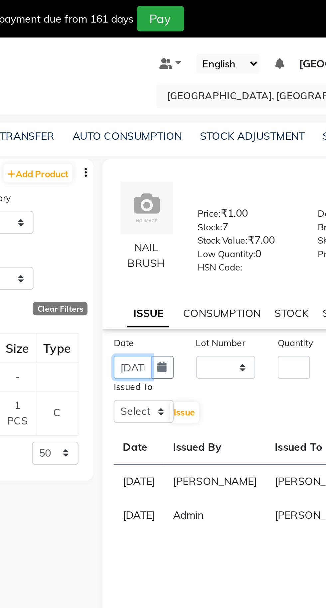
scroll to position [0, 15]
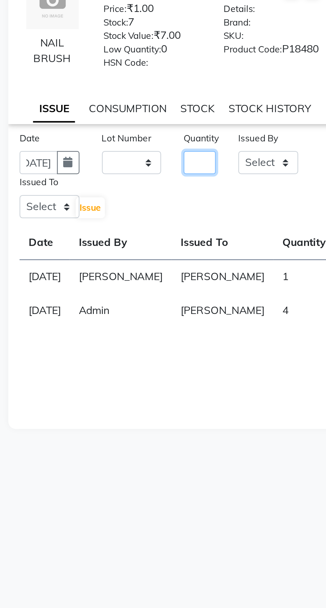
click at [265, 168] on input "number" at bounding box center [261, 163] width 14 height 10
click at [293, 168] on select "Select Admin [PERSON_NAME] [PERSON_NAME] [PERSON_NAME] [PERSON_NAME] [PERSON_NA…" at bounding box center [292, 163] width 27 height 10
click at [279, 162] on select "Select Admin [PERSON_NAME] [PERSON_NAME] [PERSON_NAME] [PERSON_NAME] [PERSON_NA…" at bounding box center [292, 163] width 27 height 10
click at [195, 188] on select "Select Admin [PERSON_NAME] [PERSON_NAME] [PERSON_NAME] [PERSON_NAME] [PERSON_NA…" at bounding box center [195, 183] width 27 height 10
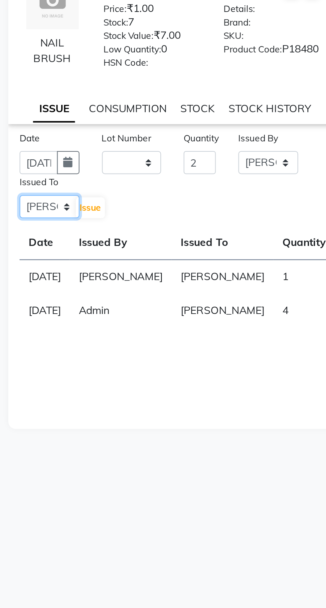
click at [182, 182] on select "Select Admin [PERSON_NAME] [PERSON_NAME] [PERSON_NAME] [PERSON_NAME] [PERSON_NA…" at bounding box center [195, 183] width 27 height 10
click at [215, 186] on span "Issue" at bounding box center [213, 183] width 10 height 5
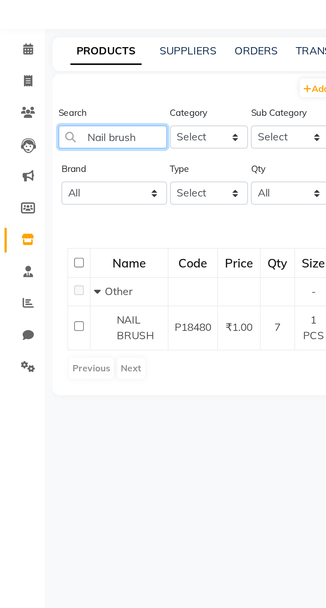
click at [68, 99] on input "Nail brush" at bounding box center [50, 99] width 48 height 10
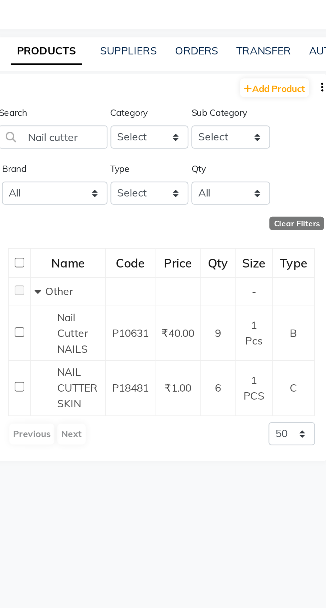
click at [58, 211] on span "NAIL CUTTER SKIN" at bounding box center [61, 210] width 18 height 20
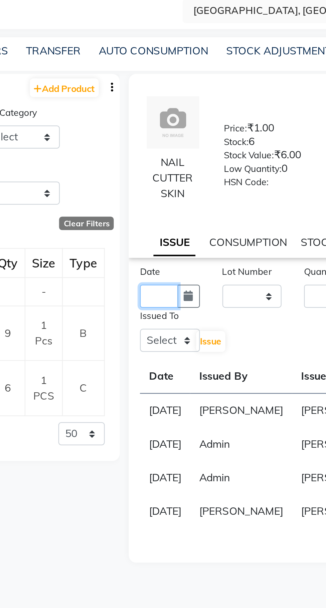
click at [188, 169] on input "text" at bounding box center [190, 169] width 17 height 10
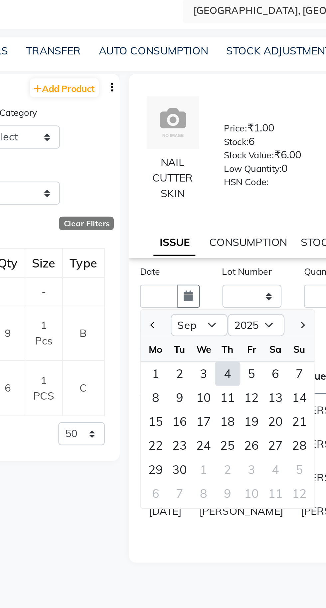
click at [224, 205] on div "4" at bounding box center [220, 204] width 11 height 11
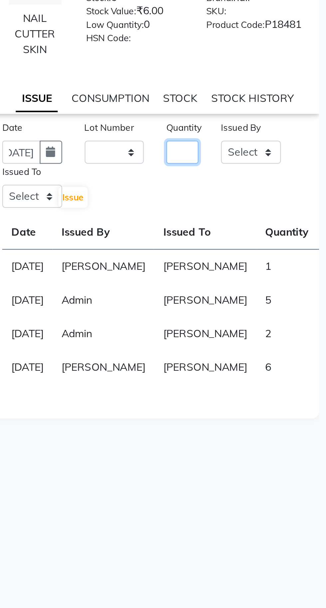
click at [264, 170] on input "number" at bounding box center [261, 169] width 14 height 10
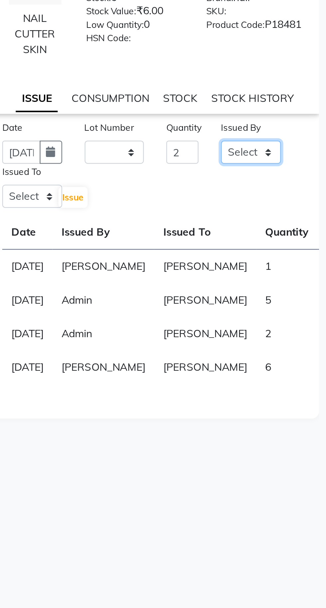
click at [294, 171] on select "Select Admin [PERSON_NAME] [PERSON_NAME] [PERSON_NAME] [PERSON_NAME] [PERSON_NA…" at bounding box center [292, 169] width 27 height 10
click at [279, 164] on select "Select Admin [PERSON_NAME] [PERSON_NAME] [PERSON_NAME] [PERSON_NAME] [PERSON_NA…" at bounding box center [292, 169] width 27 height 10
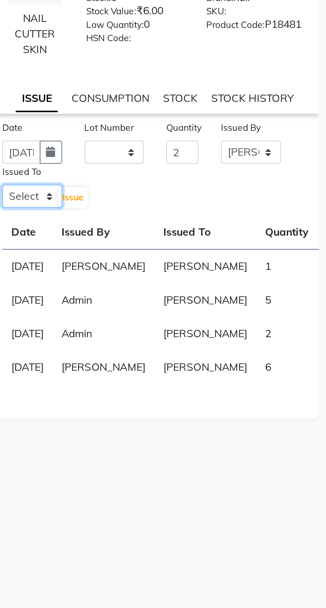
click at [198, 187] on select "Select Admin [PERSON_NAME] [PERSON_NAME] [PERSON_NAME] [PERSON_NAME] [PERSON_NA…" at bounding box center [195, 189] width 27 height 10
click at [182, 184] on select "Select Admin [PERSON_NAME] [PERSON_NAME] [PERSON_NAME] [PERSON_NAME] [PERSON_NA…" at bounding box center [195, 189] width 27 height 10
click at [217, 189] on span "Issue" at bounding box center [213, 189] width 10 height 5
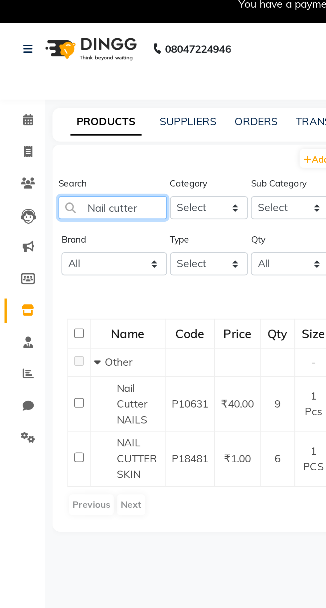
click at [63, 98] on input "Nail cutter" at bounding box center [50, 99] width 48 height 10
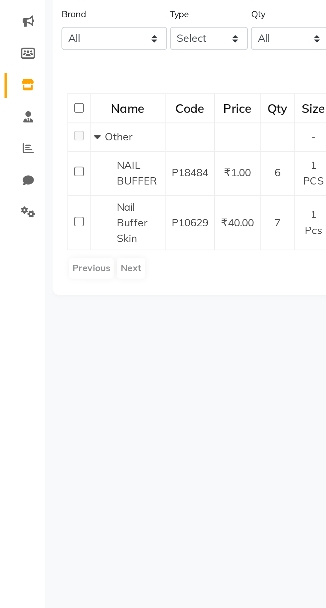
click at [61, 205] on span "Nail Buffer Skin" at bounding box center [59, 206] width 14 height 20
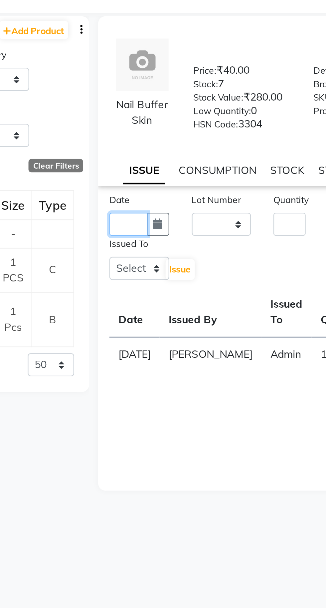
click at [188, 168] on input "text" at bounding box center [190, 163] width 17 height 10
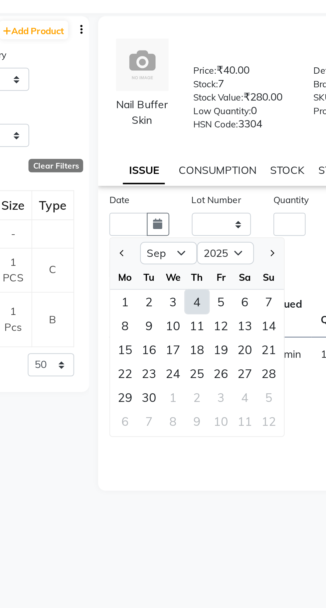
click at [224, 202] on div "4" at bounding box center [220, 197] width 11 height 11
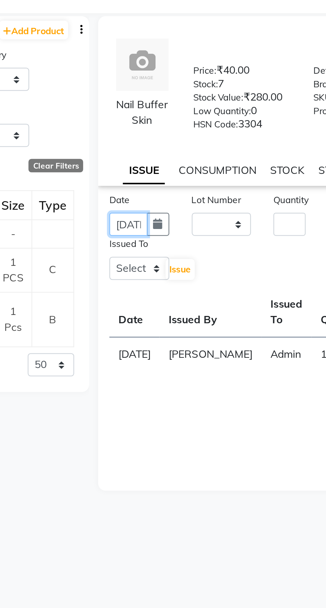
scroll to position [0, 15]
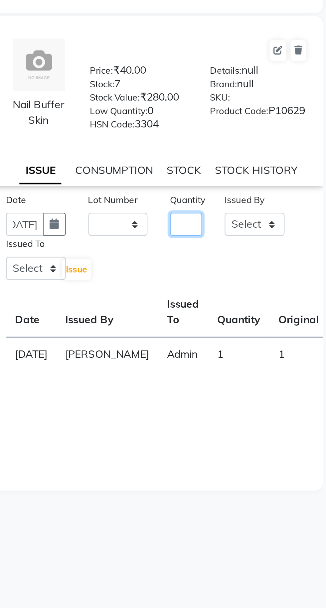
click at [267, 165] on input "number" at bounding box center [261, 163] width 14 height 10
click at [293, 168] on select "Select Admin [PERSON_NAME] [PERSON_NAME] [PERSON_NAME] [PERSON_NAME] [PERSON_NA…" at bounding box center [292, 163] width 27 height 10
click at [279, 162] on select "Select Admin [PERSON_NAME] [PERSON_NAME] [PERSON_NAME] [PERSON_NAME] [PERSON_NA…" at bounding box center [292, 163] width 27 height 10
click at [195, 188] on select "Select Admin [PERSON_NAME] [PERSON_NAME] [PERSON_NAME] [PERSON_NAME] [PERSON_NA…" at bounding box center [195, 183] width 27 height 10
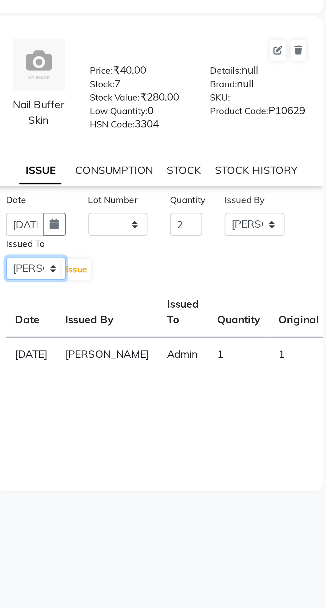
click at [182, 182] on select "Select Admin [PERSON_NAME] [PERSON_NAME] [PERSON_NAME] [PERSON_NAME] [PERSON_NA…" at bounding box center [195, 183] width 27 height 10
click at [216, 186] on span "Issue" at bounding box center [213, 183] width 10 height 5
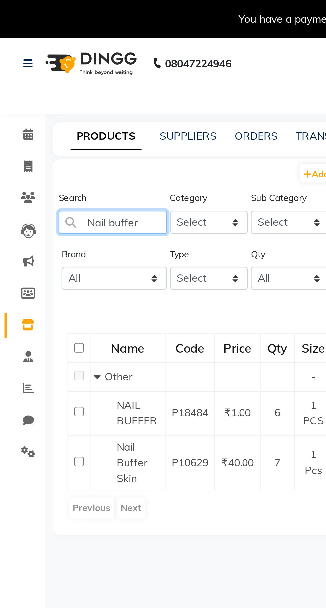
click at [67, 100] on input "Nail buffer" at bounding box center [50, 99] width 48 height 10
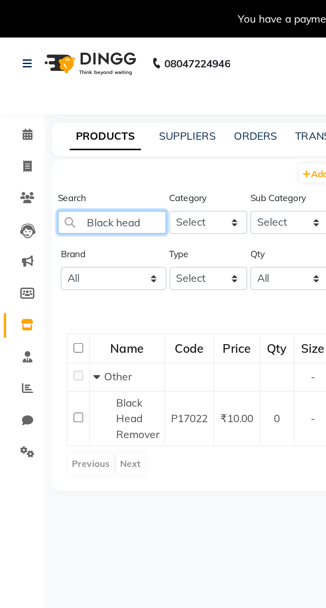
click at [68, 99] on input "Black head" at bounding box center [50, 99] width 48 height 10
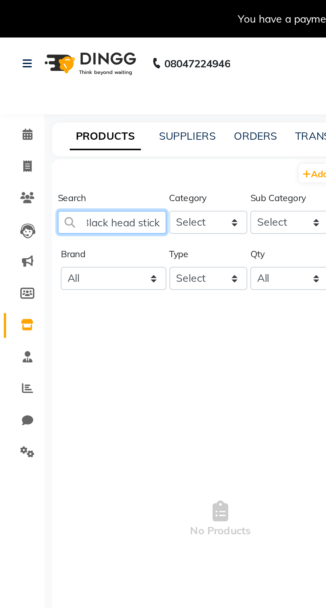
click at [68, 100] on input "Black head stick" at bounding box center [50, 99] width 48 height 10
click at [56, 97] on input "Black k" at bounding box center [50, 99] width 48 height 10
click at [58, 96] on input "Stuck" at bounding box center [50, 99] width 48 height 10
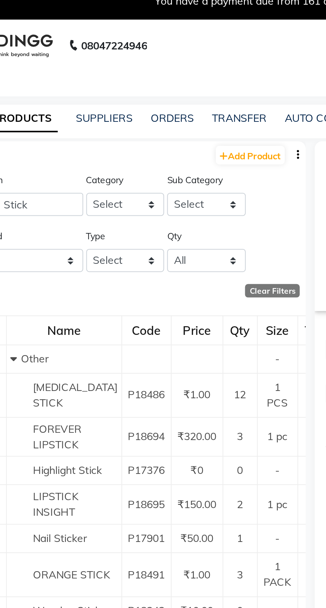
click at [64, 187] on span "[MEDICAL_DATA] STICK" at bounding box center [71, 183] width 38 height 13
click at [43, 294] on icon at bounding box center [43, 292] width 2 height 5
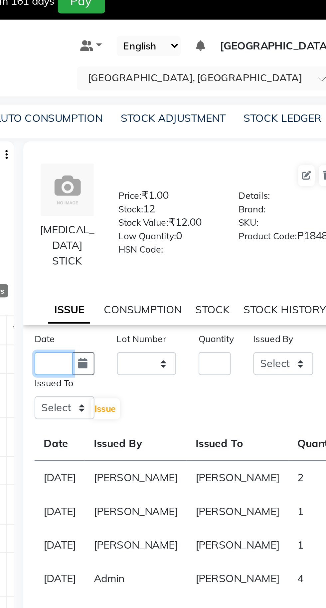
click at [191, 168] on input "text" at bounding box center [190, 169] width 17 height 10
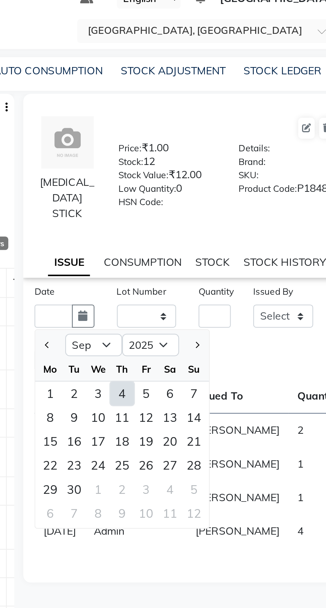
click at [221, 199] on div "4" at bounding box center [220, 204] width 11 height 11
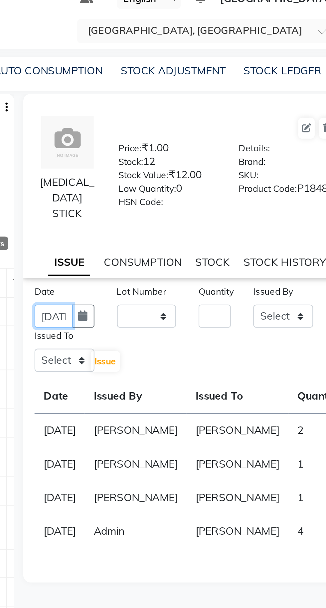
scroll to position [0, 15]
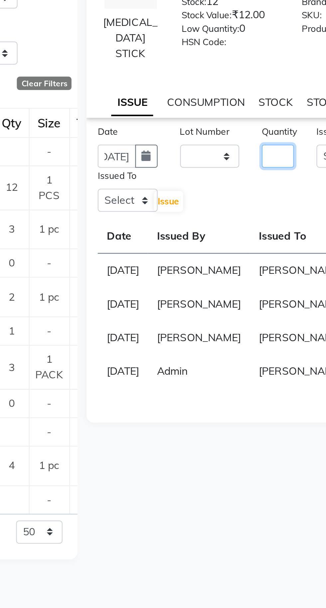
click at [262, 168] on input "number" at bounding box center [261, 169] width 14 height 10
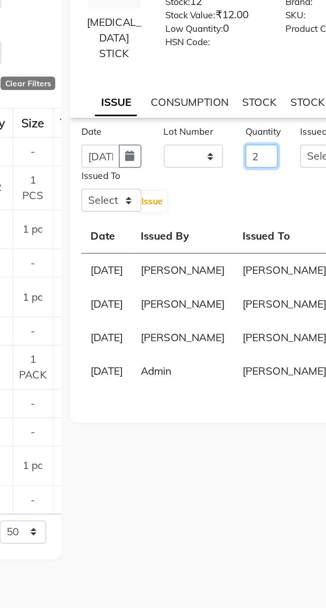
scroll to position [0, 0]
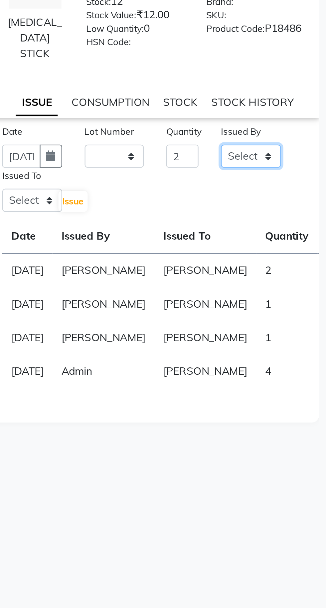
click at [298, 171] on select "Select Admin [PERSON_NAME] [PERSON_NAME] [PERSON_NAME] [PERSON_NAME] [PERSON_NA…" at bounding box center [292, 169] width 27 height 10
click at [279, 164] on select "Select Admin [PERSON_NAME] [PERSON_NAME] [PERSON_NAME] [PERSON_NAME] [PERSON_NA…" at bounding box center [292, 169] width 27 height 10
click at [195, 186] on select "Select Admin [PERSON_NAME] [PERSON_NAME] [PERSON_NAME] [PERSON_NAME] [PERSON_NA…" at bounding box center [195, 189] width 27 height 10
click at [182, 184] on select "Select Admin [PERSON_NAME] [PERSON_NAME] [PERSON_NAME] [PERSON_NAME] [PERSON_NA…" at bounding box center [195, 189] width 27 height 10
click at [216, 187] on span "Issue" at bounding box center [213, 189] width 10 height 5
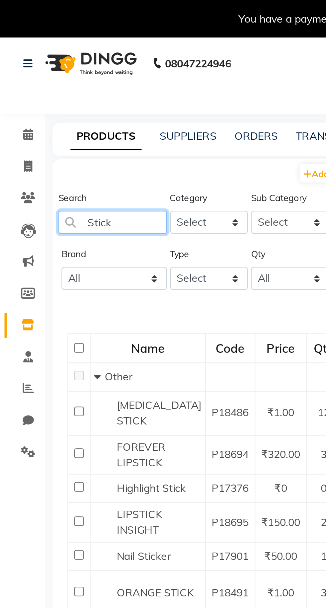
click at [55, 101] on input "Stick" at bounding box center [50, 99] width 48 height 10
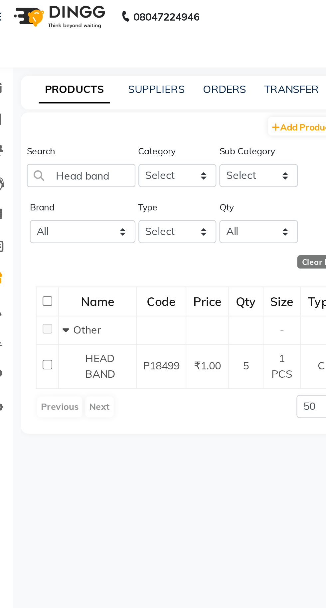
click at [71, 154] on div "Name" at bounding box center [58, 155] width 34 height 12
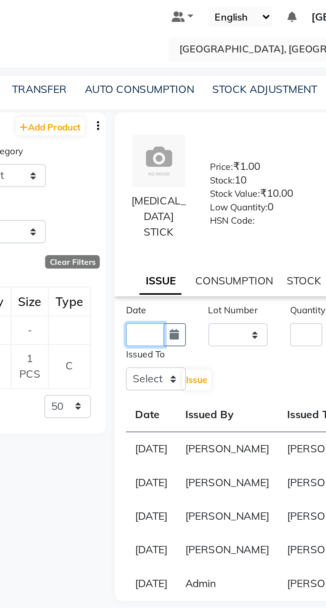
click at [185, 168] on input "text" at bounding box center [190, 169] width 17 height 10
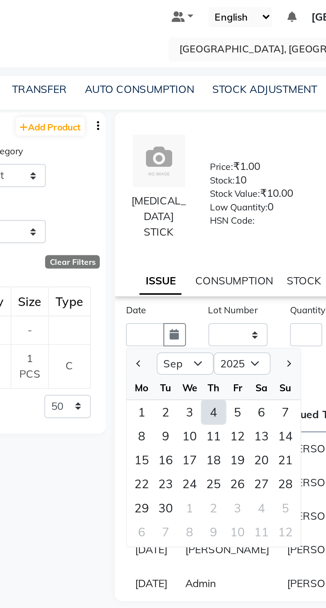
click at [219, 203] on div "4" at bounding box center [220, 204] width 11 height 11
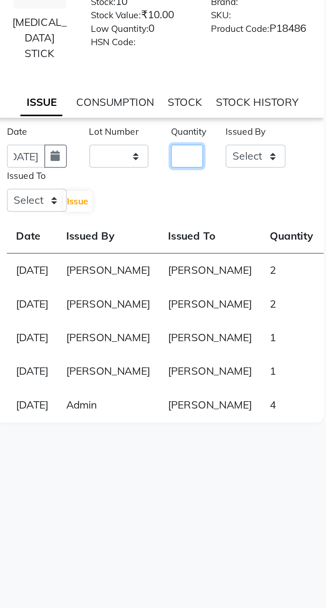
click at [265, 165] on input "number" at bounding box center [261, 169] width 14 height 10
click at [263, 165] on input "number" at bounding box center [261, 169] width 14 height 10
click at [292, 166] on select "Select Admin [PERSON_NAME] [PERSON_NAME] [PERSON_NAME] [PERSON_NAME] [PERSON_NA…" at bounding box center [292, 169] width 27 height 10
click at [279, 164] on select "Select Admin [PERSON_NAME] [PERSON_NAME] [PERSON_NAME] [PERSON_NAME] [PERSON_NA…" at bounding box center [292, 169] width 27 height 10
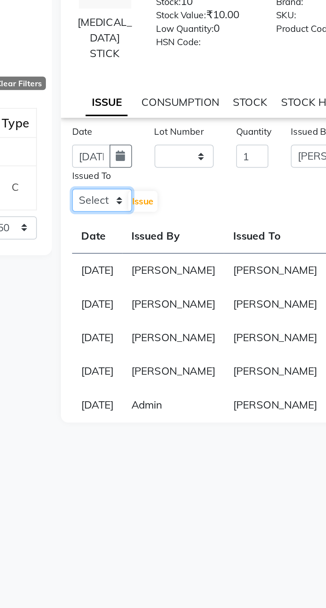
click at [187, 185] on select "Select Admin [PERSON_NAME] [PERSON_NAME] [PERSON_NAME] [PERSON_NAME] [PERSON_NA…" at bounding box center [195, 189] width 27 height 10
click at [182, 184] on select "Select Admin [PERSON_NAME] [PERSON_NAME] [PERSON_NAME] [PERSON_NAME] [PERSON_NA…" at bounding box center [195, 189] width 27 height 10
click at [213, 185] on button "Issue" at bounding box center [213, 189] width 13 height 9
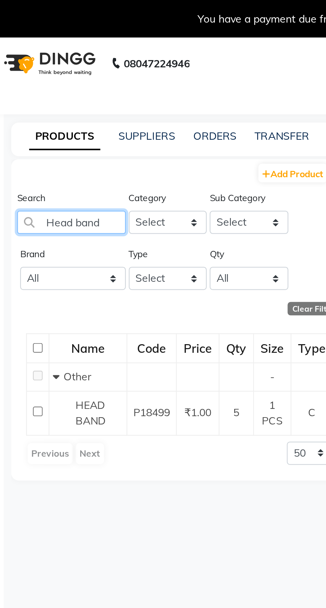
click at [68, 99] on input "Head band" at bounding box center [50, 99] width 48 height 10
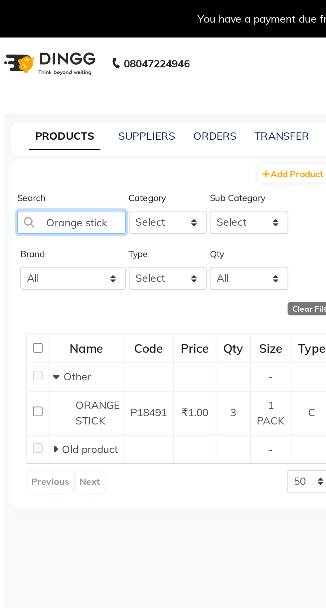
click at [70, 100] on input "Orange stick" at bounding box center [50, 99] width 48 height 10
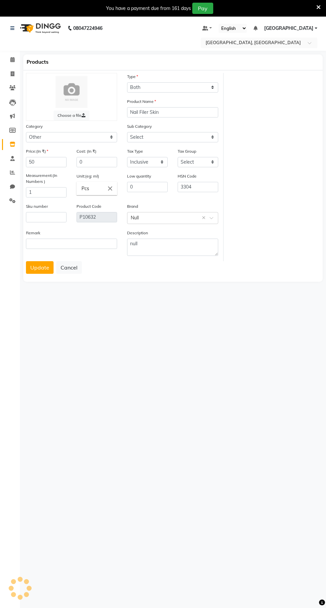
select select "B"
select select "1390101000"
select select "true"
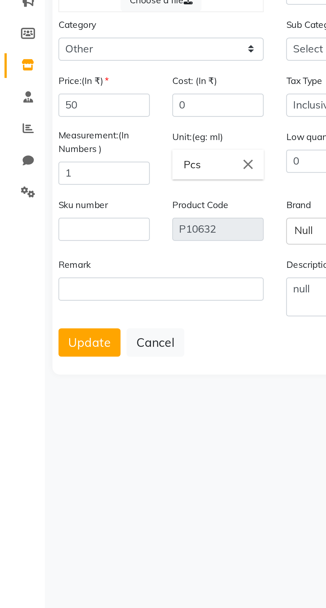
select select "1390101002"
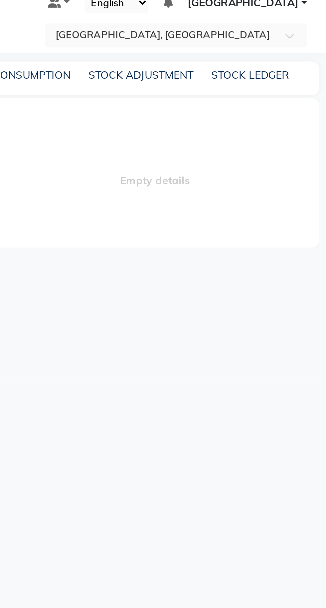
select select
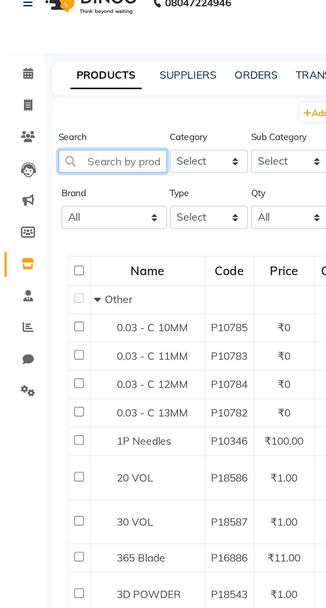
click at [66, 101] on input "text" at bounding box center [50, 99] width 48 height 10
type input "Plucker"
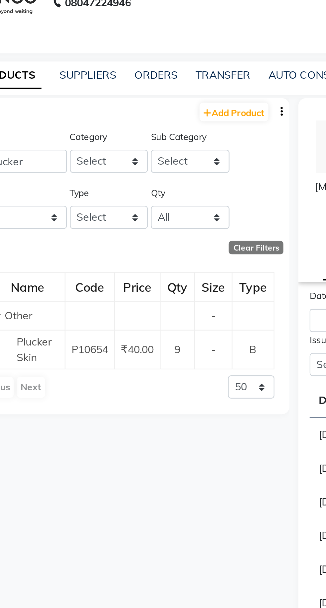
click at [59, 185] on span "Plucker Skin" at bounding box center [60, 182] width 16 height 13
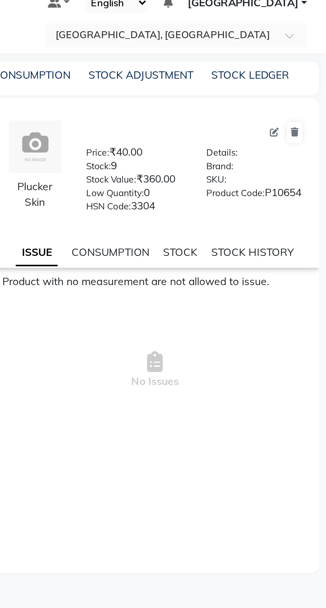
click at [302, 86] on icon at bounding box center [302, 86] width 4 height 4
select select "true"
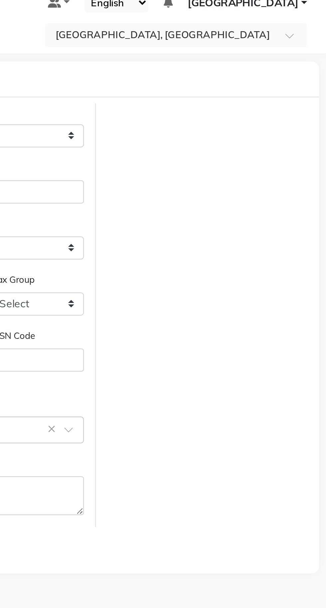
select select "B"
type input "Plucker Skin"
select select
type input "40"
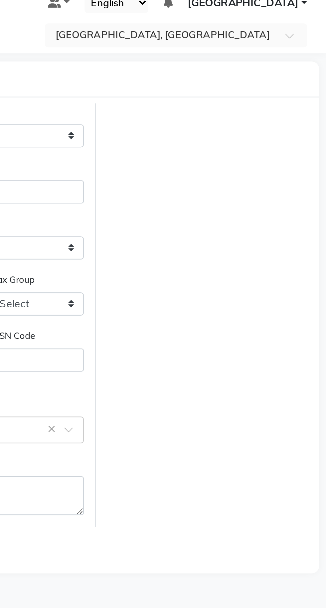
type input "Pcs"
type input "0"
type input "3304"
type input "P10654"
select select "1390101000"
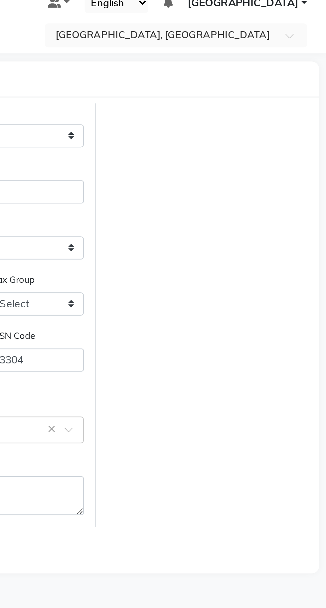
select select "1390101002"
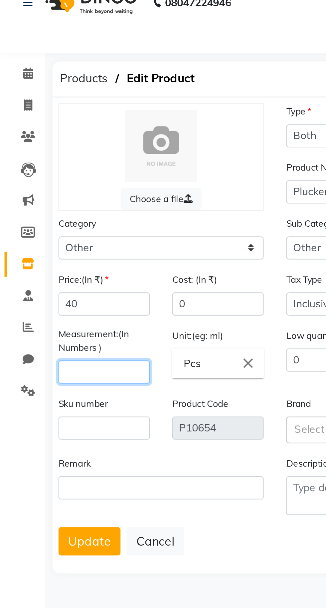
click at [45, 190] on input "number" at bounding box center [46, 192] width 41 height 10
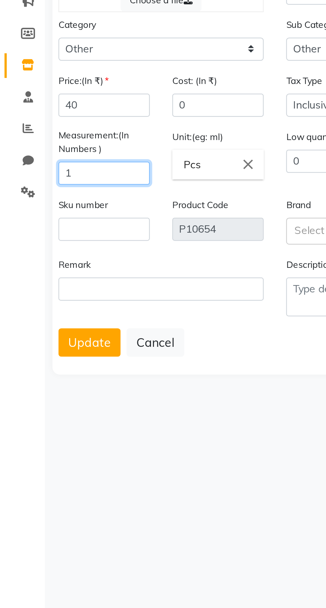
type input "1"
click at [40, 268] on button "Update" at bounding box center [40, 267] width 28 height 13
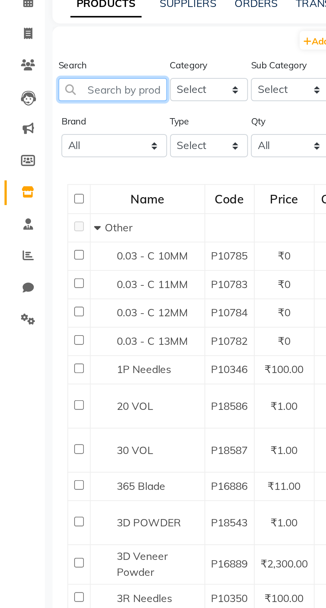
click at [40, 99] on input "text" at bounding box center [50, 99] width 48 height 10
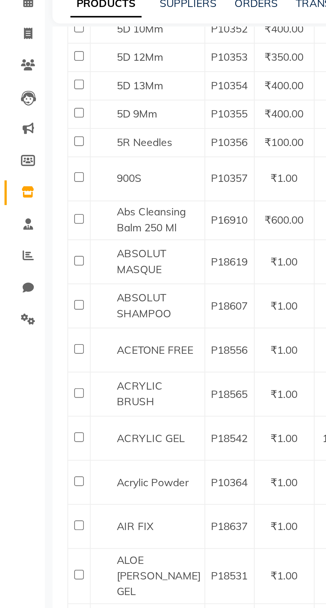
scroll to position [299, 0]
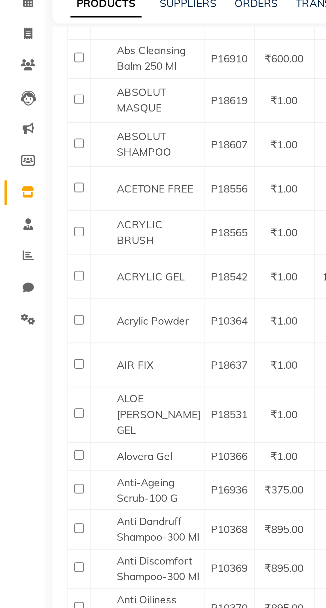
type input "Plucker"
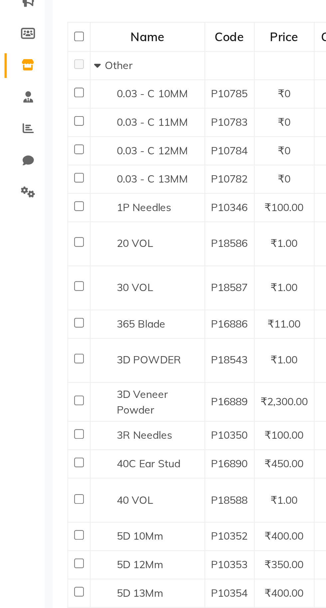
select select "true"
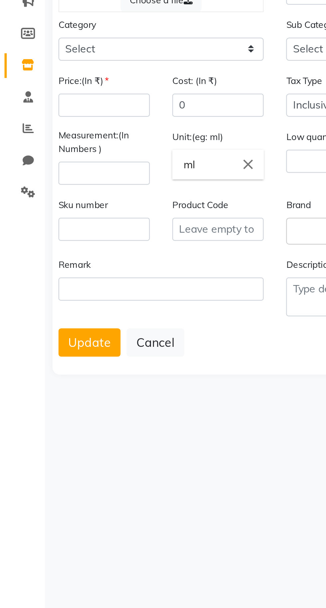
select select "B"
type input "Plucker Skin"
select select
type input "40"
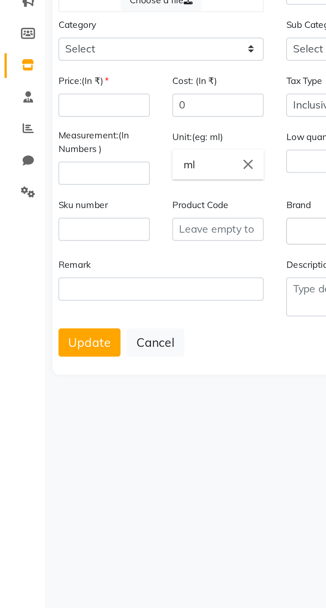
type input "1"
type input "Pcs"
type input "0"
type input "3304"
type input "P10654"
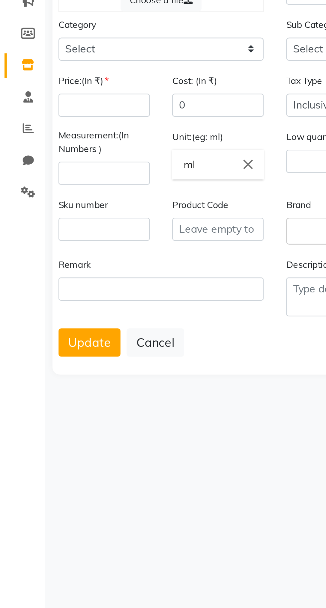
type textarea "null"
select select "1390101000"
select select "1390101002"
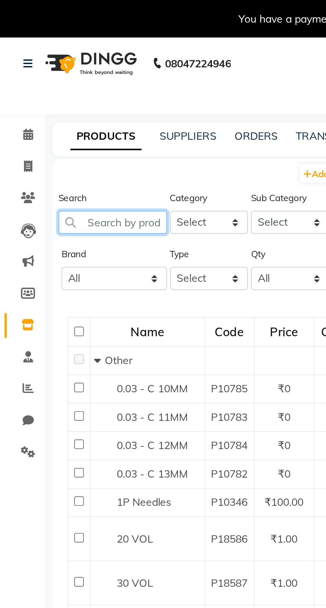
click at [50, 96] on input "text" at bounding box center [50, 99] width 48 height 10
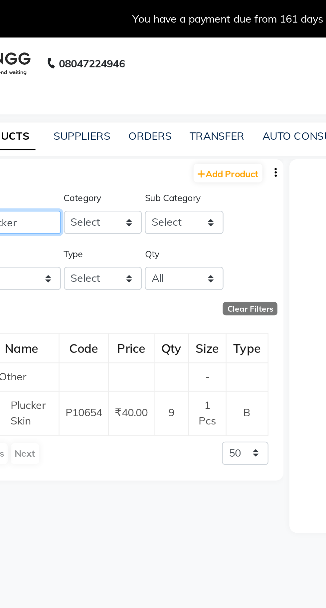
type input "Plucker"
click at [55, 182] on span "Plucker Skin" at bounding box center [60, 183] width 16 height 13
select select
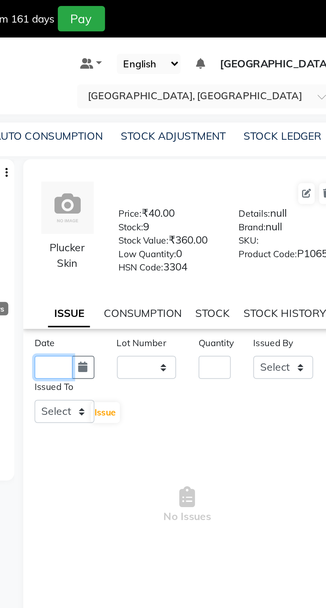
click at [184, 166] on input "text" at bounding box center [190, 163] width 17 height 10
select select "9"
select select "2025"
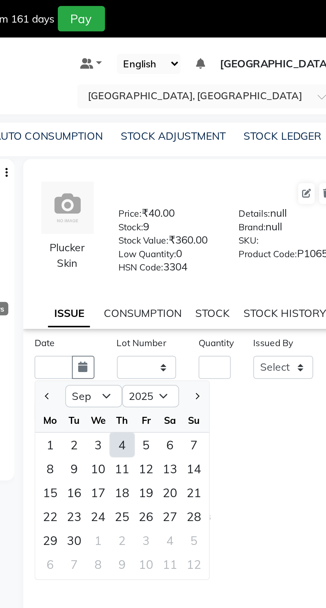
click at [223, 203] on div "4" at bounding box center [220, 197] width 11 height 11
type input "[DATE]"
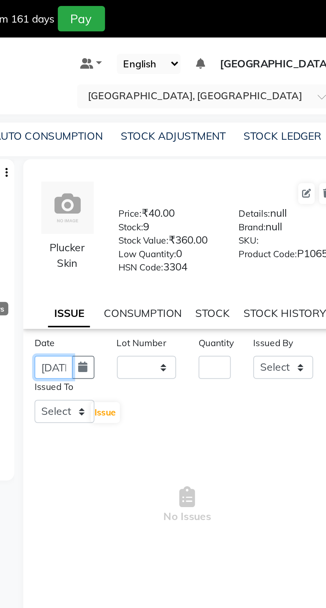
scroll to position [0, 15]
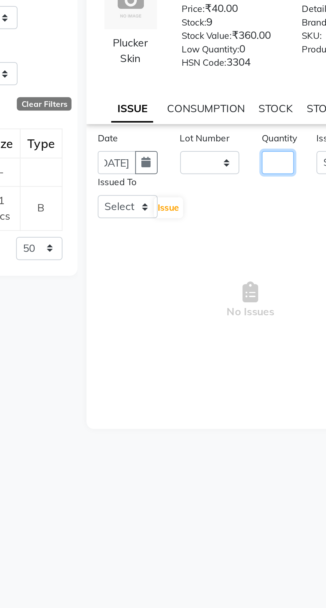
click at [264, 168] on input "number" at bounding box center [261, 163] width 14 height 10
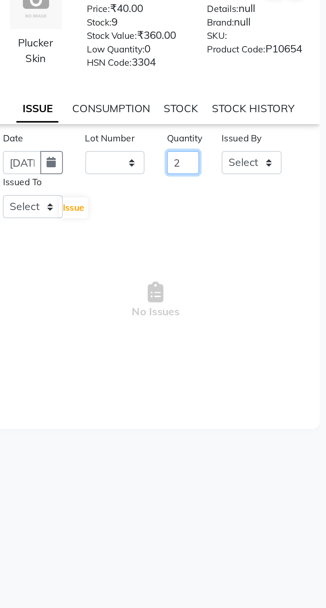
scroll to position [0, 0]
type input "2"
click at [295, 168] on select "Select Admin [PERSON_NAME] [PERSON_NAME] [PERSON_NAME] [PERSON_NAME] [PERSON_NA…" at bounding box center [292, 163] width 27 height 10
select select "86195"
click at [279, 162] on select "Select Admin [PERSON_NAME] [PERSON_NAME] [PERSON_NAME] [PERSON_NAME] [PERSON_NA…" at bounding box center [292, 163] width 27 height 10
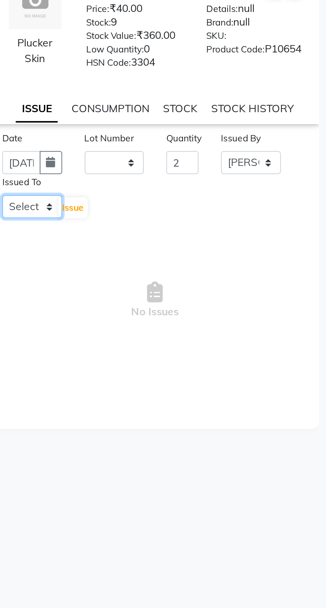
click at [197, 187] on select "Select Admin [PERSON_NAME] [PERSON_NAME] [PERSON_NAME] [PERSON_NAME] [PERSON_NA…" at bounding box center [195, 183] width 27 height 10
select select "86195"
click at [182, 182] on select "Select Admin [PERSON_NAME] [PERSON_NAME] [PERSON_NAME] [PERSON_NAME] [PERSON_NA…" at bounding box center [195, 183] width 27 height 10
